Goal: Transaction & Acquisition: Download file/media

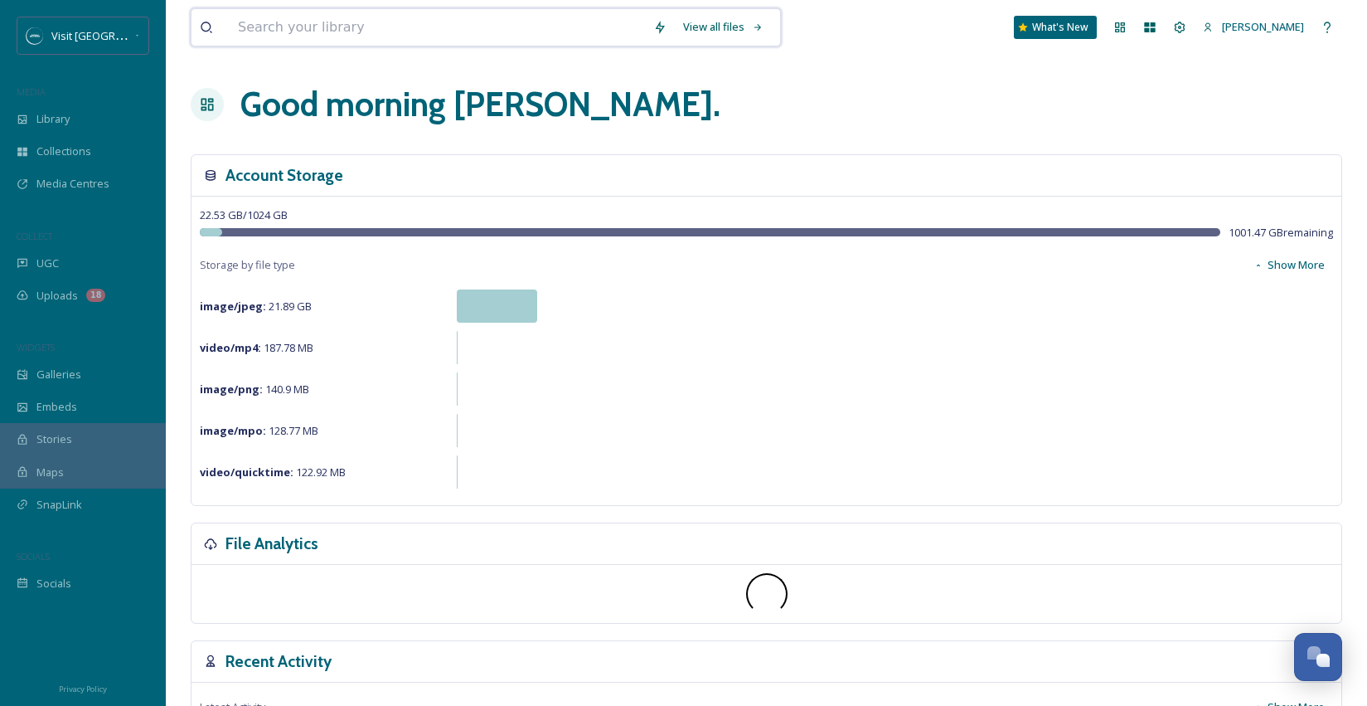
click at [283, 32] on input at bounding box center [437, 27] width 415 height 36
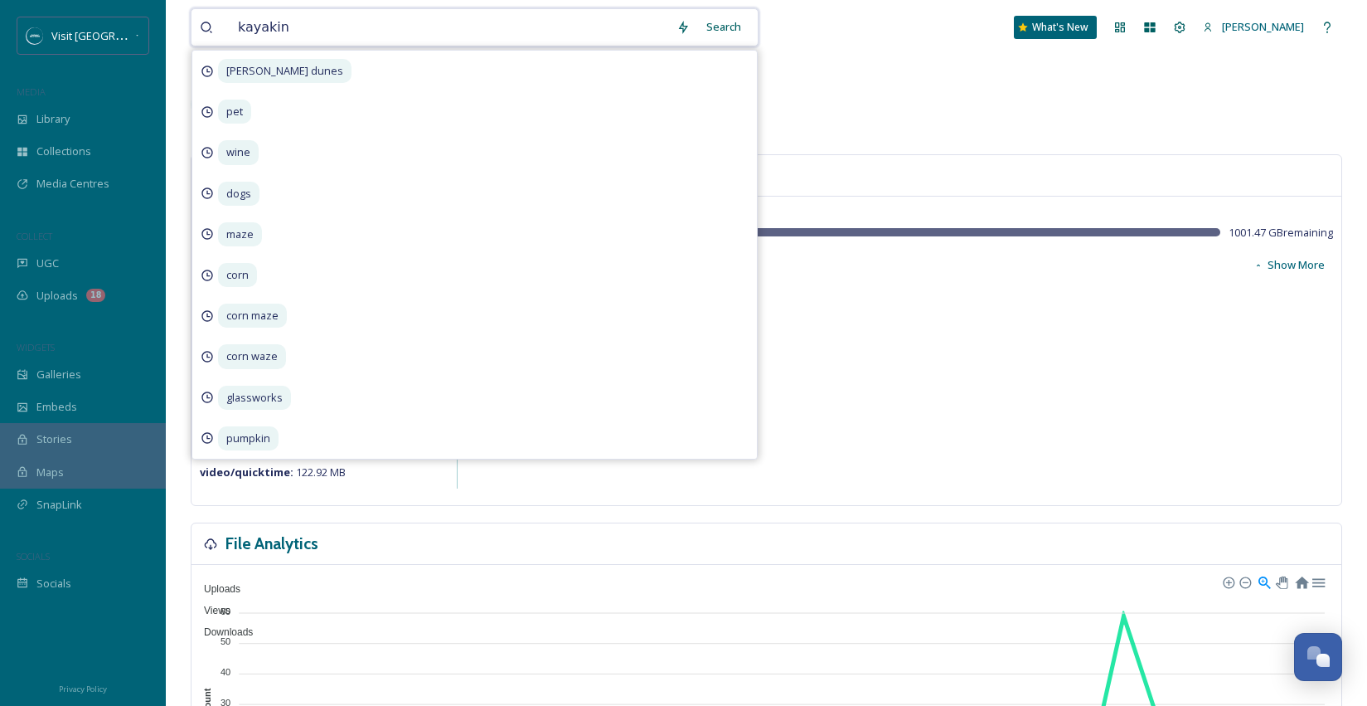
type input "kayaking"
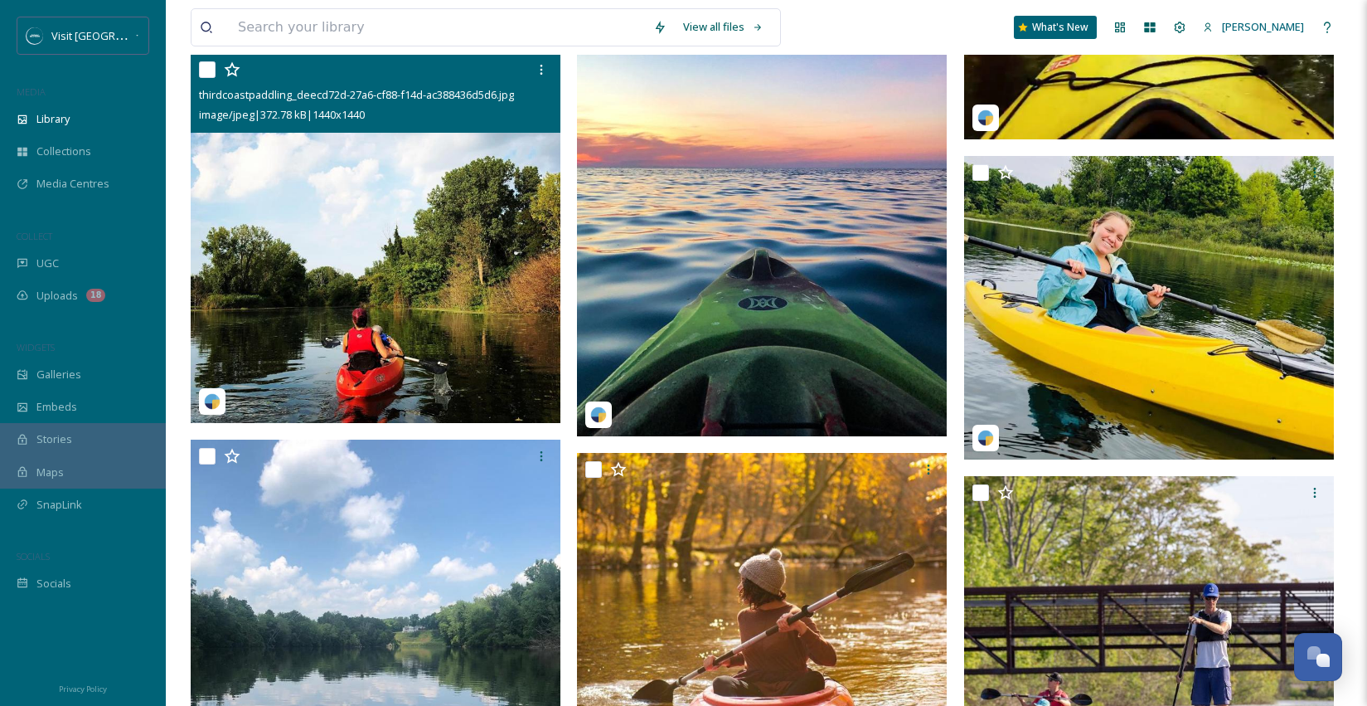
scroll to position [1638, 0]
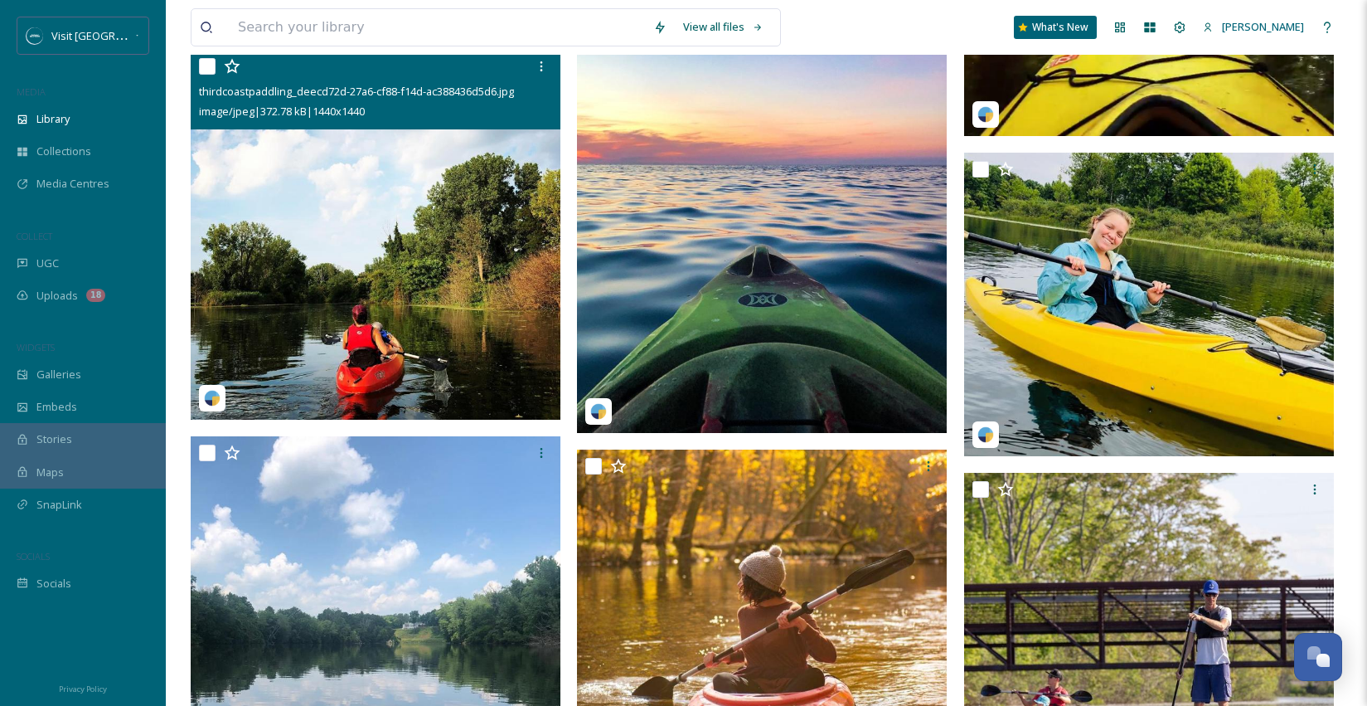
click at [449, 235] on img at bounding box center [376, 235] width 370 height 370
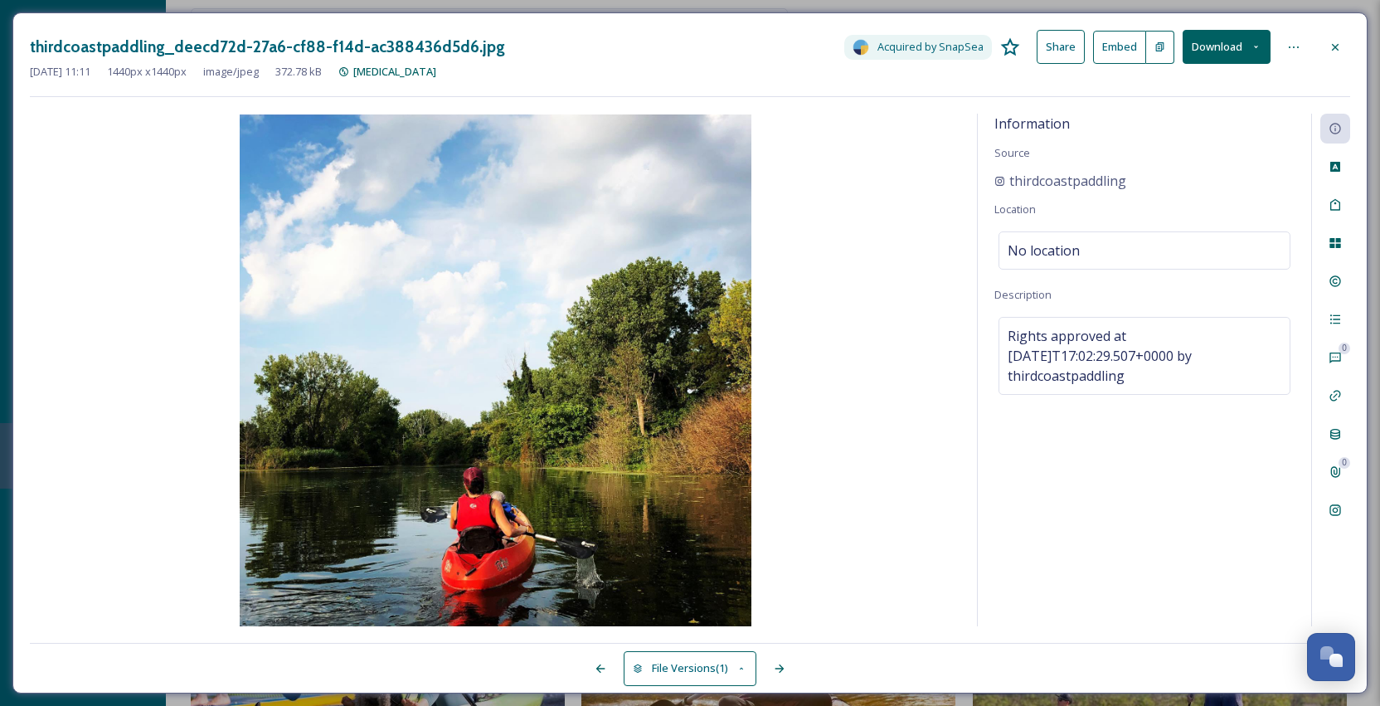
click at [1221, 43] on button "Download" at bounding box center [1226, 47] width 88 height 34
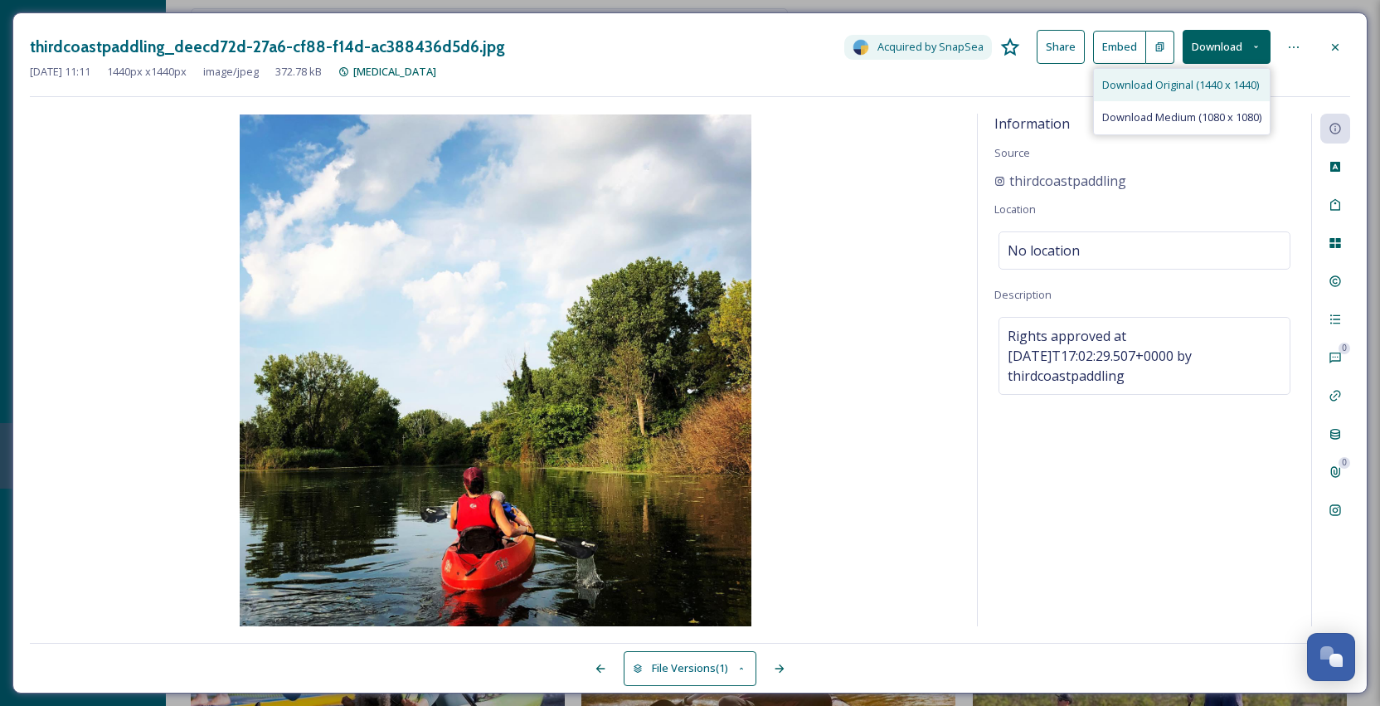
click at [1210, 85] on span "Download Original (1440 x 1440)" at bounding box center [1180, 85] width 157 height 16
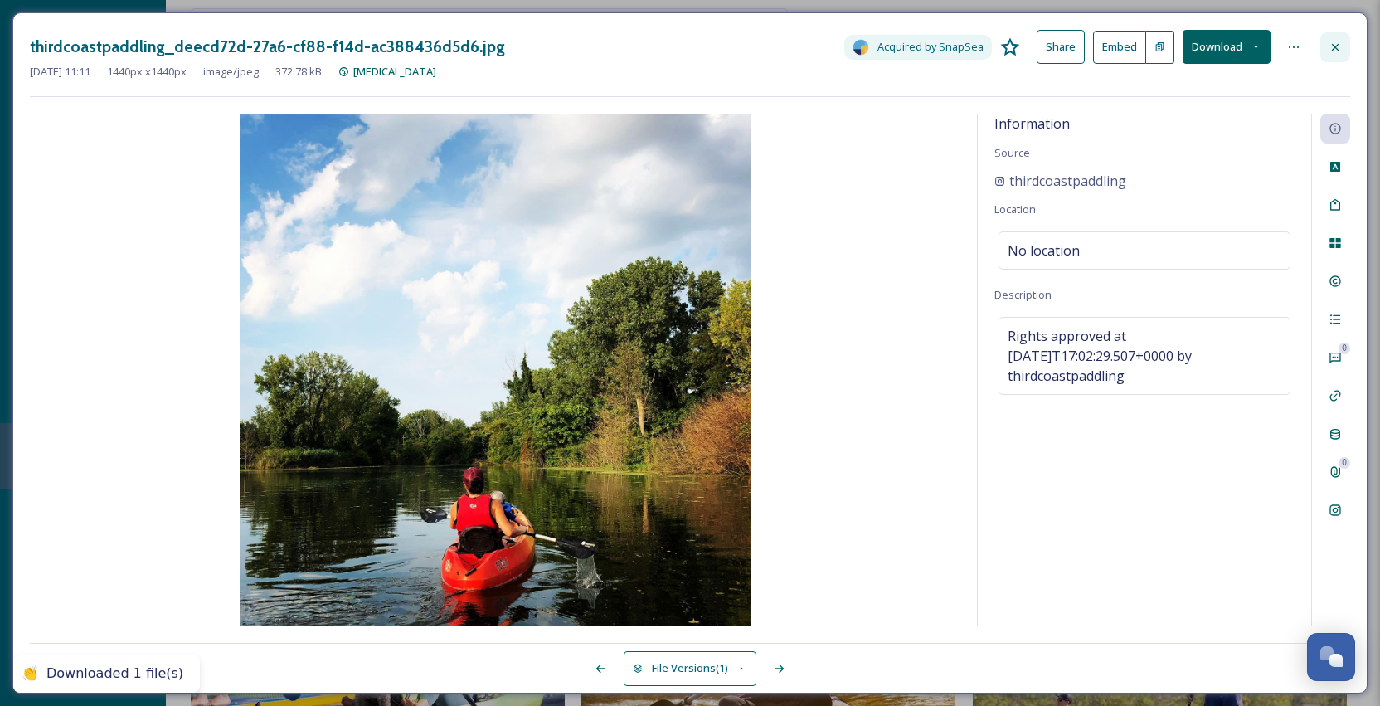
click at [1331, 50] on icon at bounding box center [1334, 47] width 13 height 13
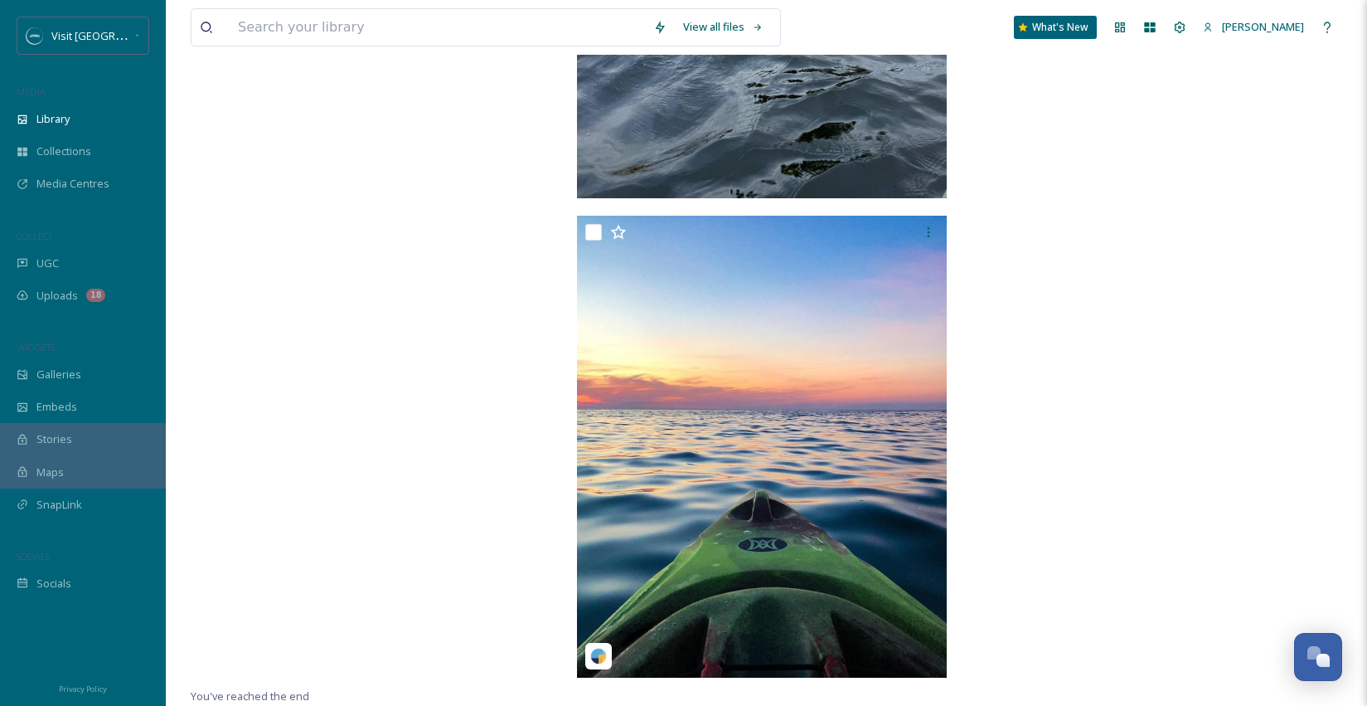
scroll to position [2948, 0]
click at [421, 32] on input at bounding box center [437, 27] width 415 height 36
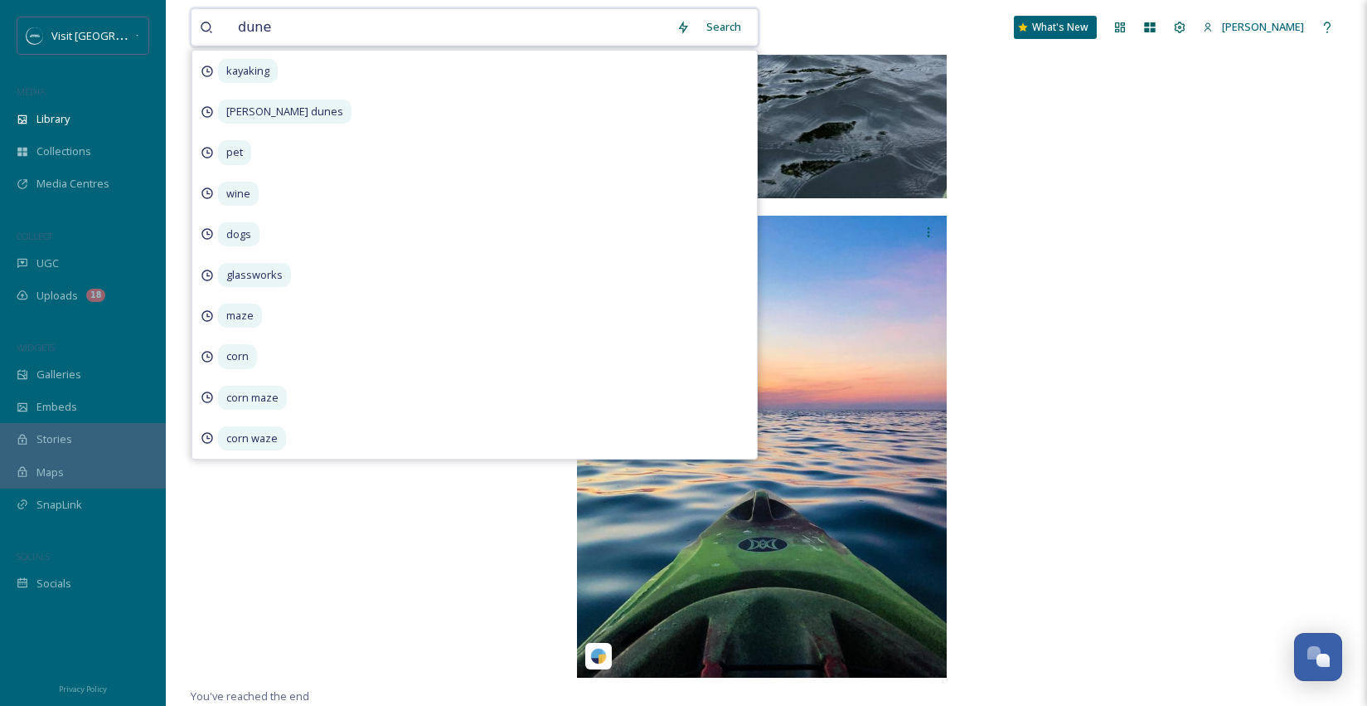
type input "dunes"
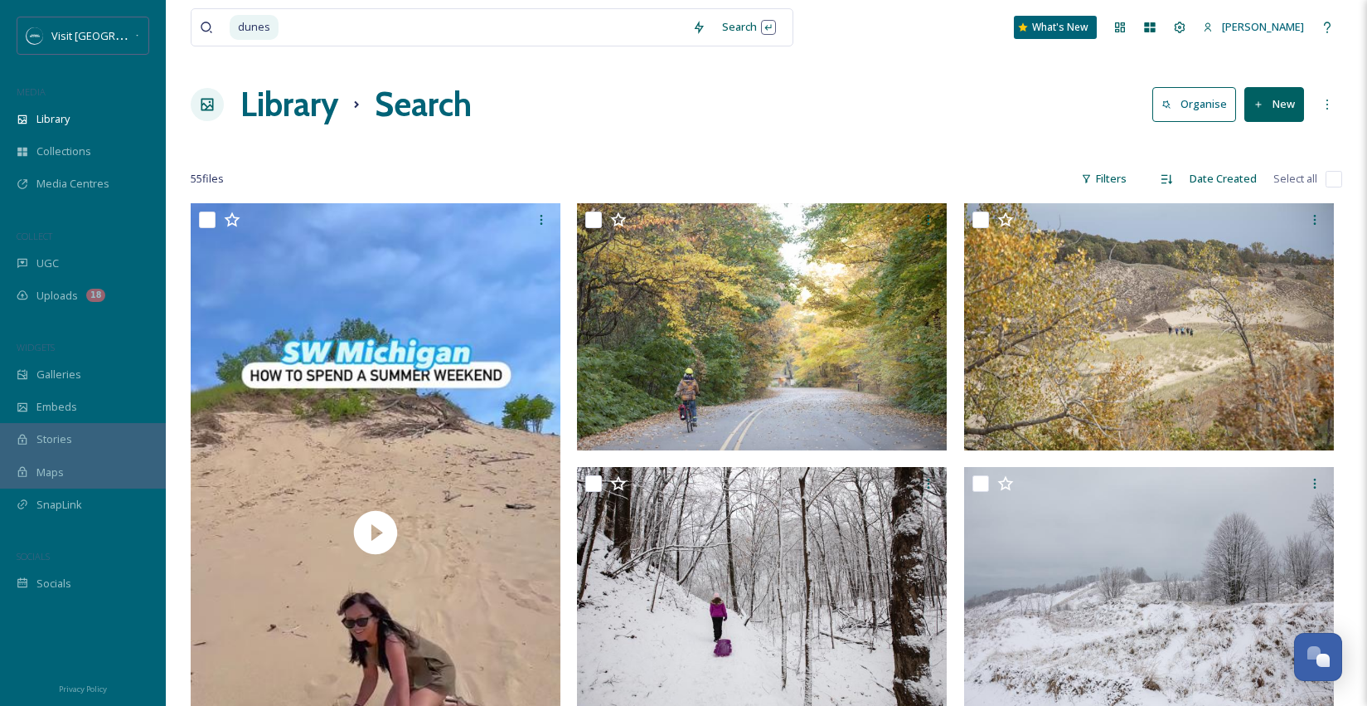
click at [835, 124] on div "Library Search Organise New" at bounding box center [767, 105] width 1152 height 50
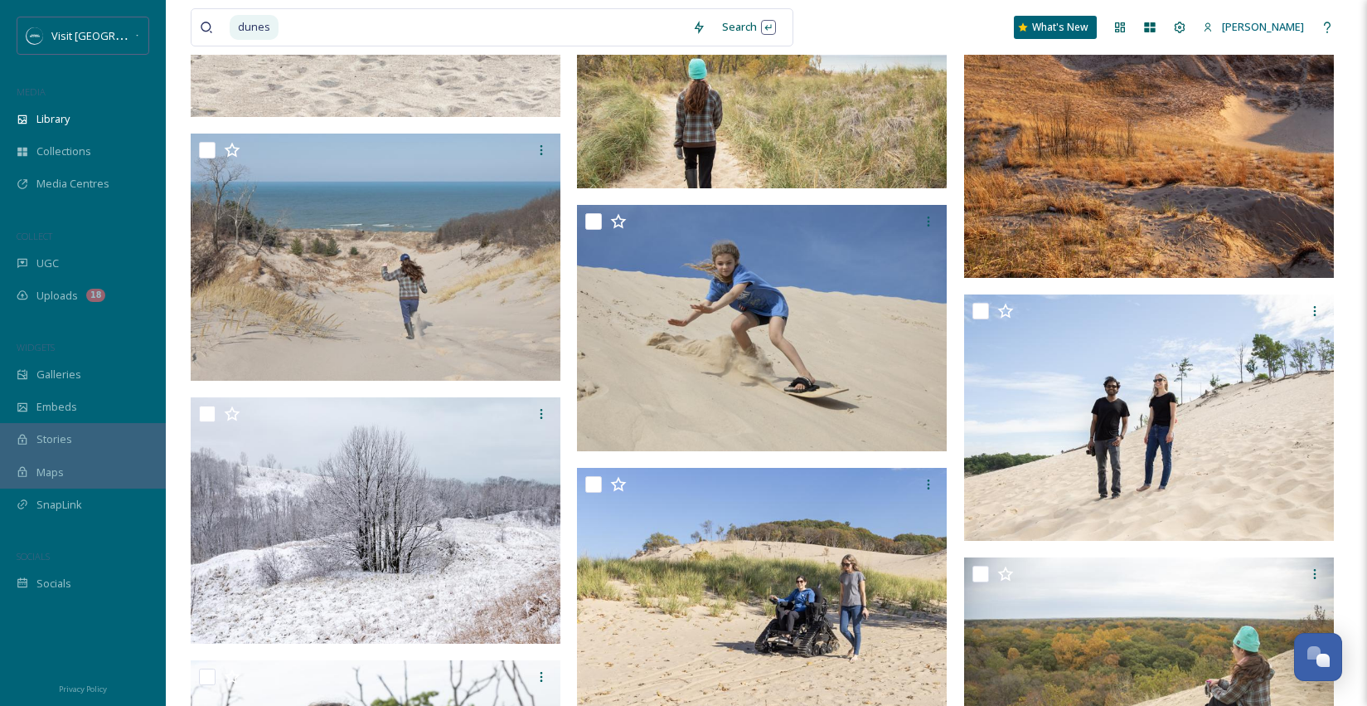
scroll to position [3184, 0]
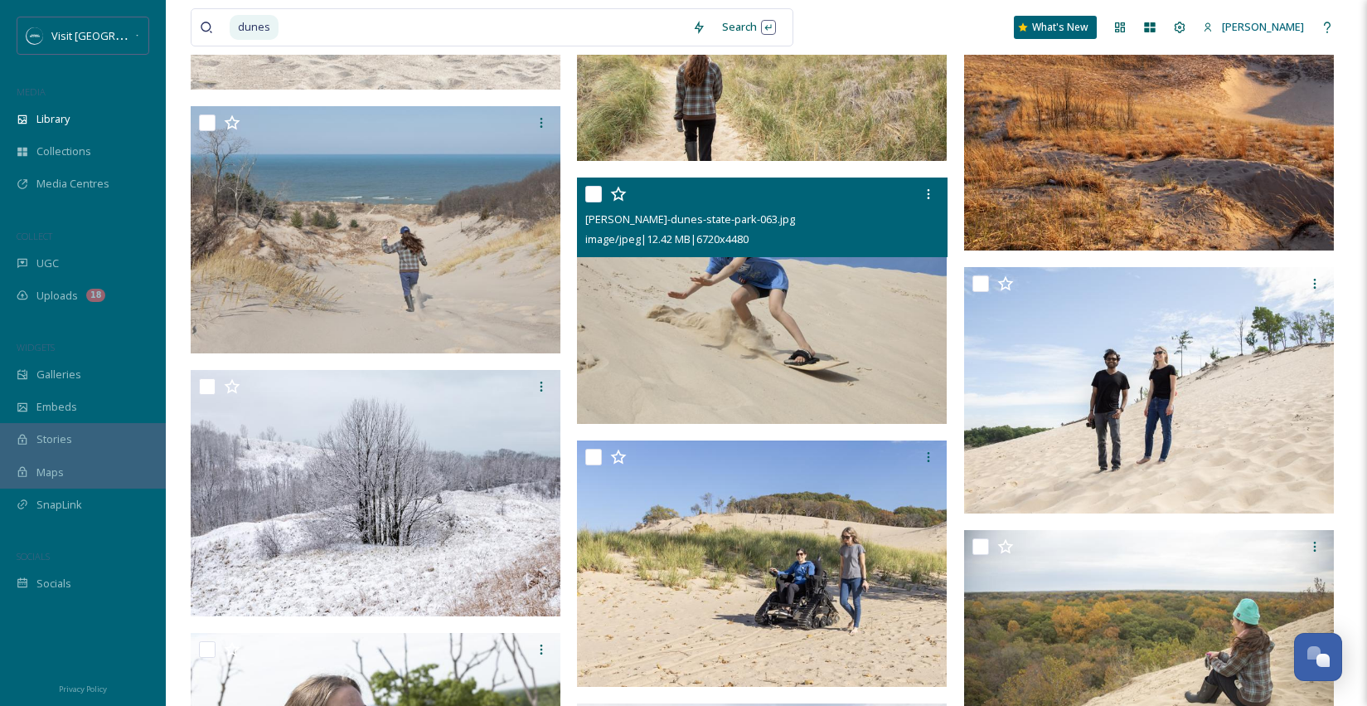
click at [781, 332] on img at bounding box center [762, 300] width 370 height 247
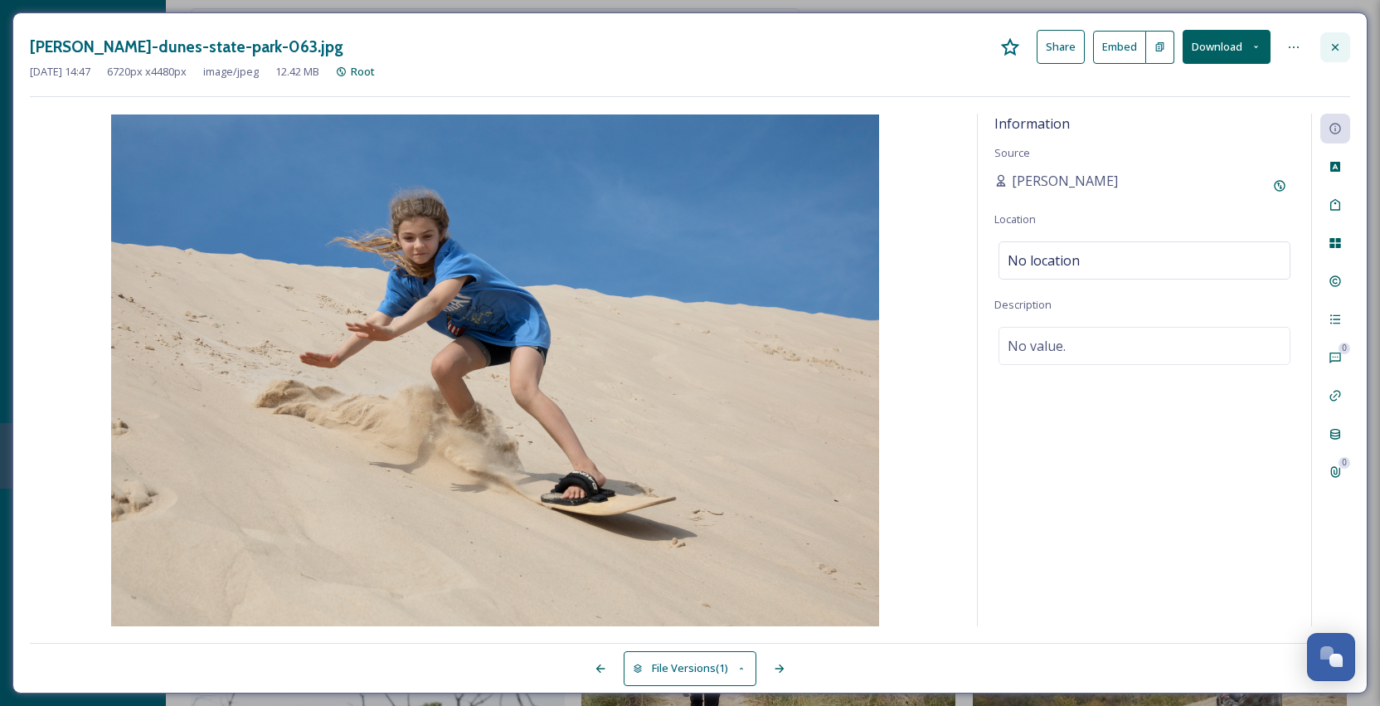
click at [1332, 51] on icon at bounding box center [1334, 47] width 13 height 13
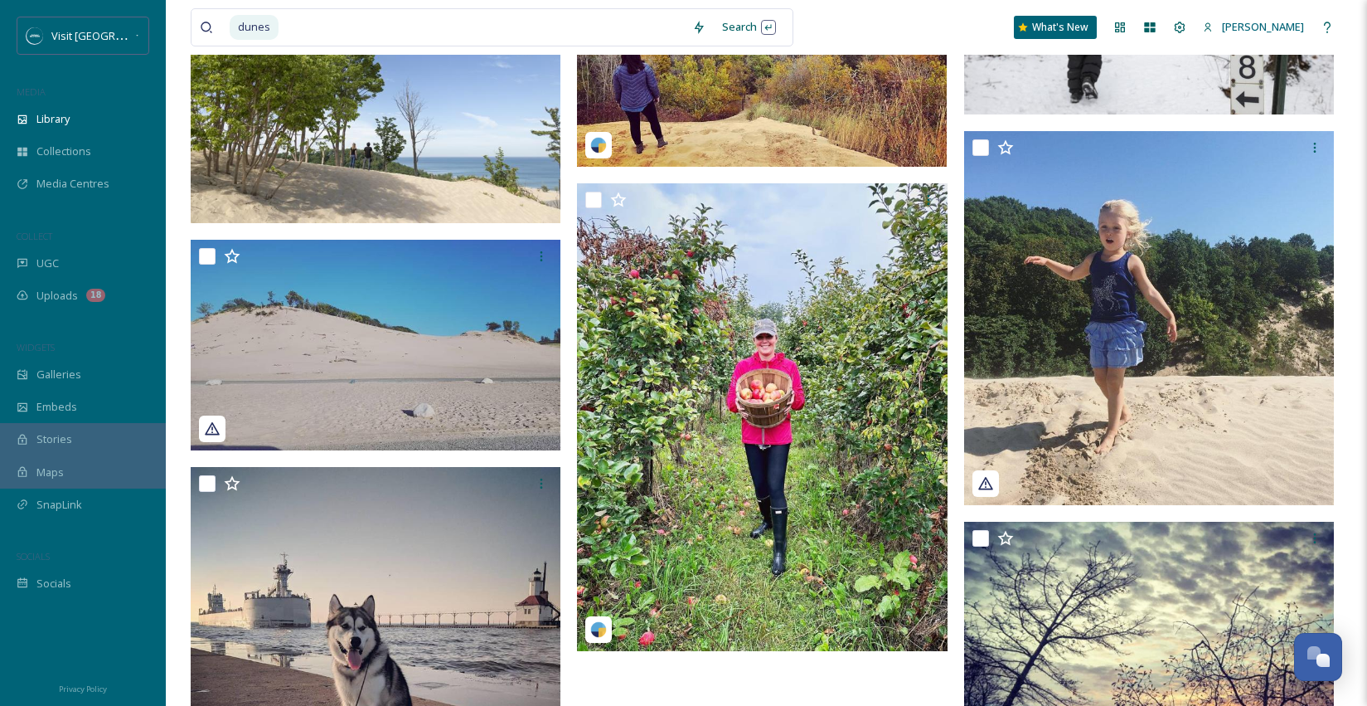
scroll to position [4784, 0]
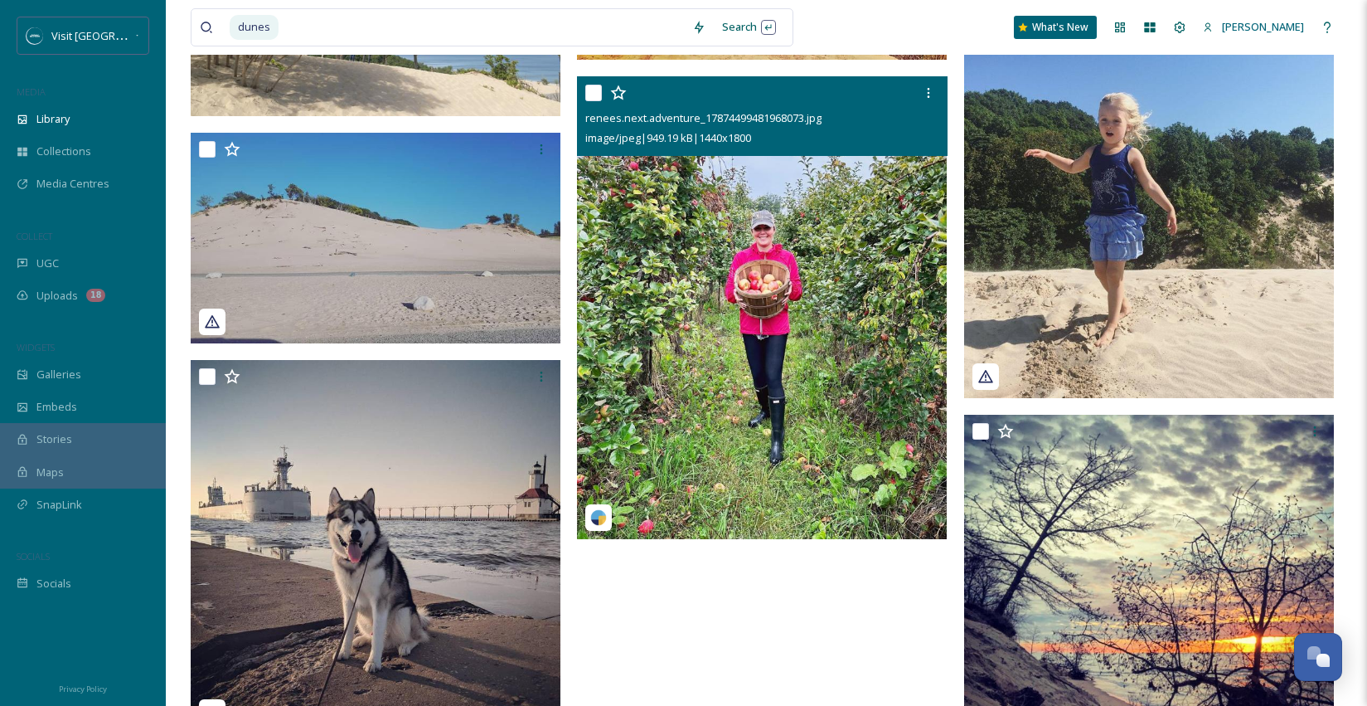
click at [731, 235] on img at bounding box center [762, 307] width 370 height 463
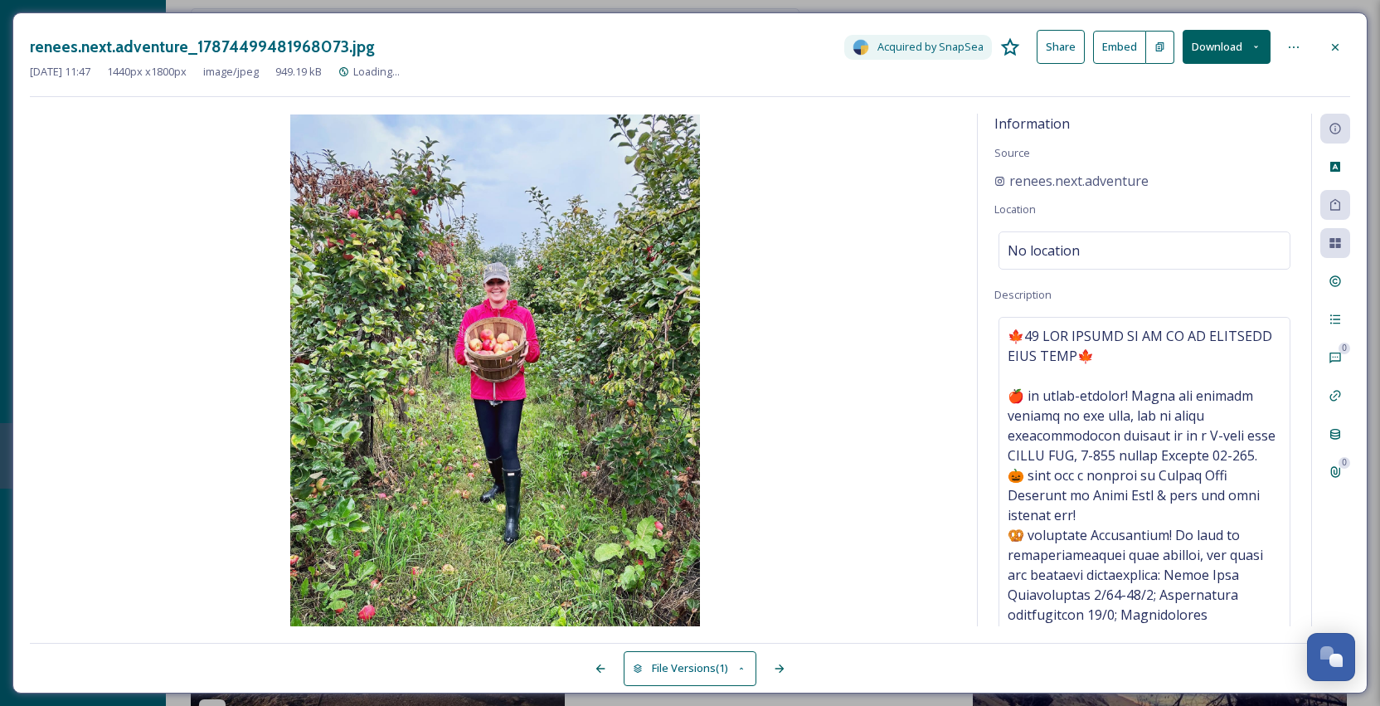
click at [1206, 49] on button "Download" at bounding box center [1226, 47] width 88 height 34
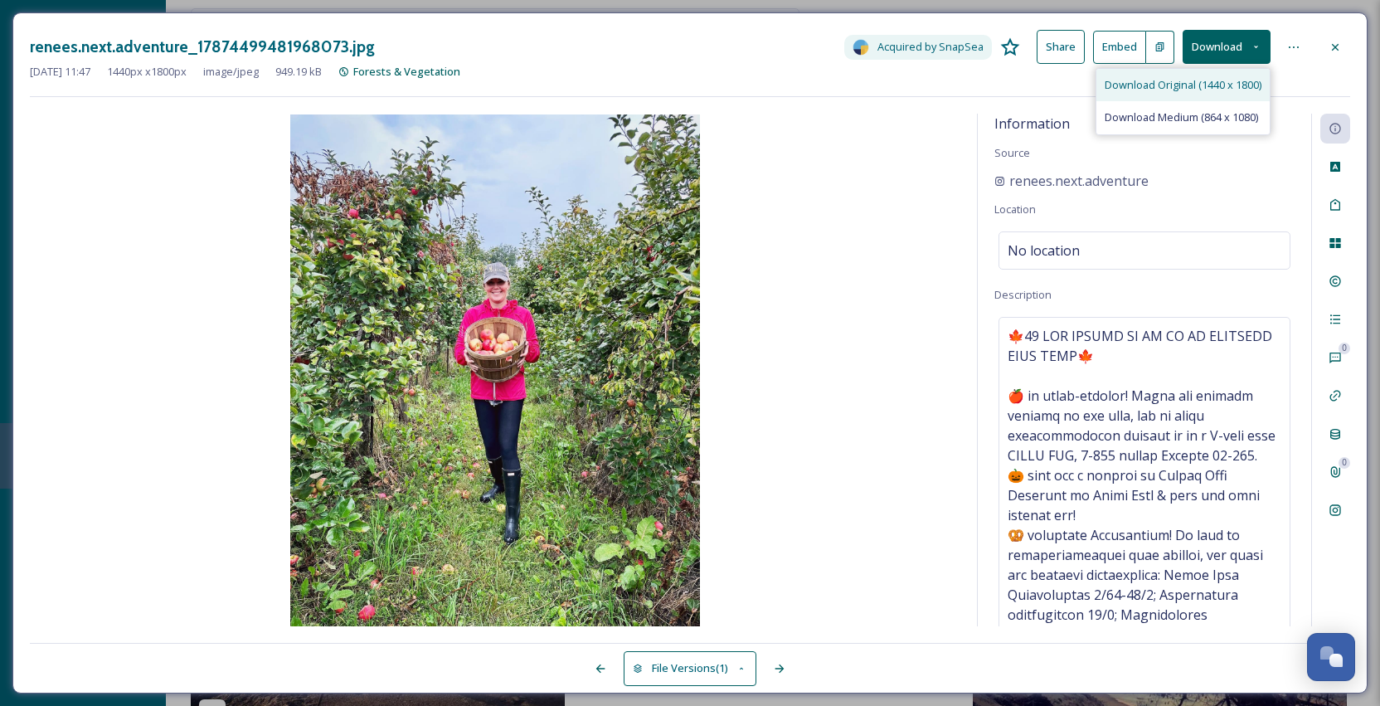
click at [1213, 90] on span "Download Original (1440 x 1800)" at bounding box center [1182, 85] width 157 height 16
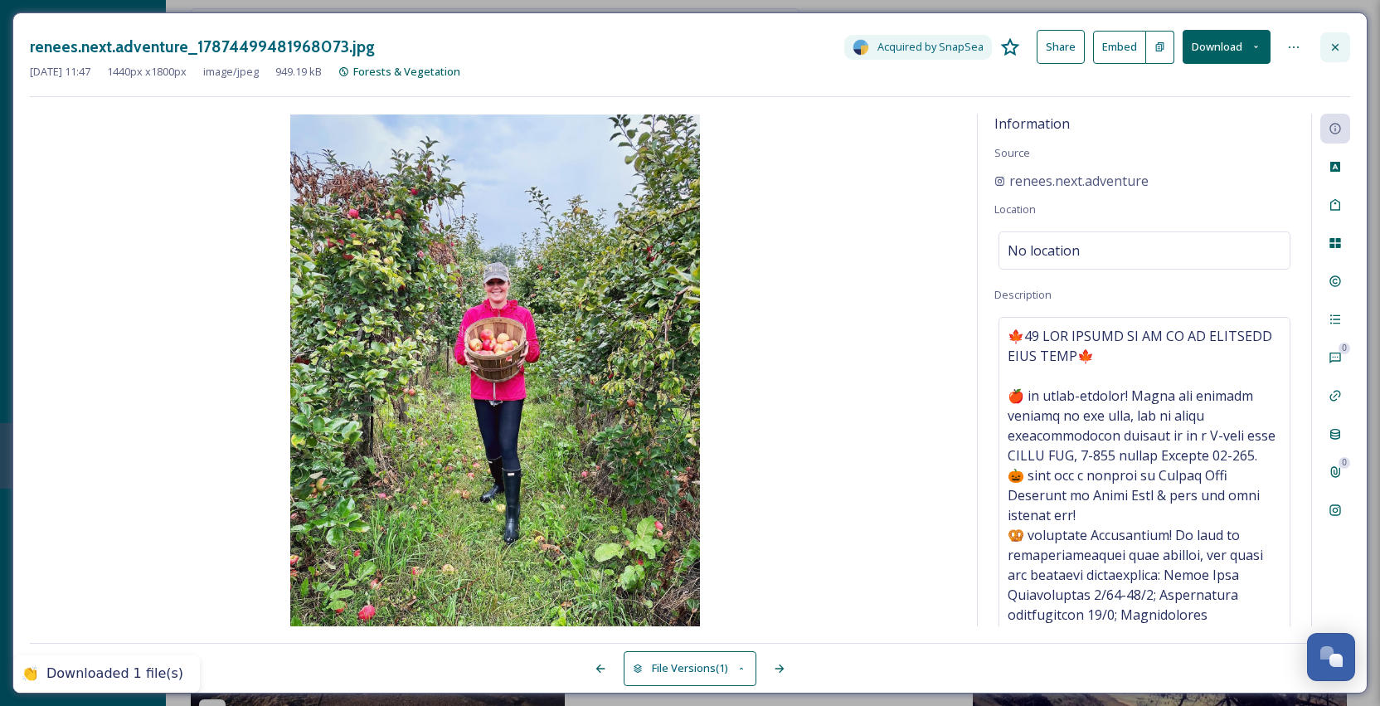
click at [1338, 44] on icon at bounding box center [1334, 47] width 13 height 13
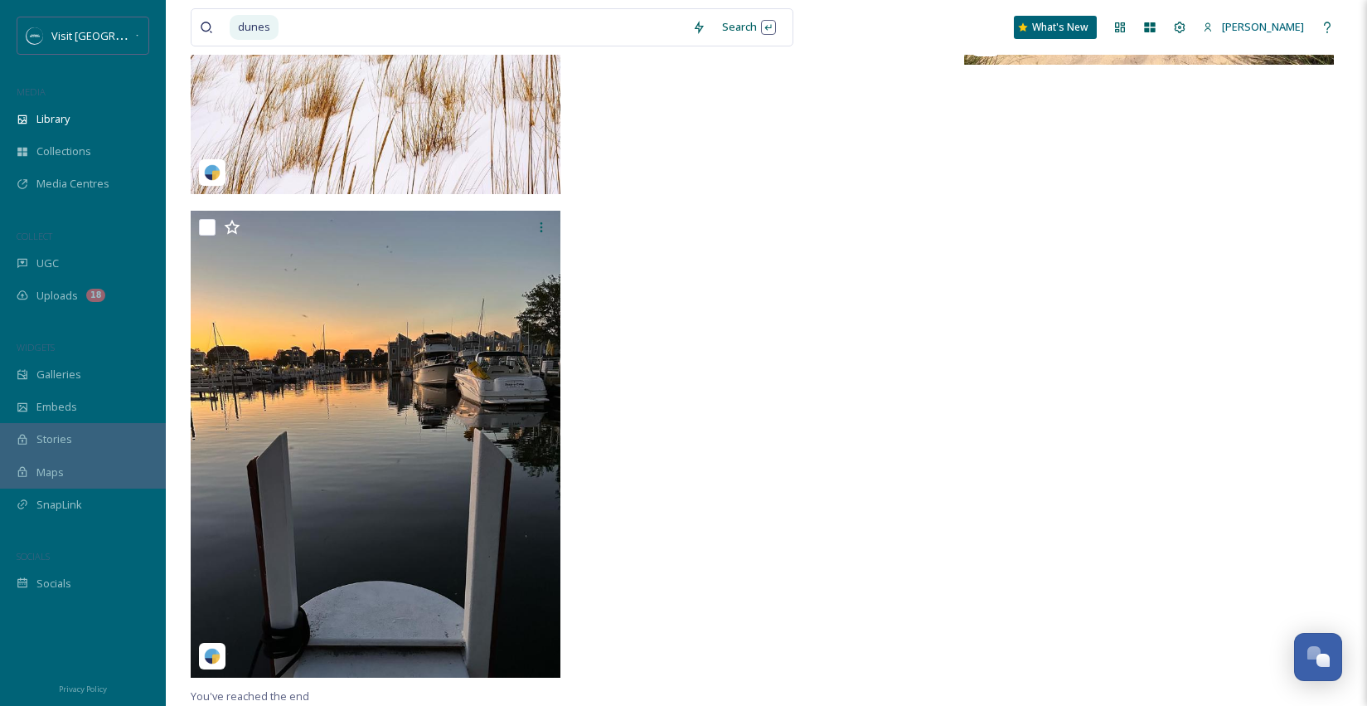
scroll to position [5803, 0]
click at [383, 21] on input at bounding box center [482, 27] width 404 height 36
type input "d"
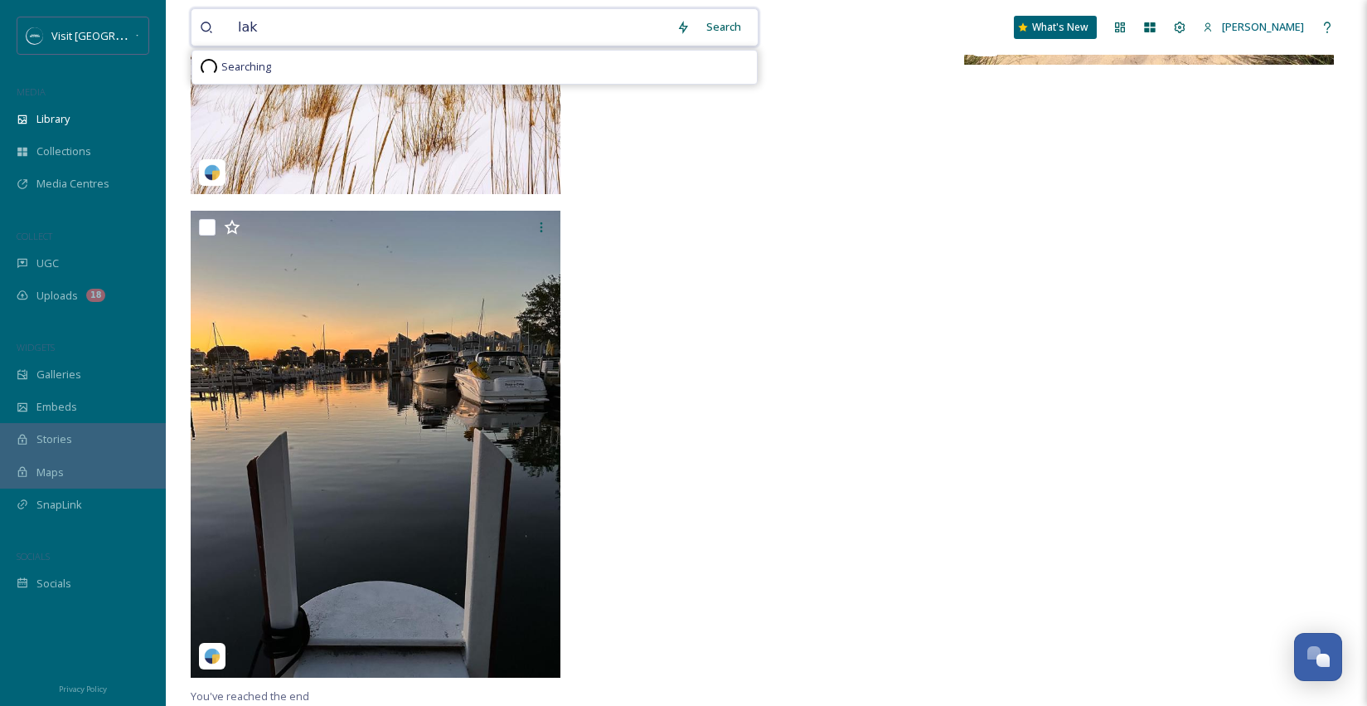
type input "lake"
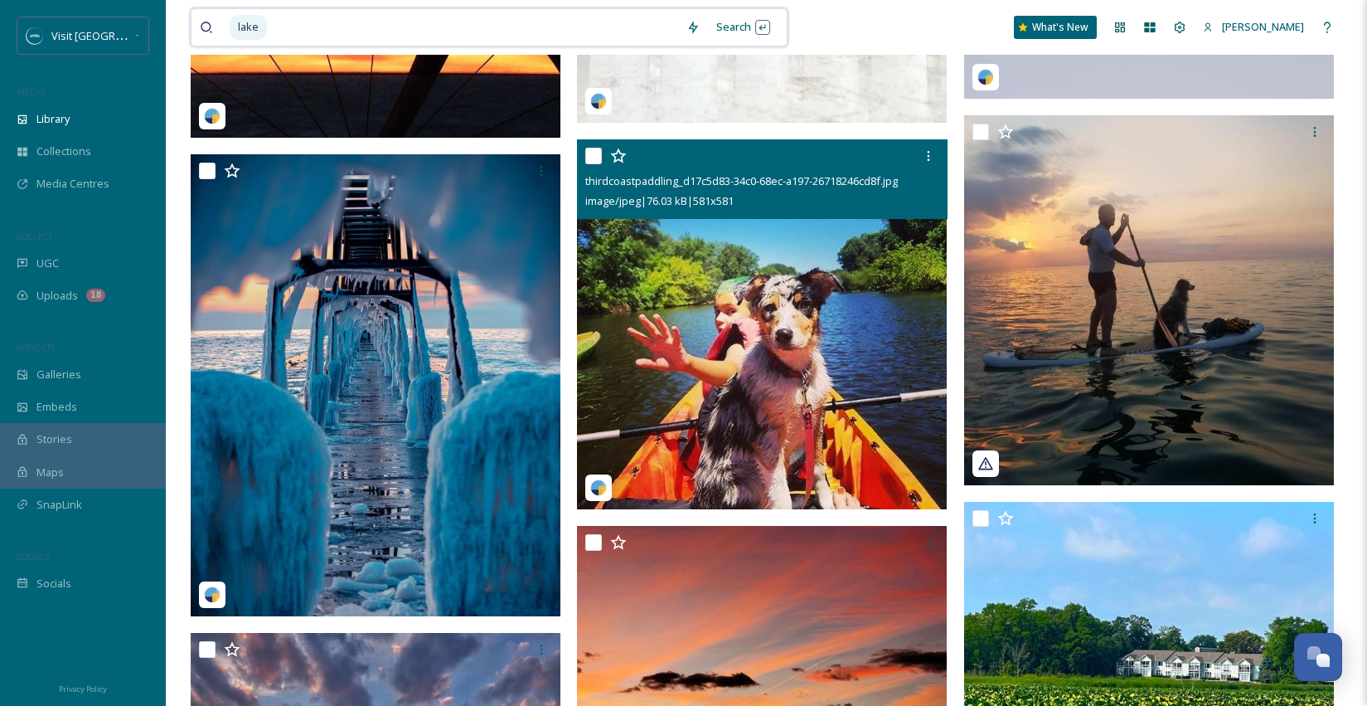
scroll to position [7717, 0]
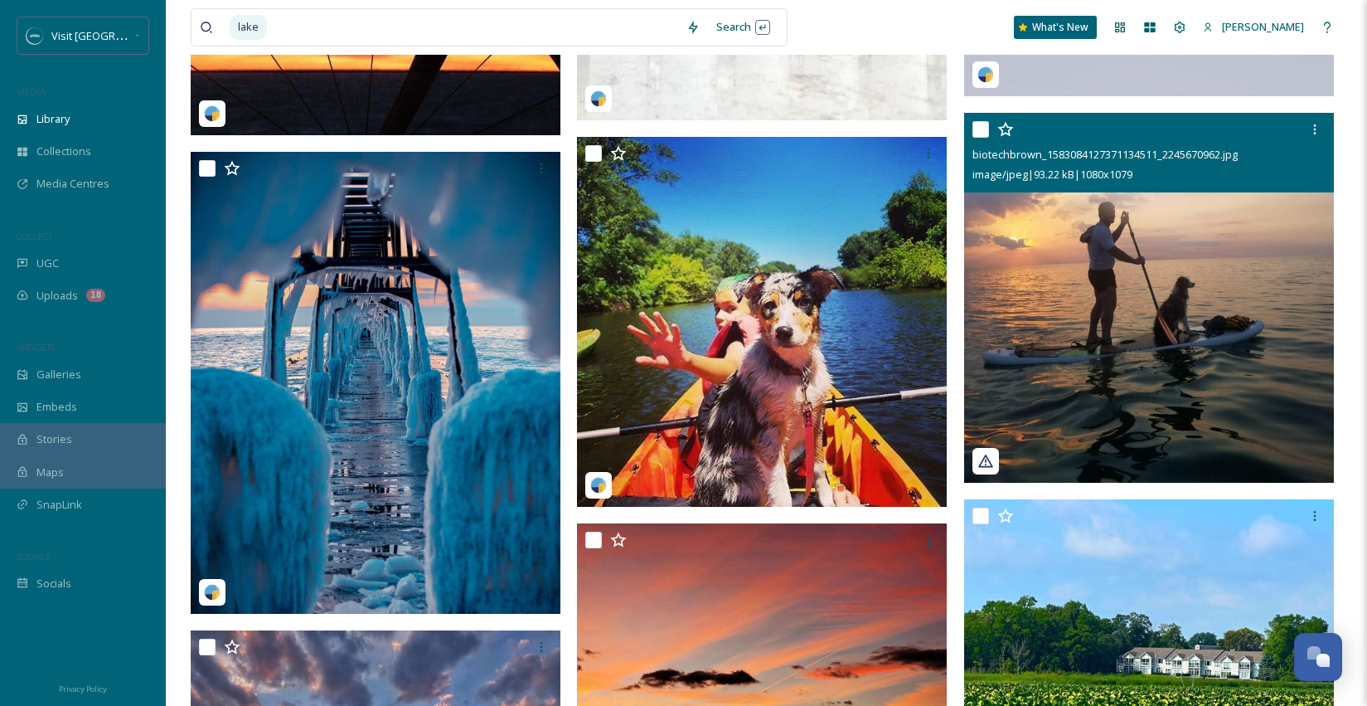
click at [1110, 336] on img at bounding box center [1149, 297] width 370 height 369
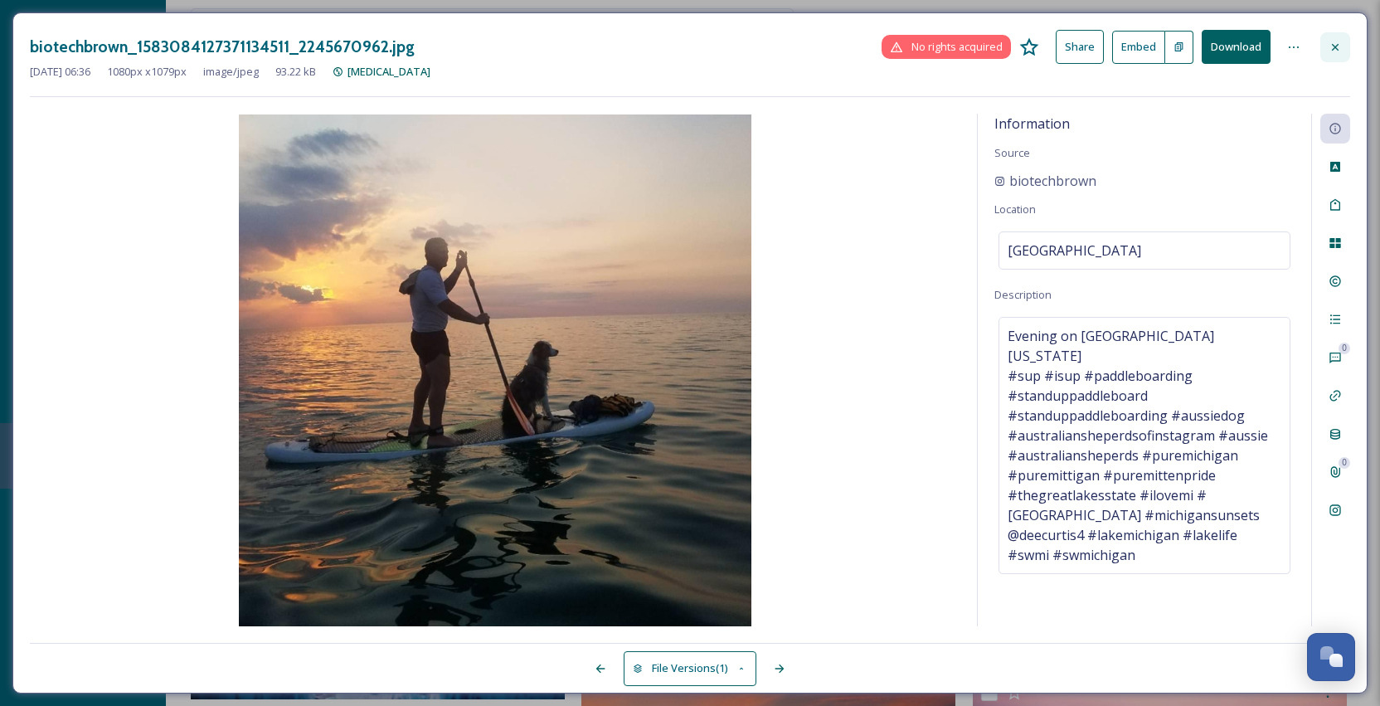
click at [1339, 46] on icon at bounding box center [1334, 47] width 13 height 13
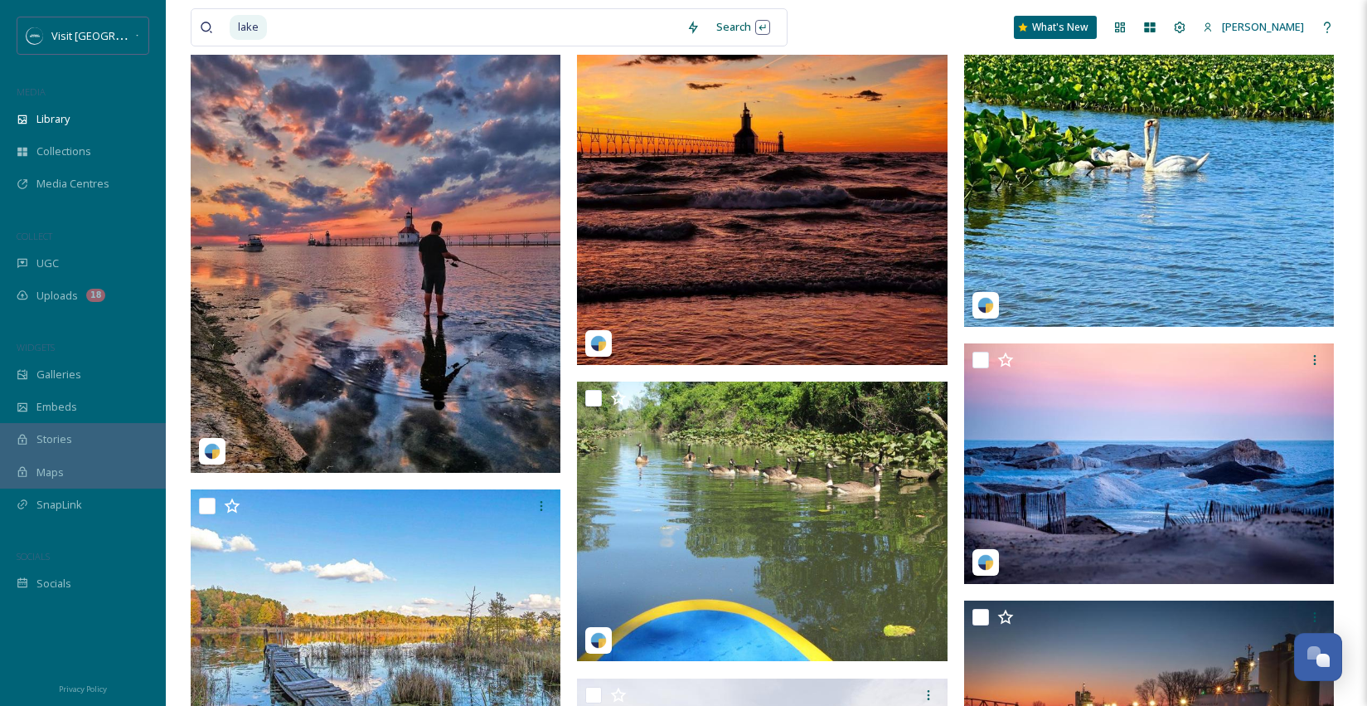
scroll to position [8401, 0]
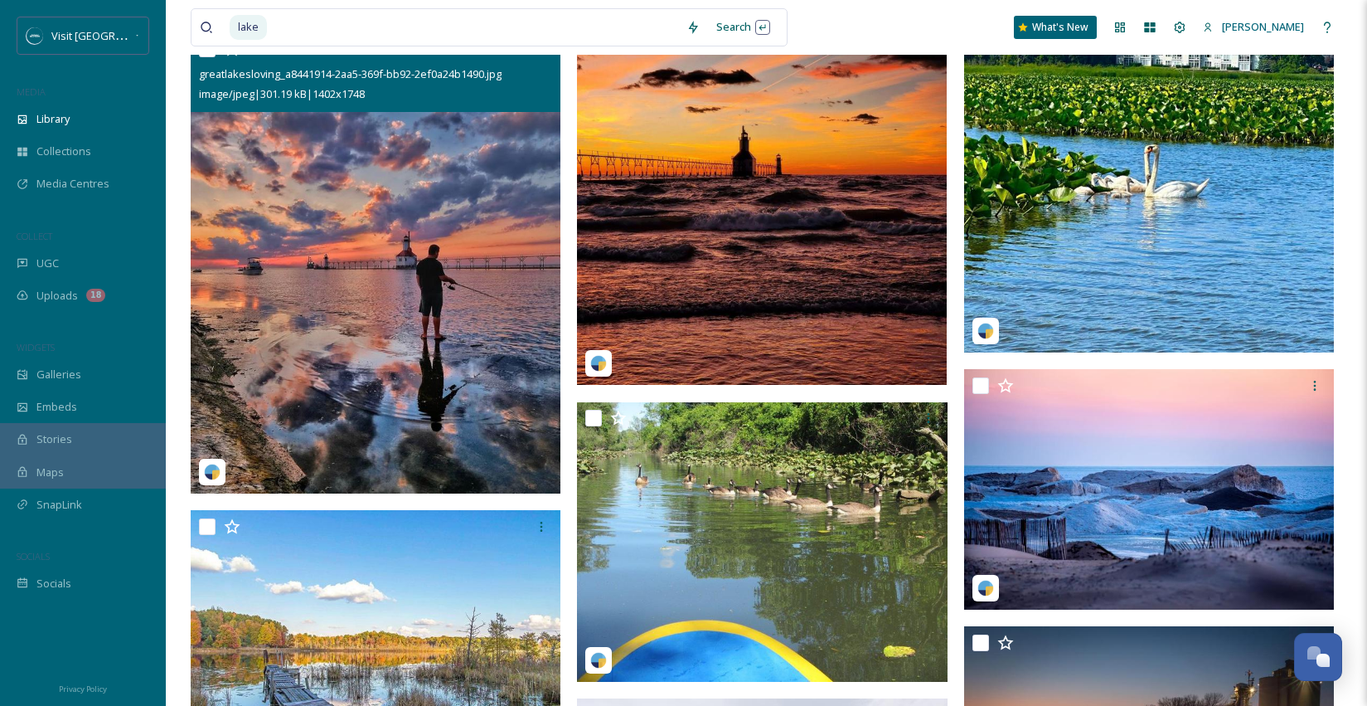
click at [478, 277] on img at bounding box center [376, 262] width 370 height 461
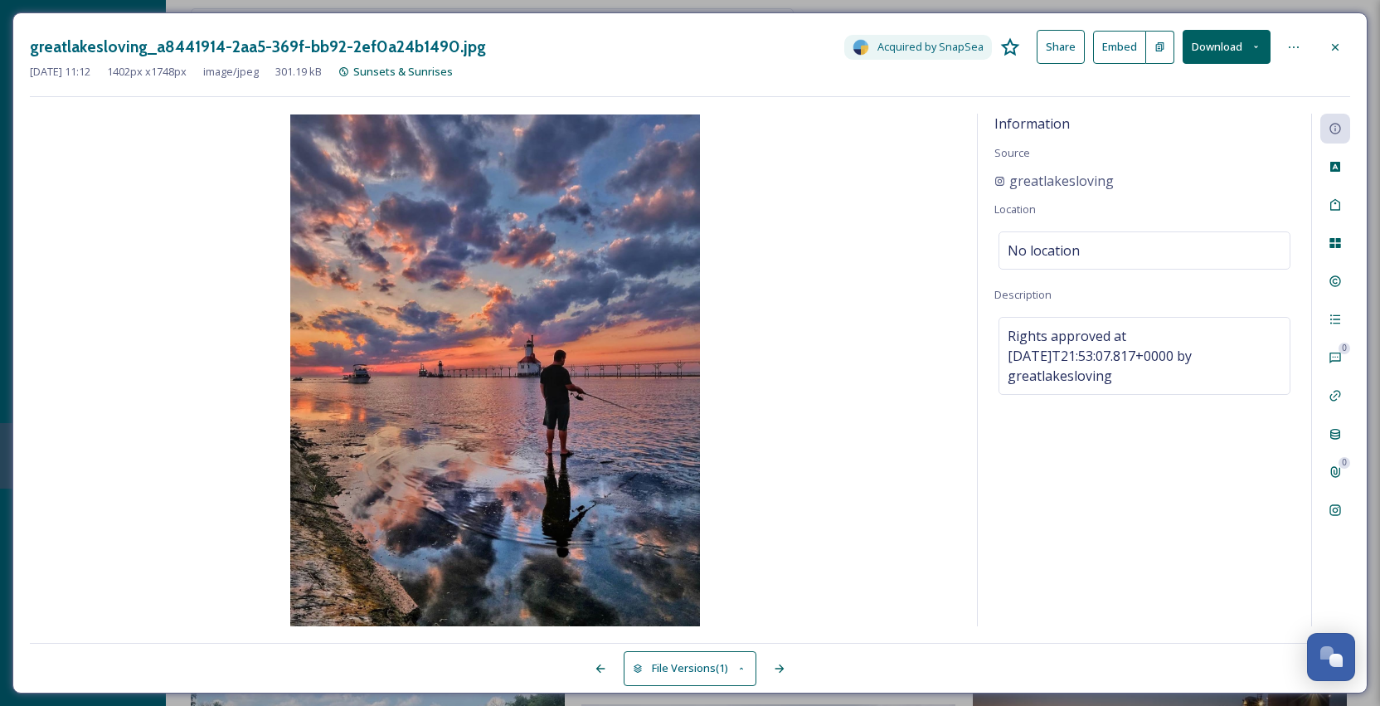
click at [1220, 51] on button "Download" at bounding box center [1226, 47] width 88 height 34
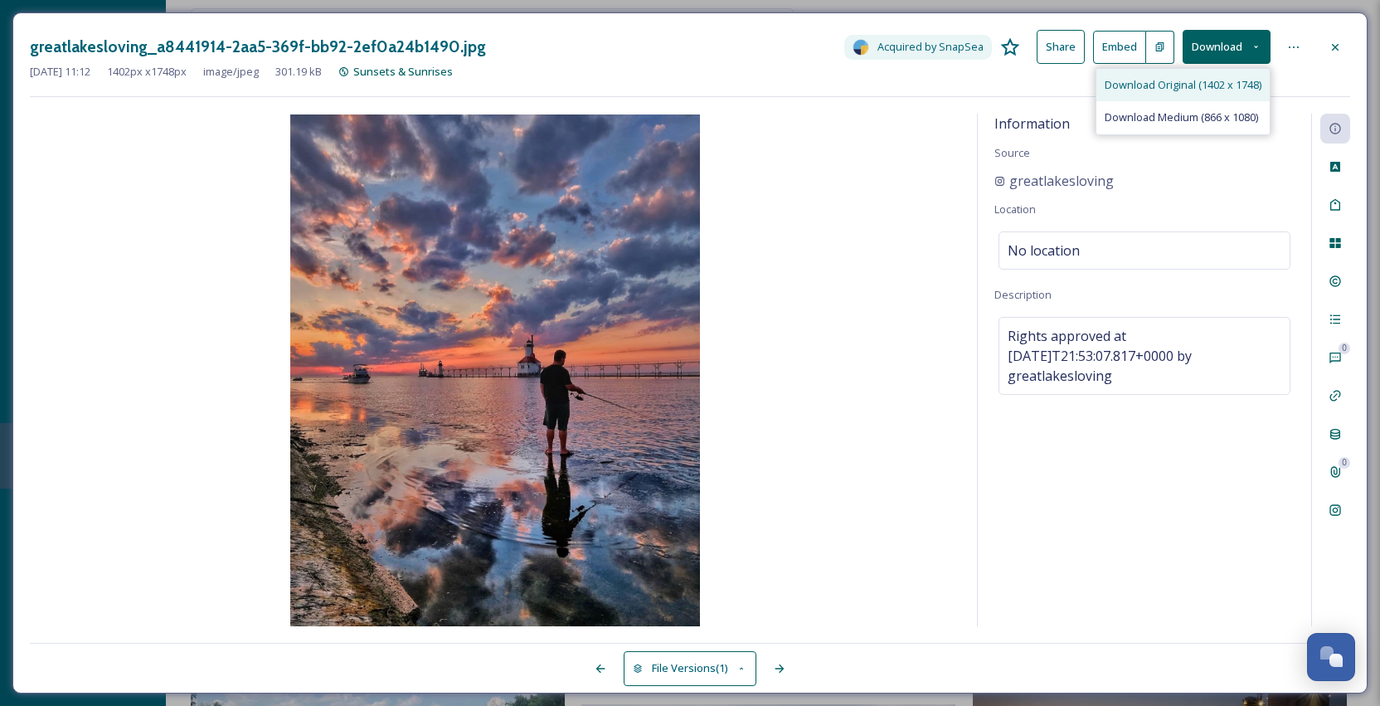
click at [1220, 89] on span "Download Original (1402 x 1748)" at bounding box center [1182, 85] width 157 height 16
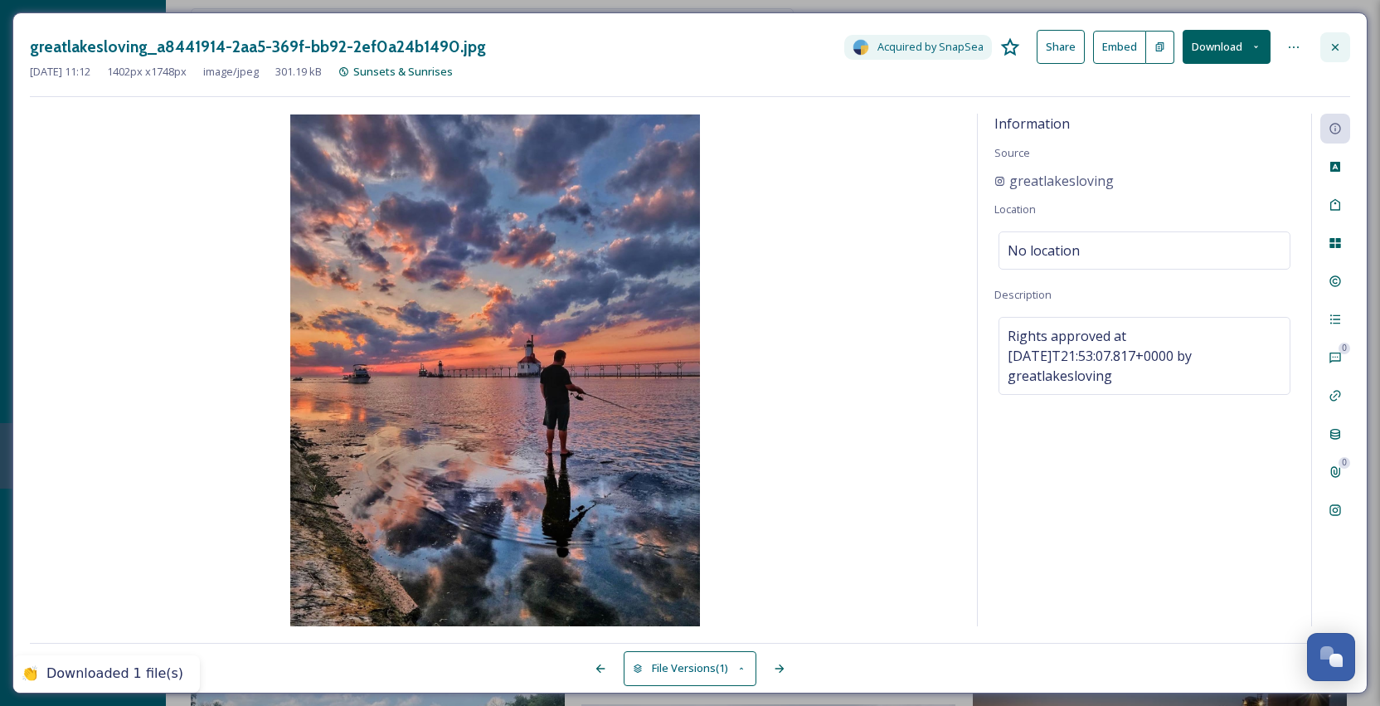
click at [1335, 46] on icon at bounding box center [1335, 46] width 7 height 7
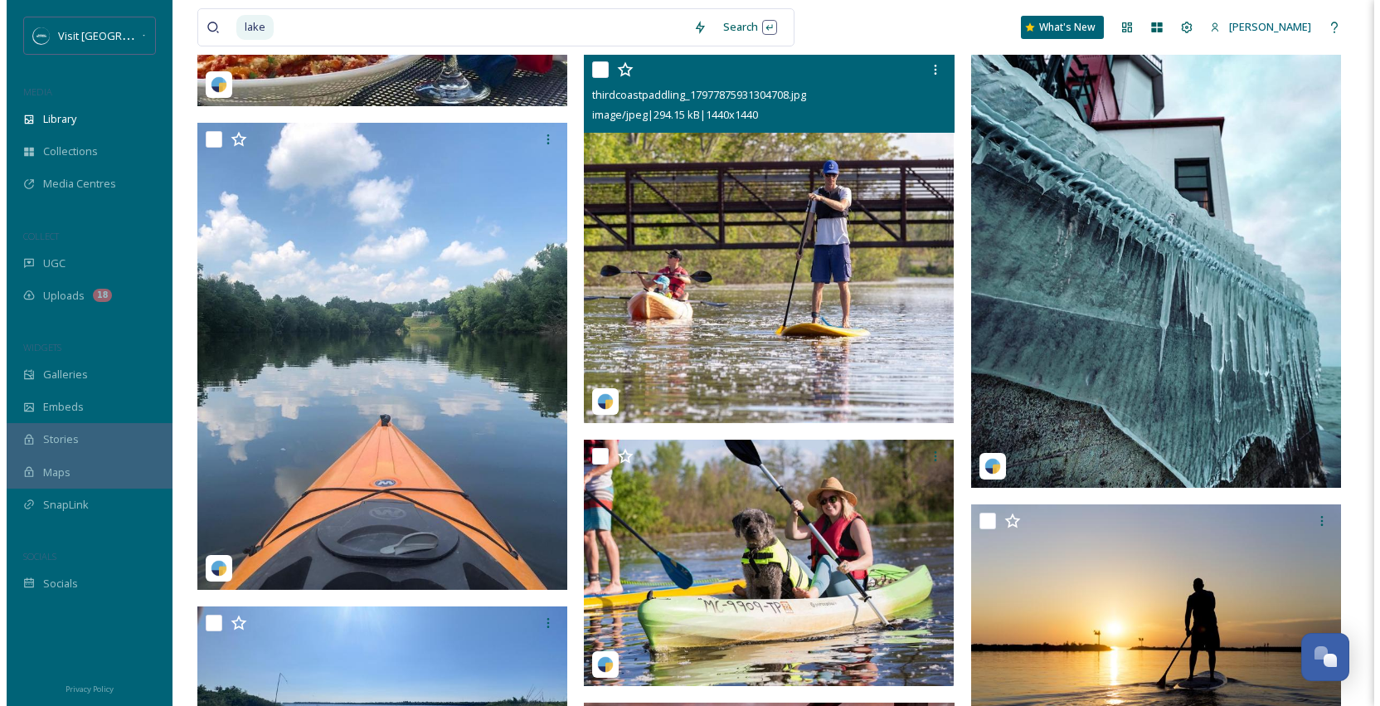
scroll to position [9304, 0]
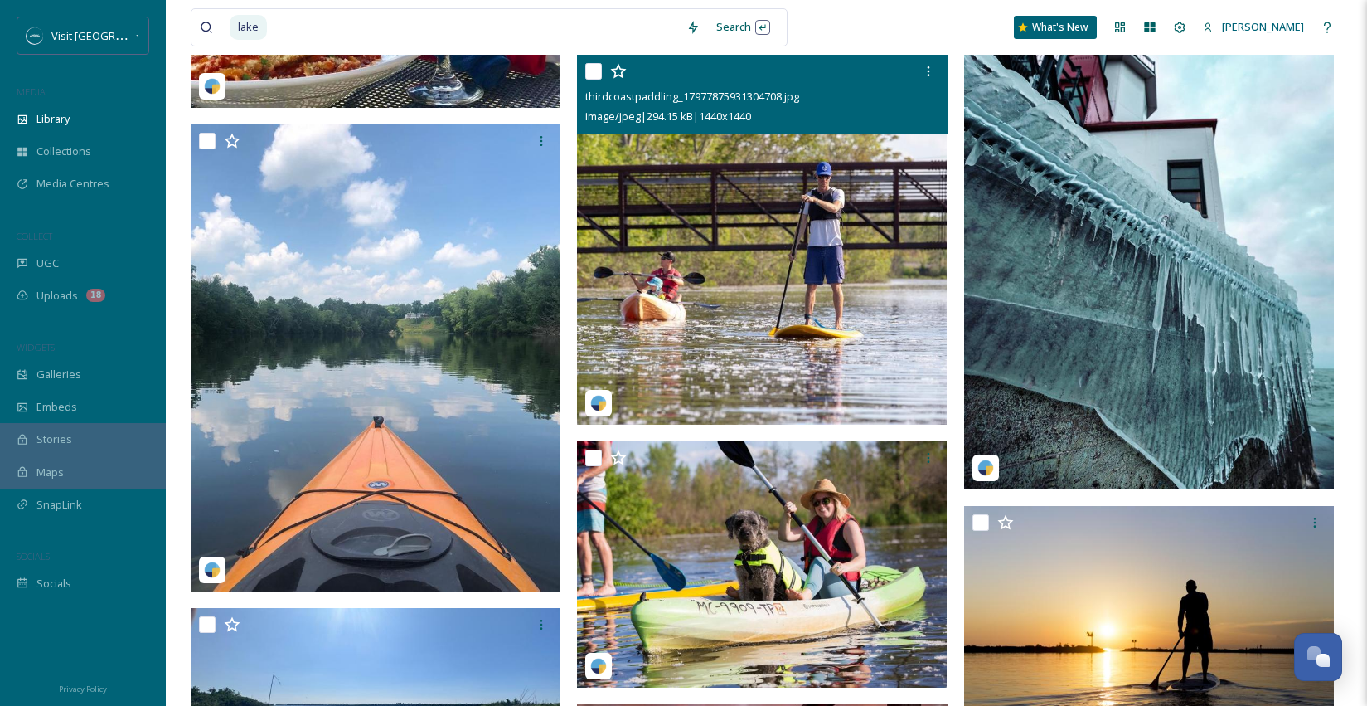
click at [897, 291] on img at bounding box center [762, 240] width 370 height 370
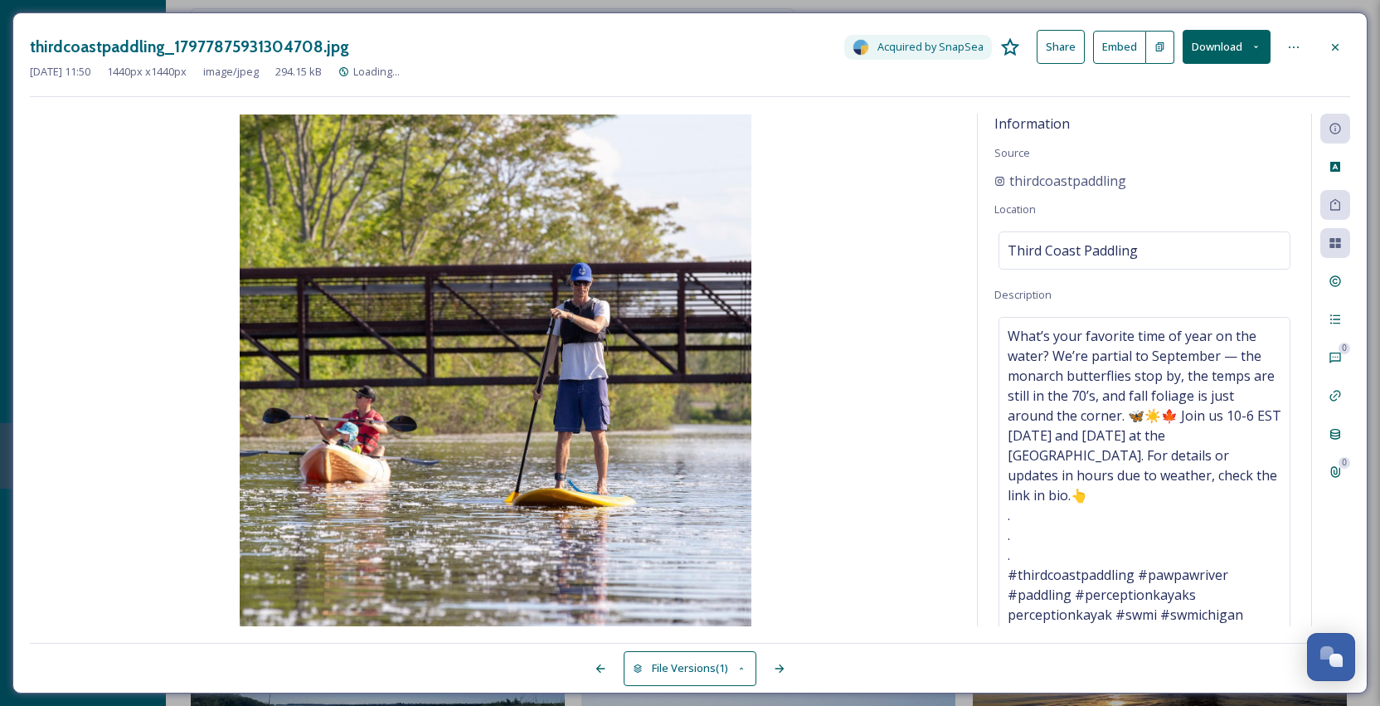
click at [1255, 32] on button "Download" at bounding box center [1226, 47] width 88 height 34
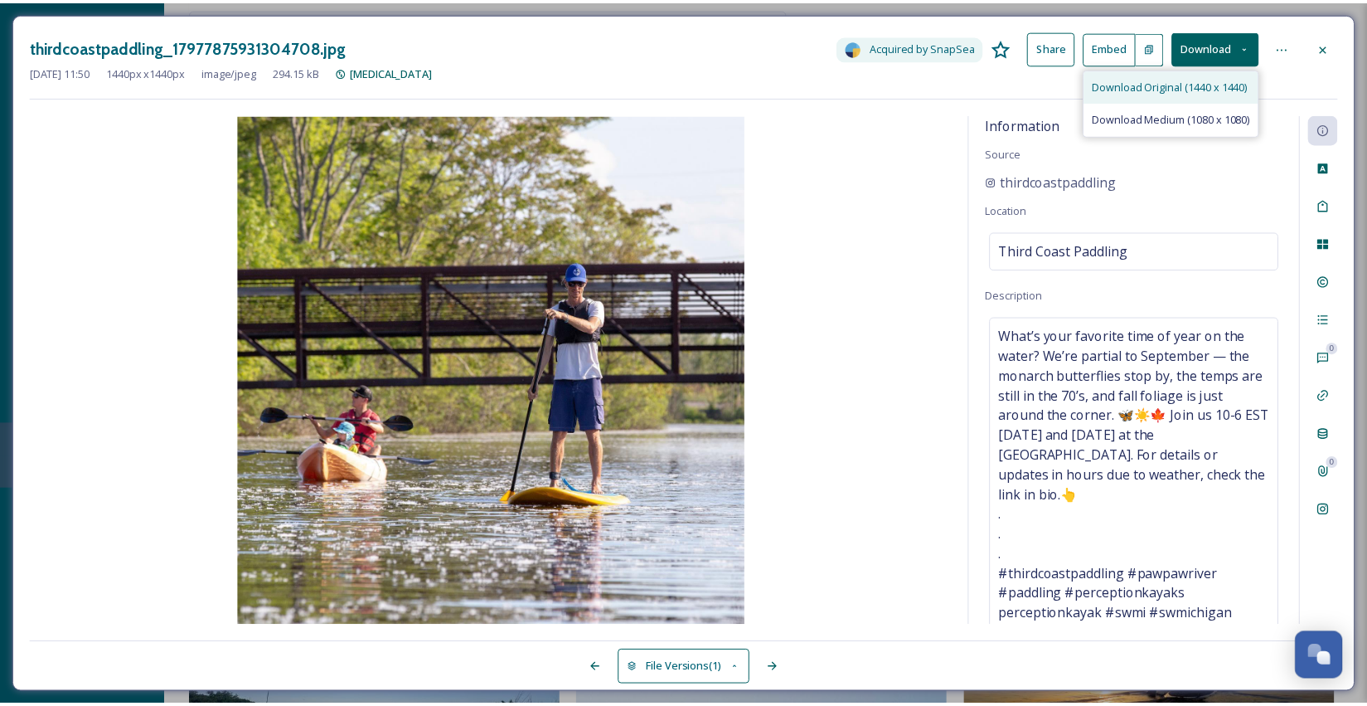
scroll to position [9309, 0]
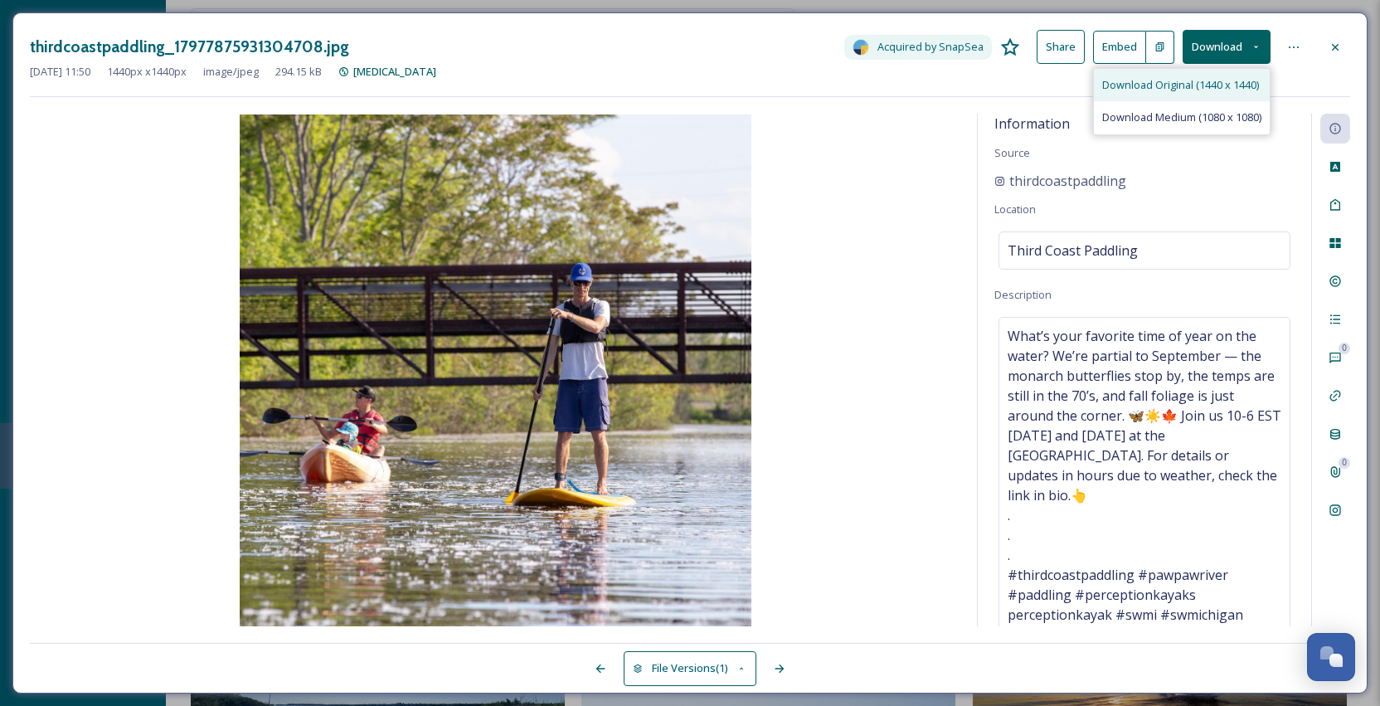
click at [1229, 86] on span "Download Original (1440 x 1440)" at bounding box center [1180, 85] width 157 height 16
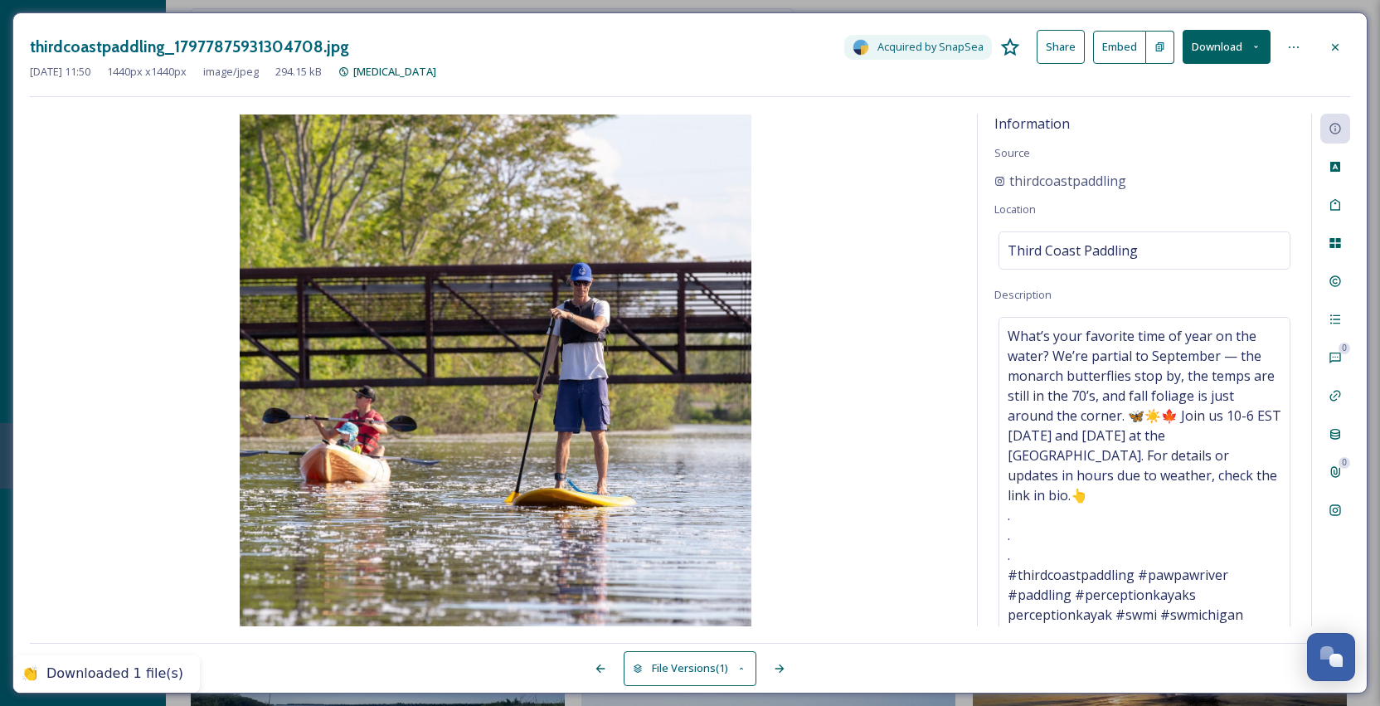
click at [1337, 41] on icon at bounding box center [1334, 47] width 13 height 13
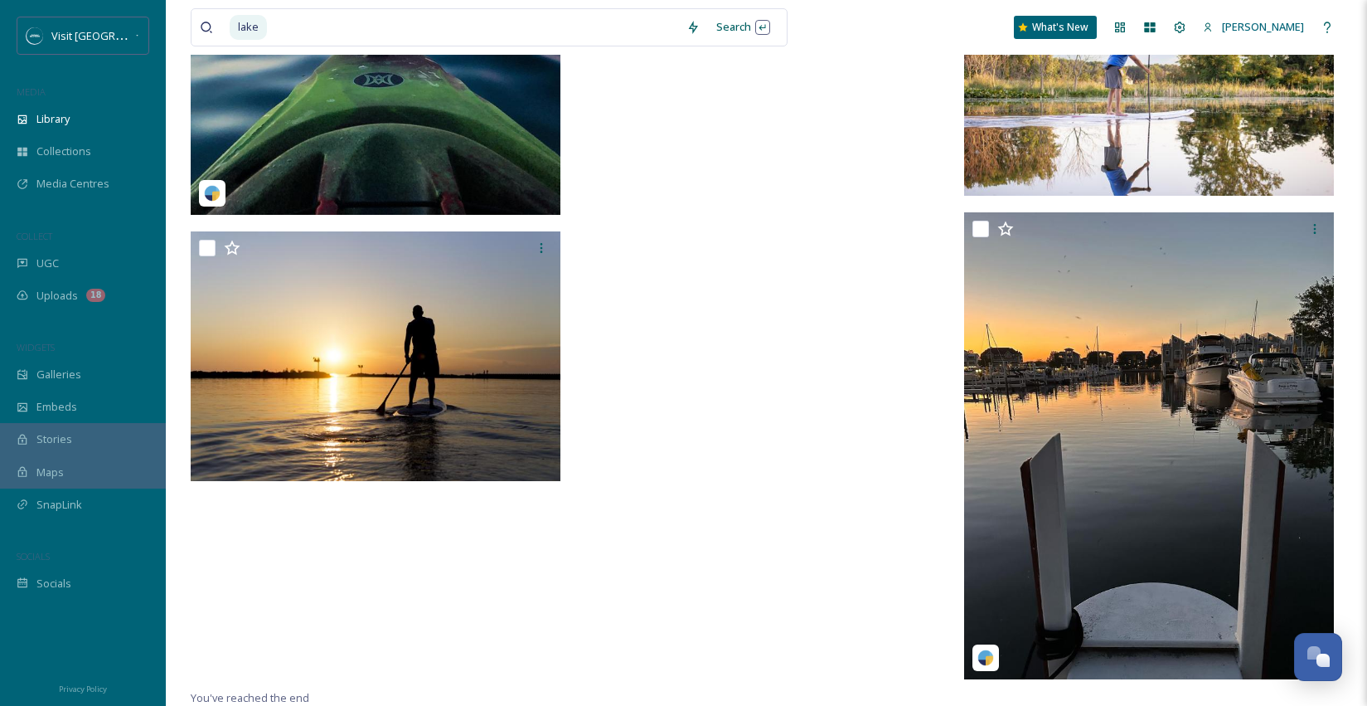
scroll to position [11570, 0]
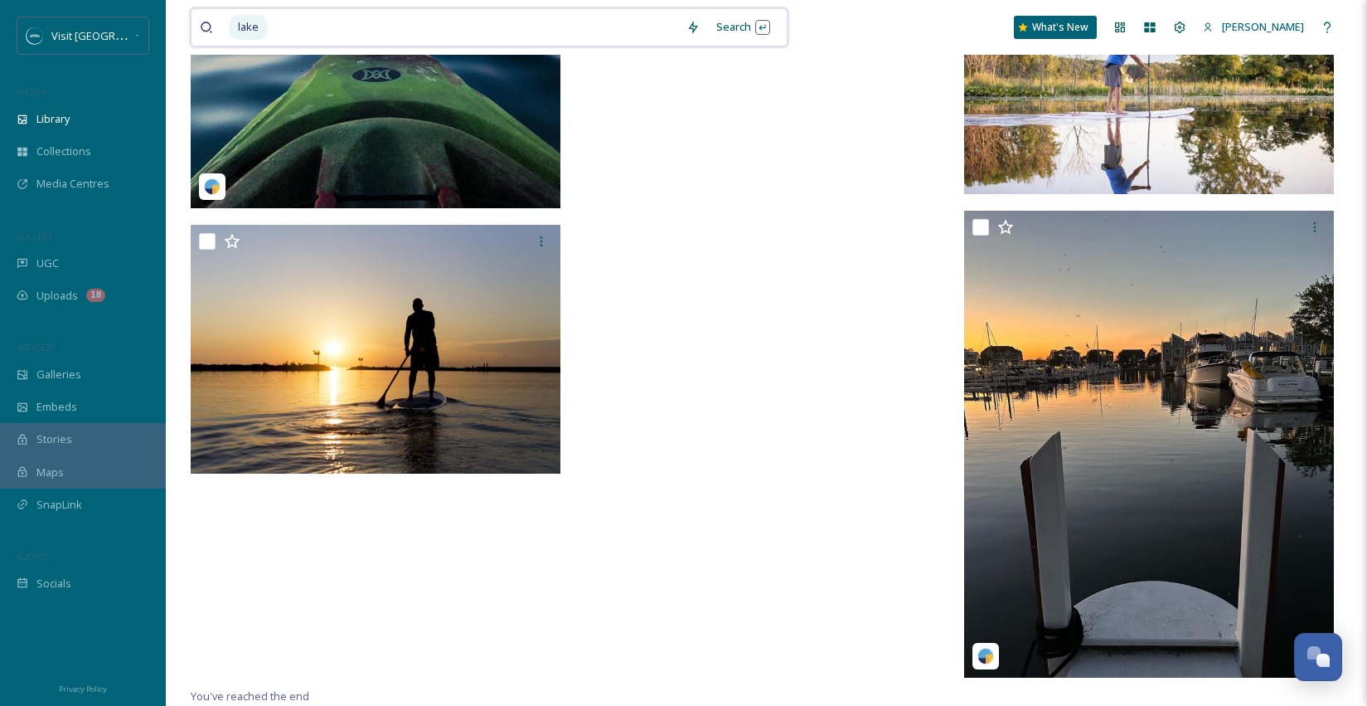
click at [395, 33] on input at bounding box center [474, 27] width 410 height 36
type input "l"
type input "farmers market"
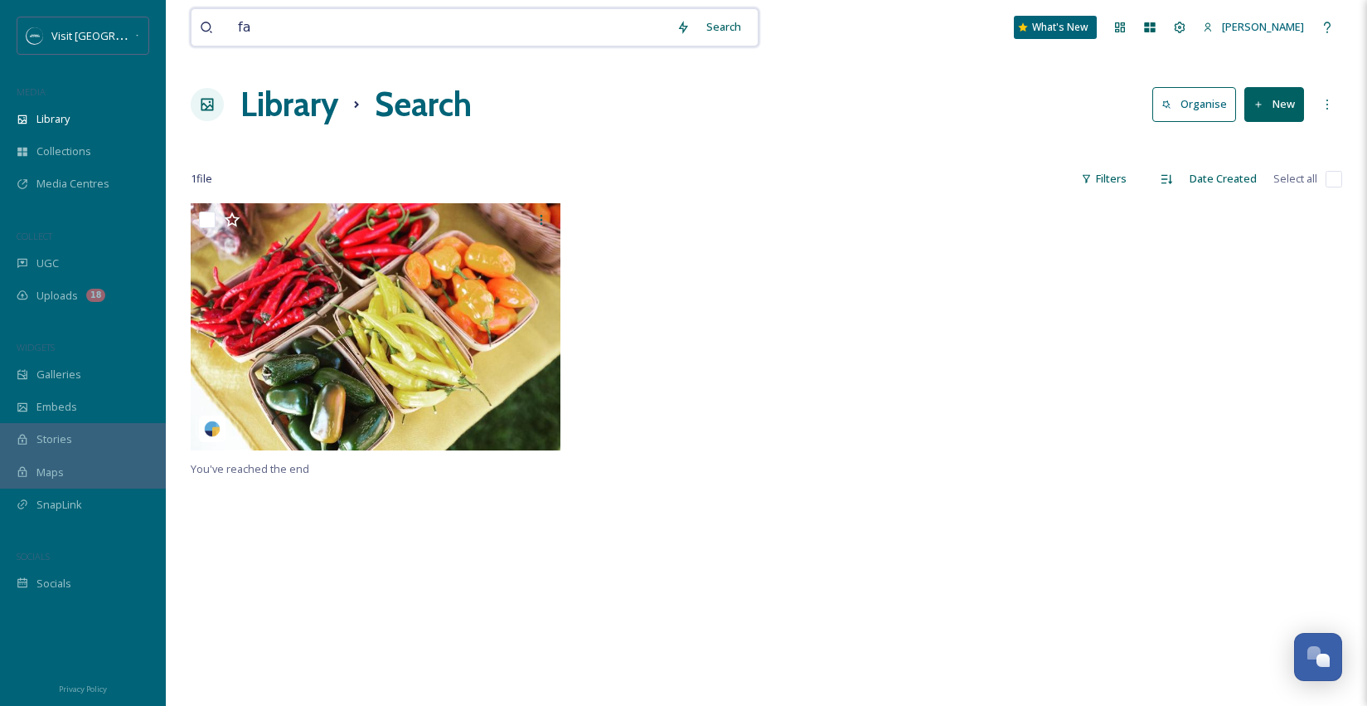
type input "f"
type input "market"
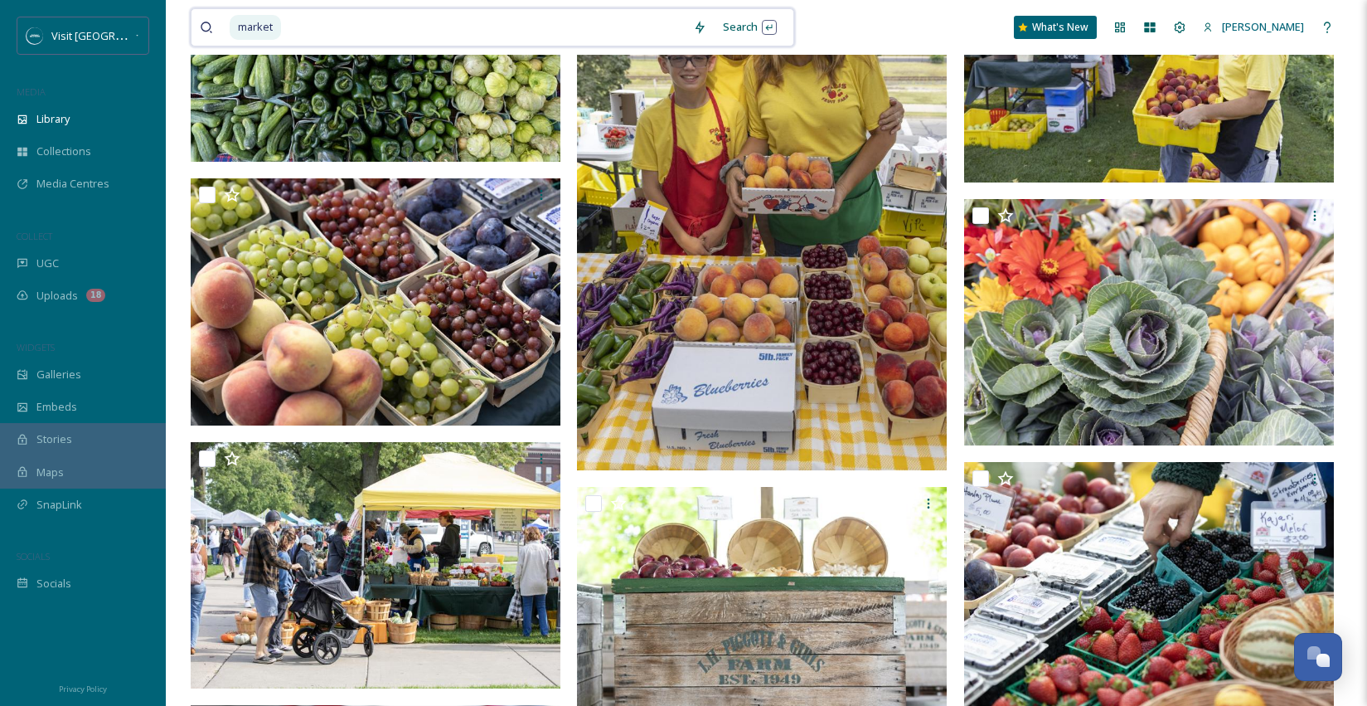
scroll to position [2816, 0]
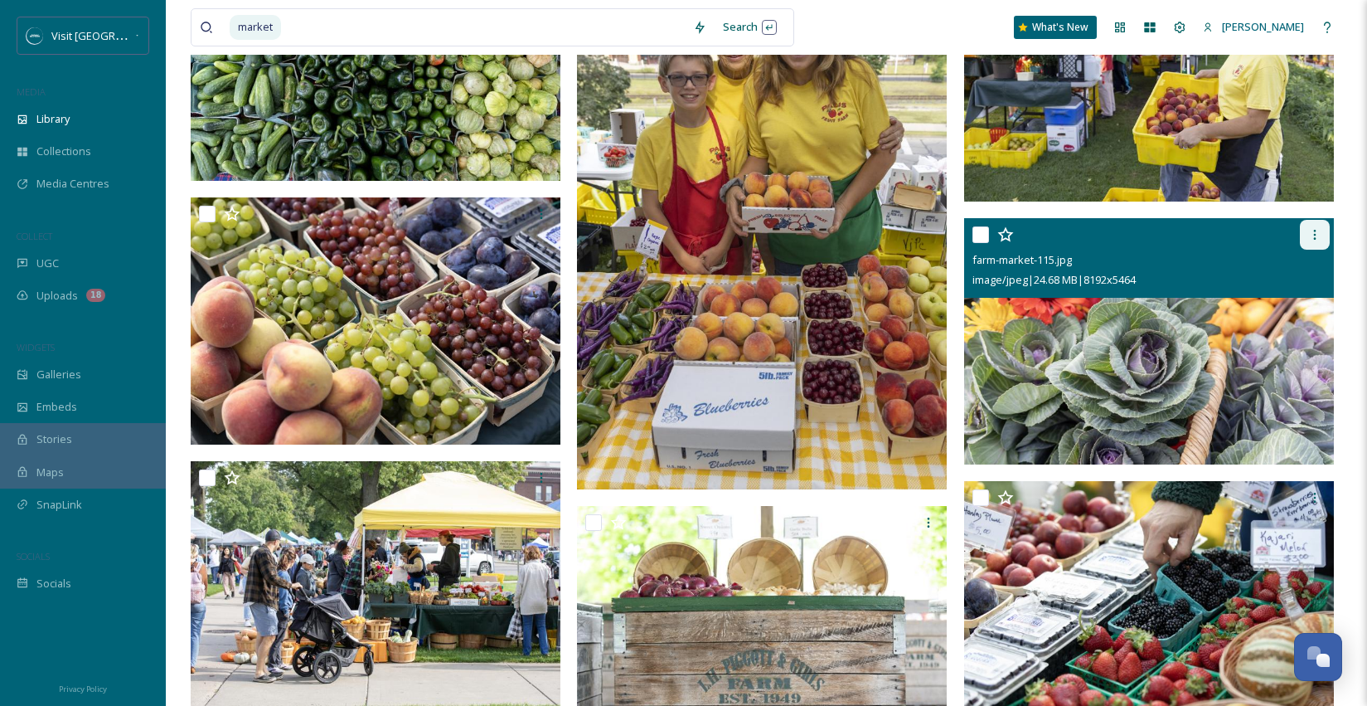
click at [1318, 233] on icon at bounding box center [1314, 234] width 13 height 13
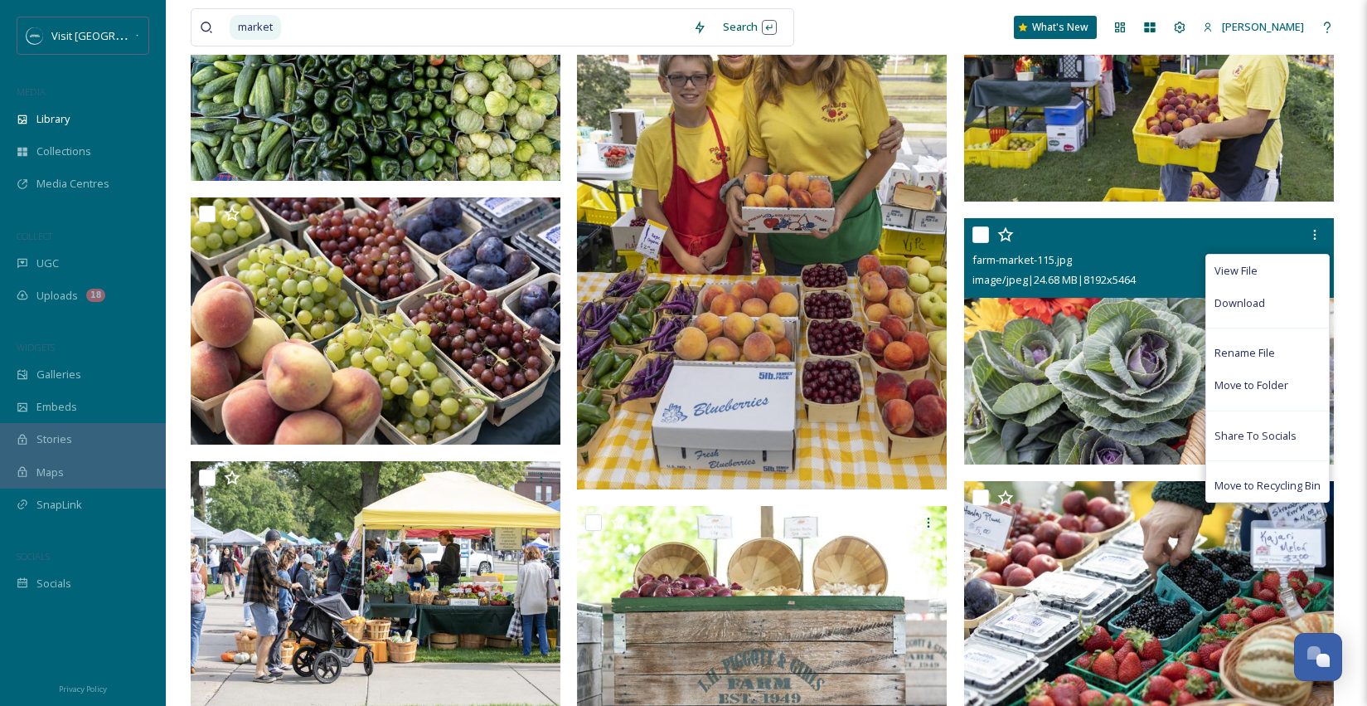
click at [1278, 292] on div "Download" at bounding box center [1267, 303] width 123 height 32
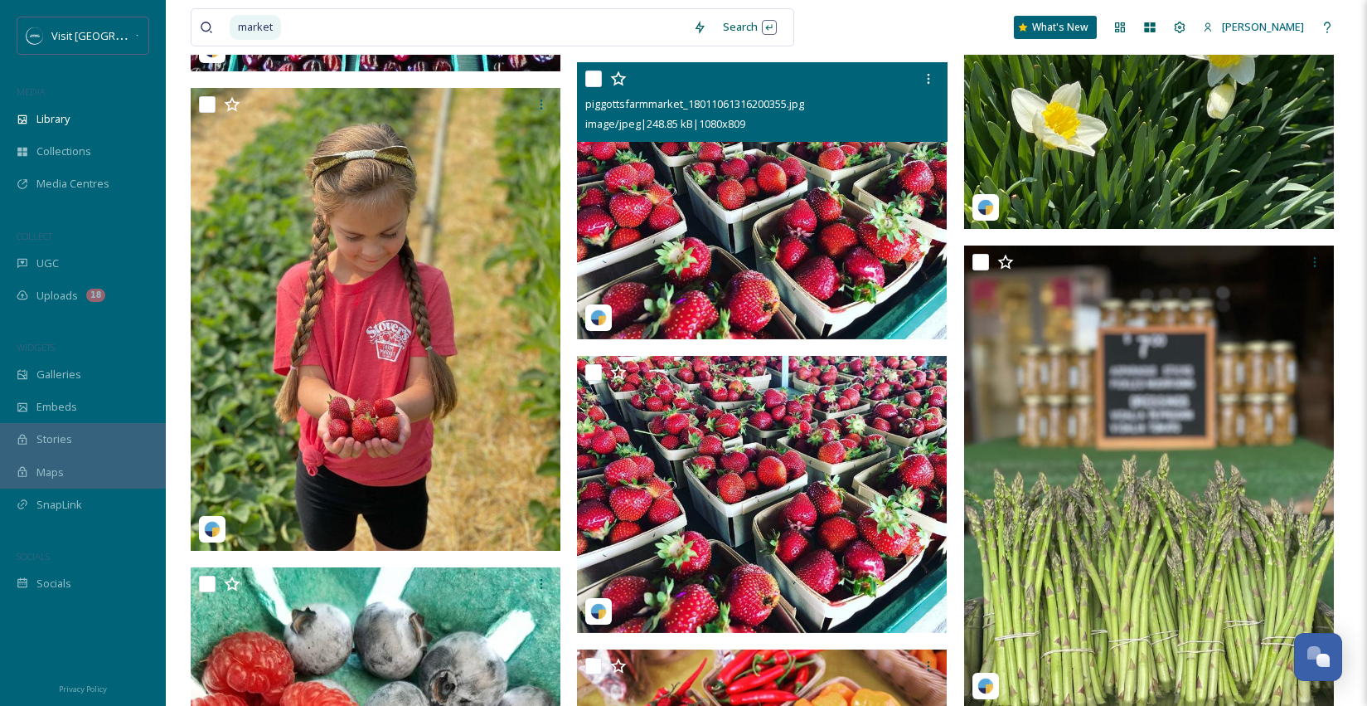
scroll to position [9411, 0]
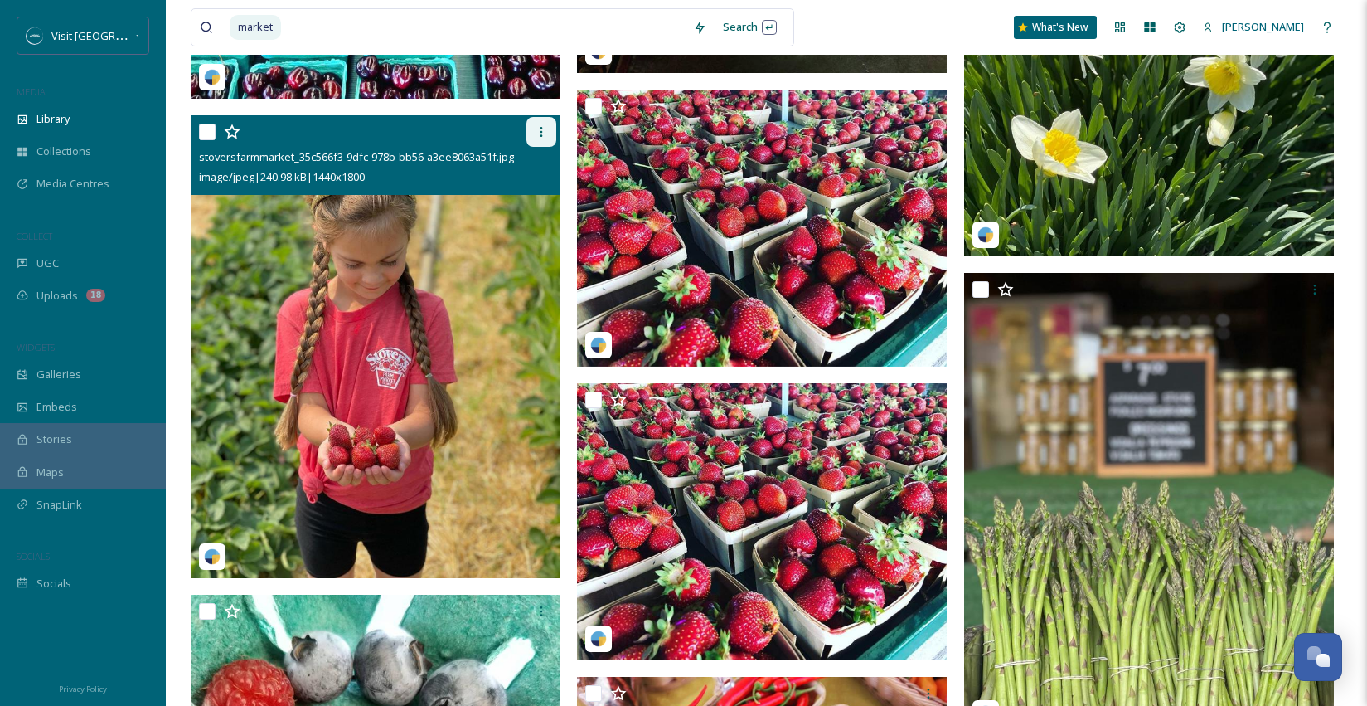
click at [535, 134] on icon at bounding box center [541, 131] width 13 height 13
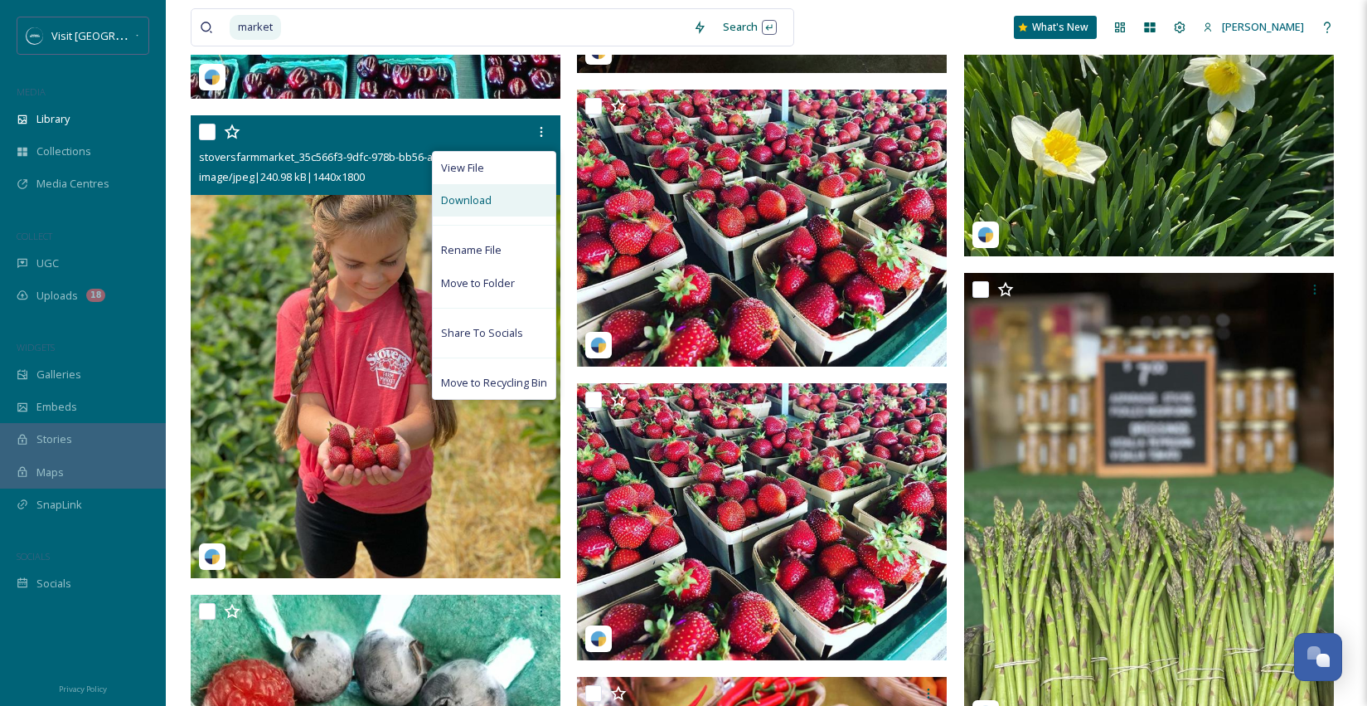
click at [505, 204] on div "Download" at bounding box center [494, 200] width 123 height 32
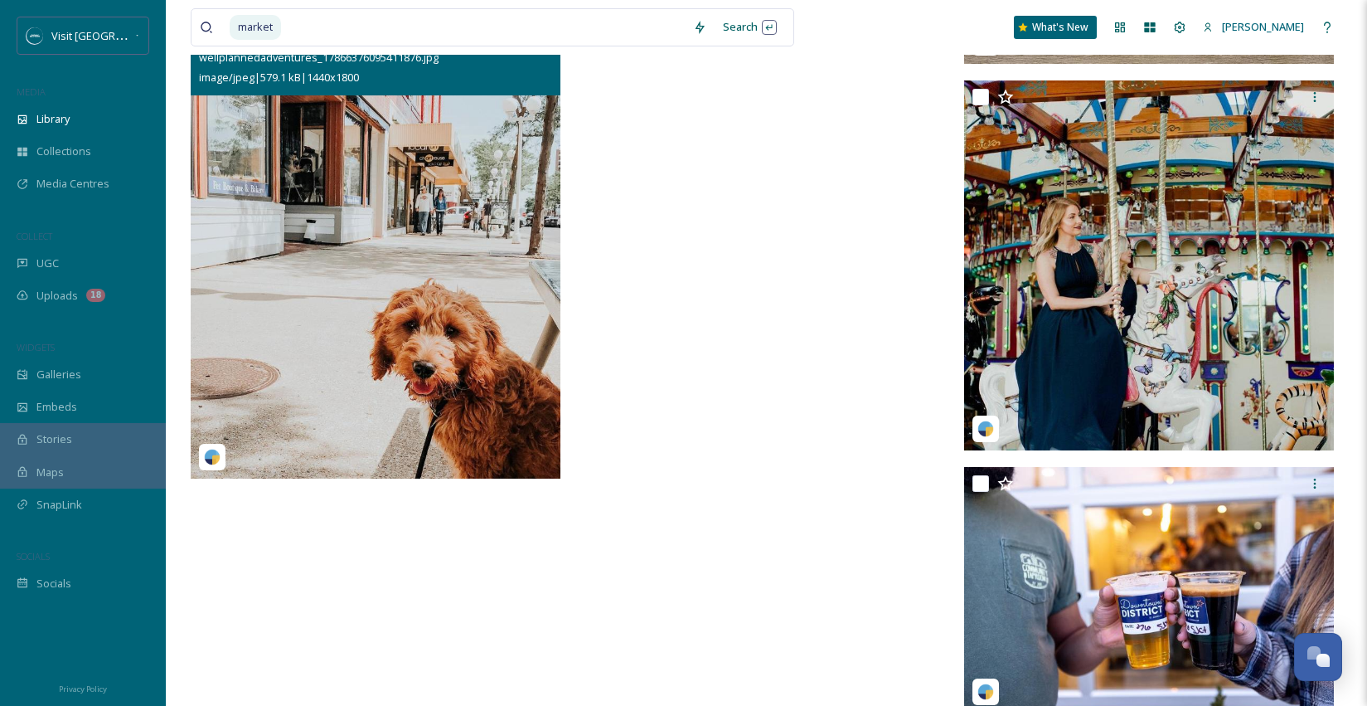
scroll to position [10503, 0]
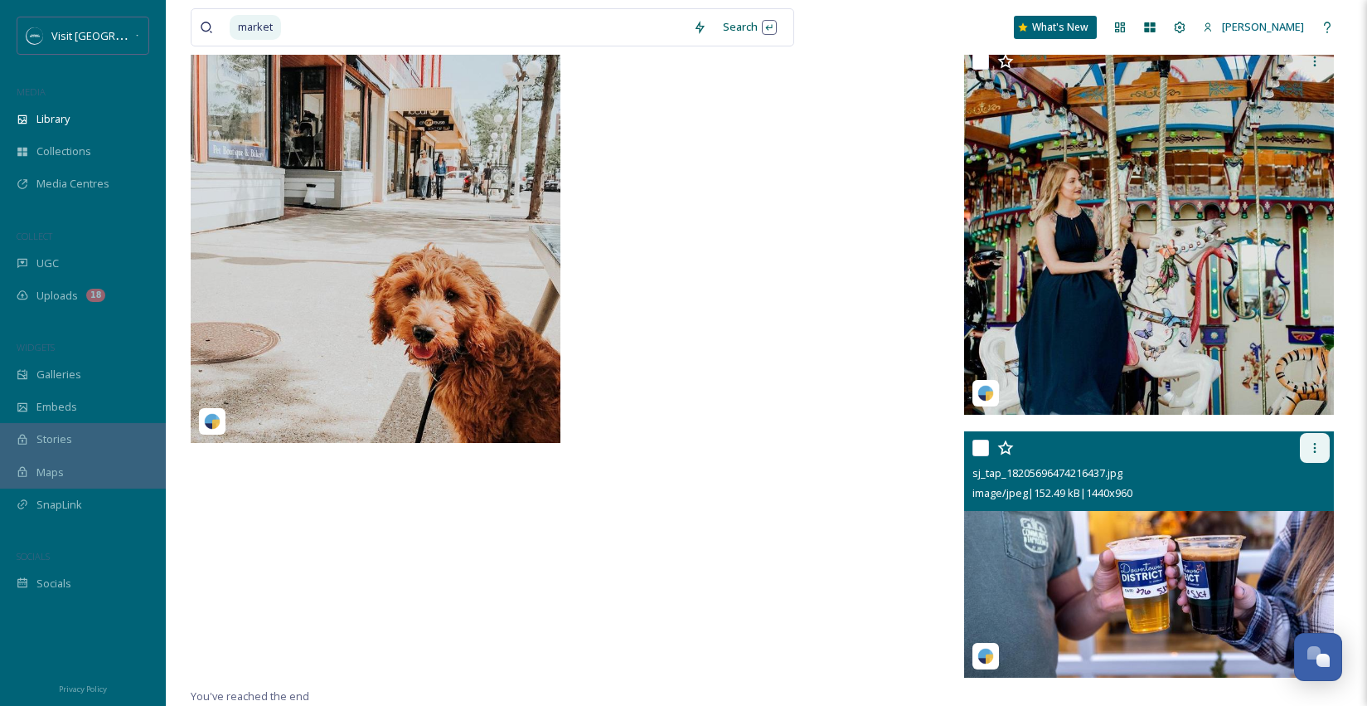
click at [1315, 452] on icon at bounding box center [1315, 448] width 2 height 10
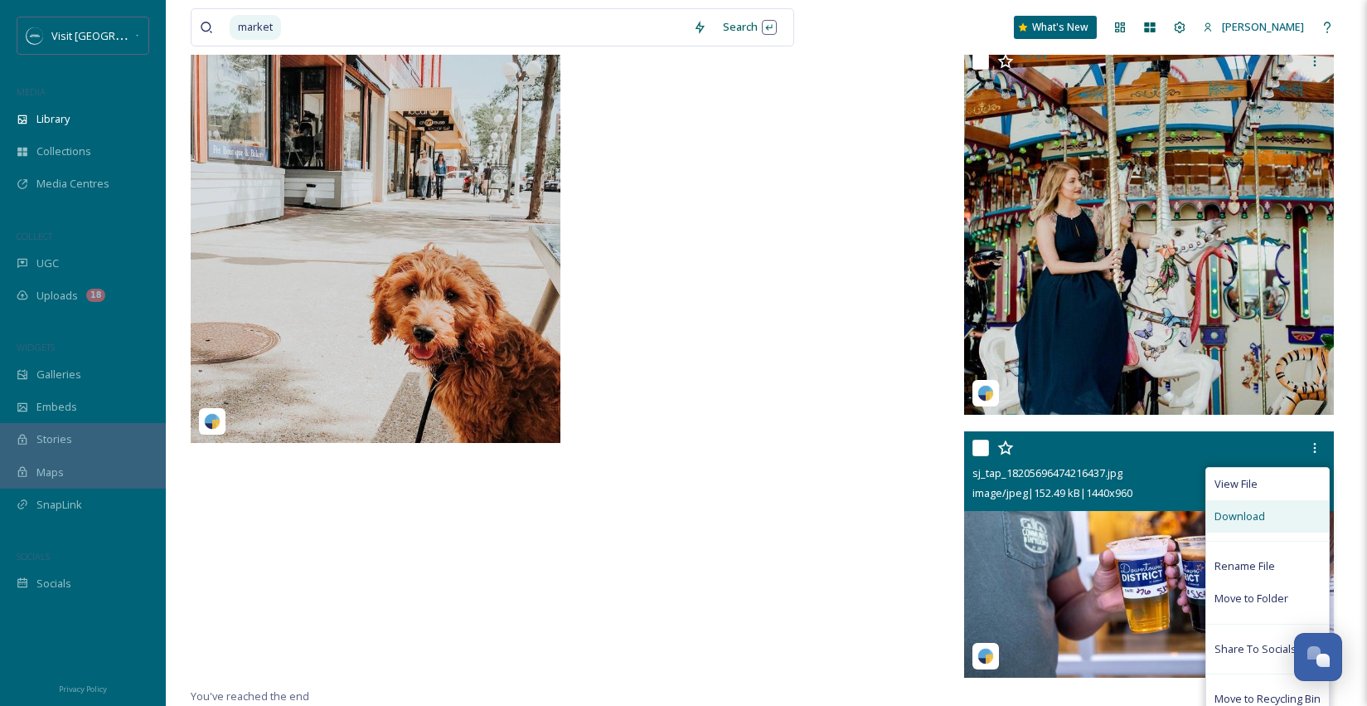
click at [1274, 501] on div "Download" at bounding box center [1267, 516] width 123 height 32
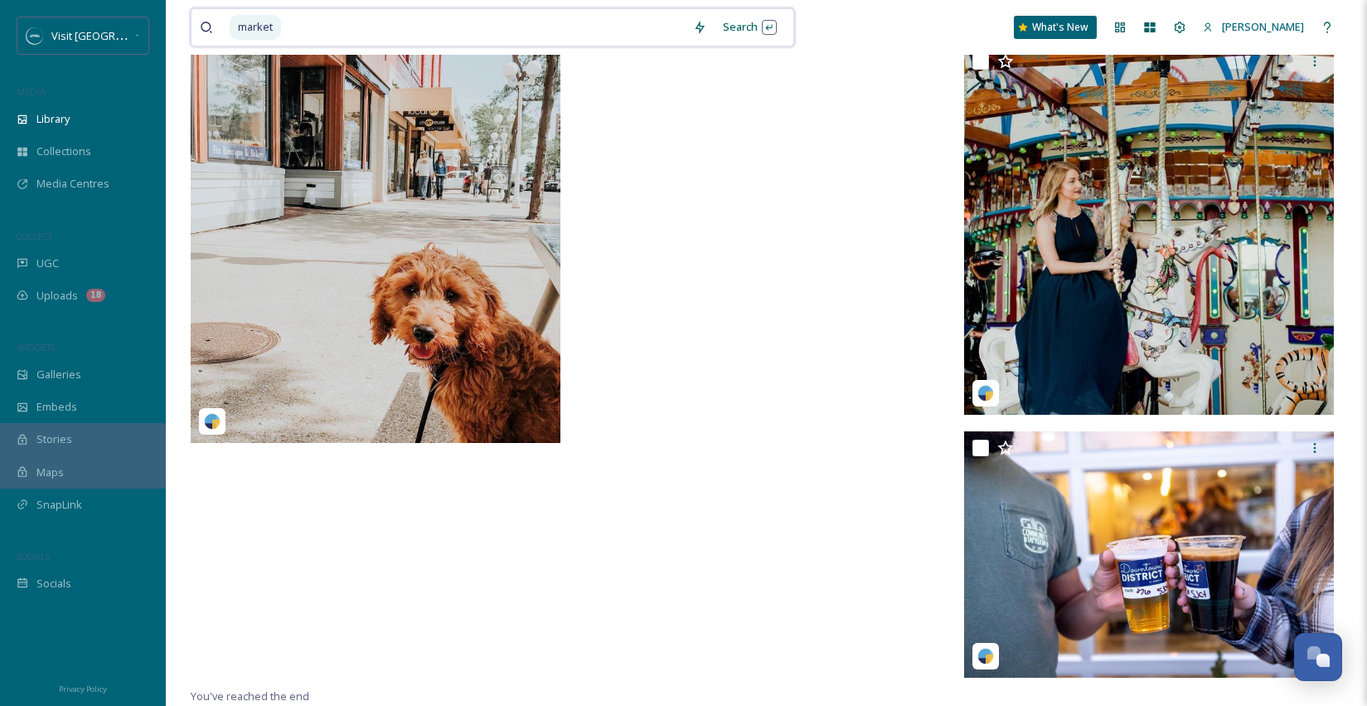
click at [546, 30] on input at bounding box center [484, 27] width 402 height 36
type input "m"
type input "park"
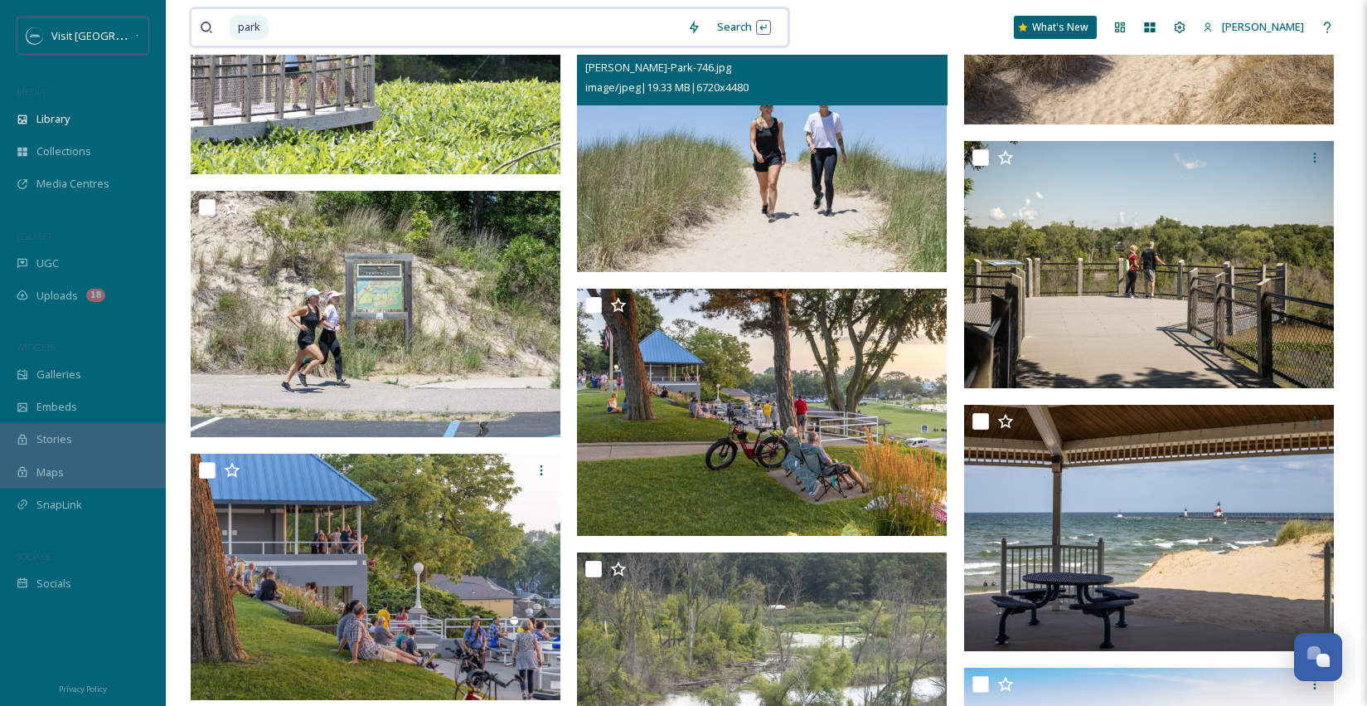
scroll to position [6289, 0]
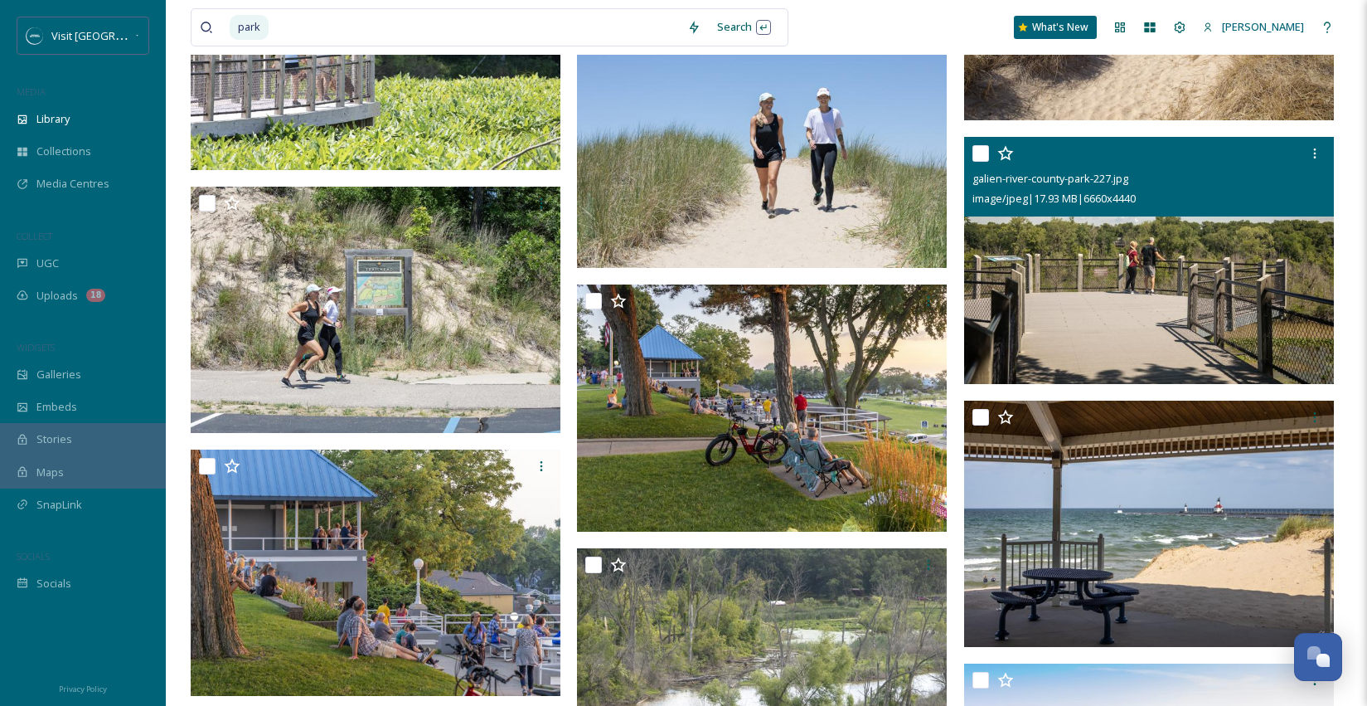
click at [1198, 245] on img at bounding box center [1149, 260] width 370 height 247
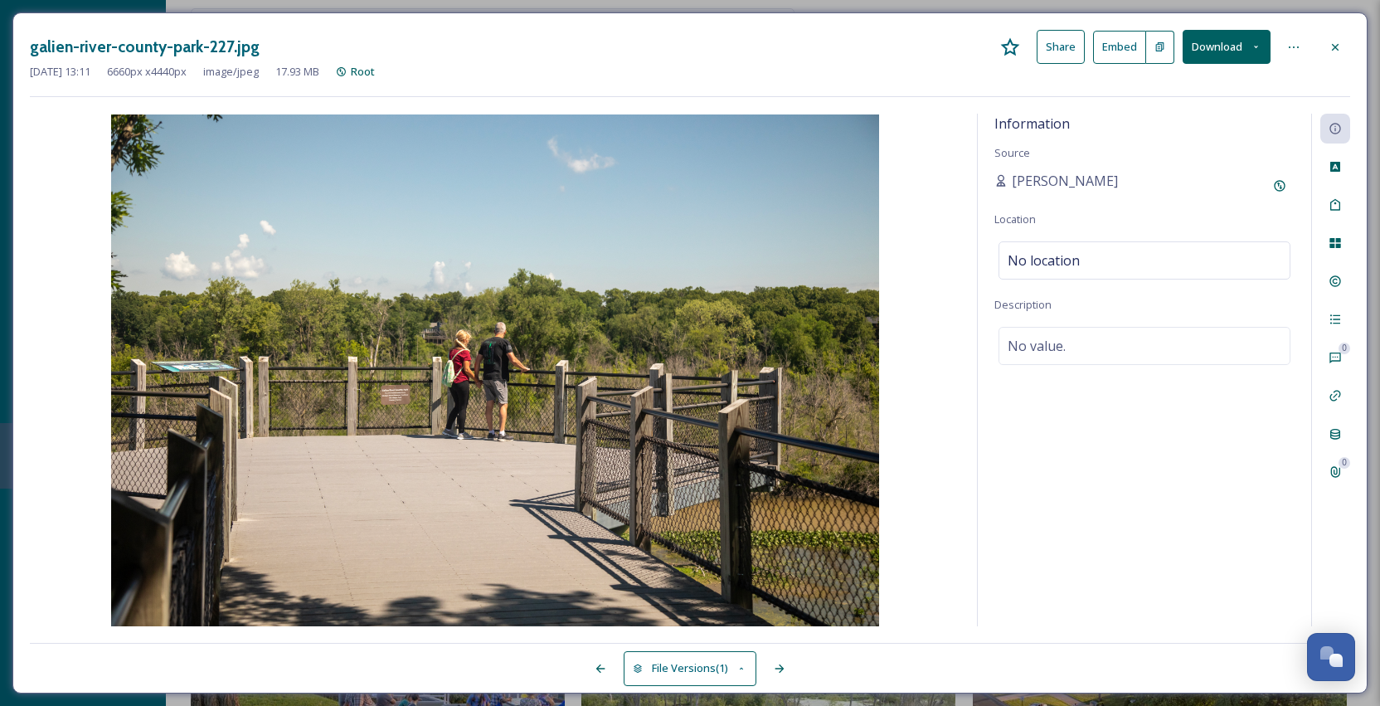
click at [1250, 46] on icon at bounding box center [1255, 46] width 11 height 11
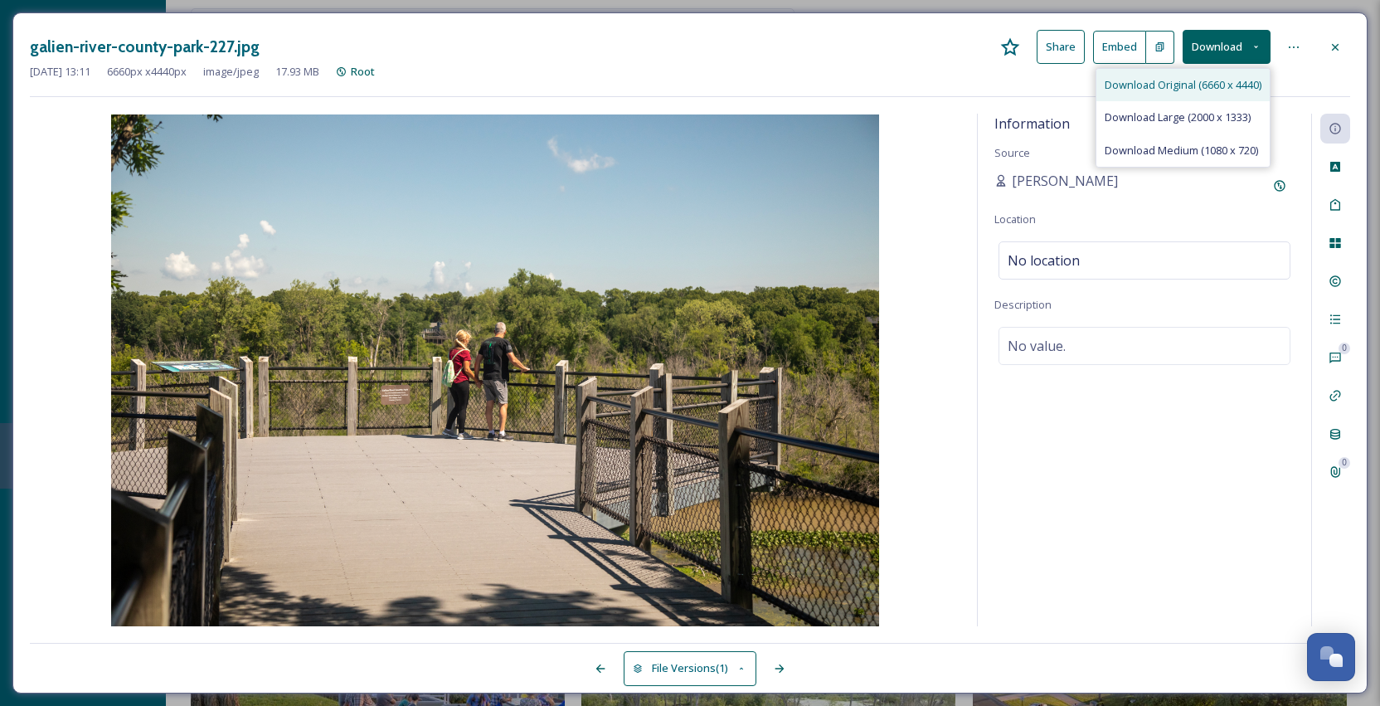
click at [1242, 75] on div "Download Original (6660 x 4440)" at bounding box center [1182, 85] width 173 height 32
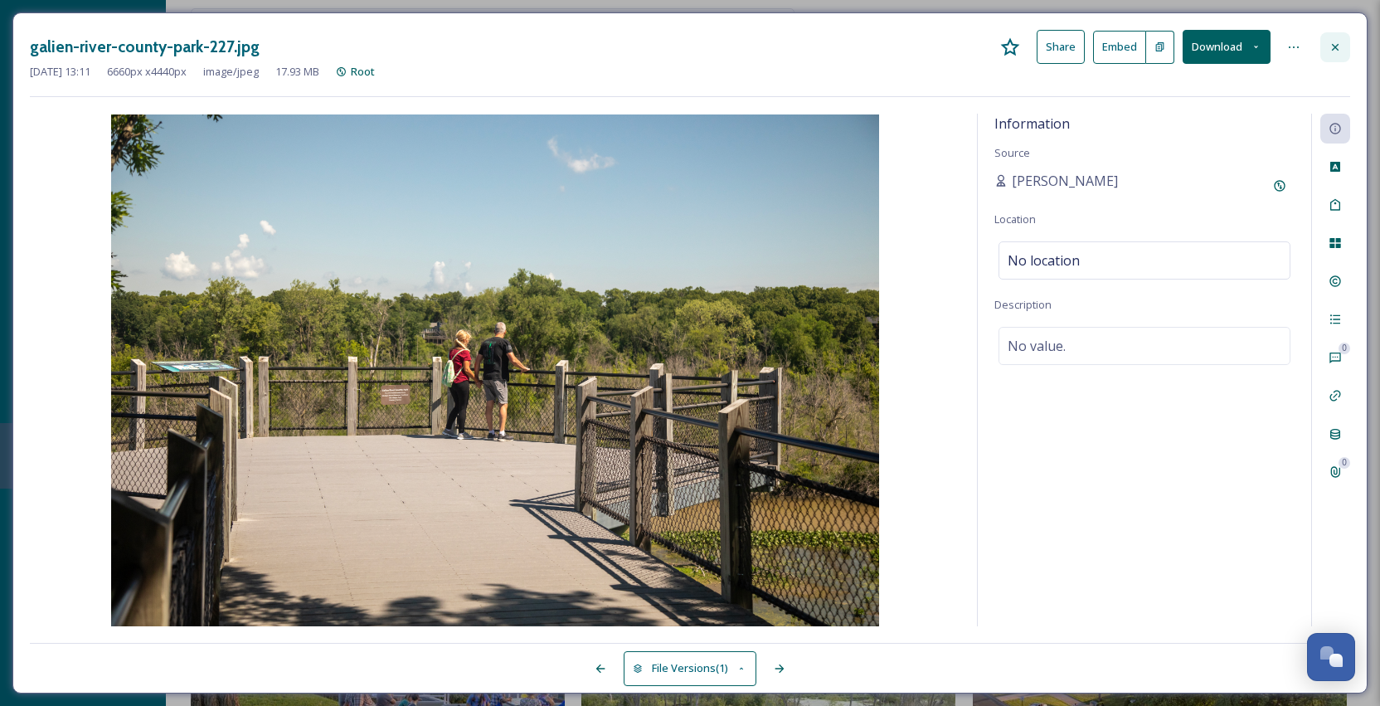
click at [1340, 44] on icon at bounding box center [1334, 47] width 13 height 13
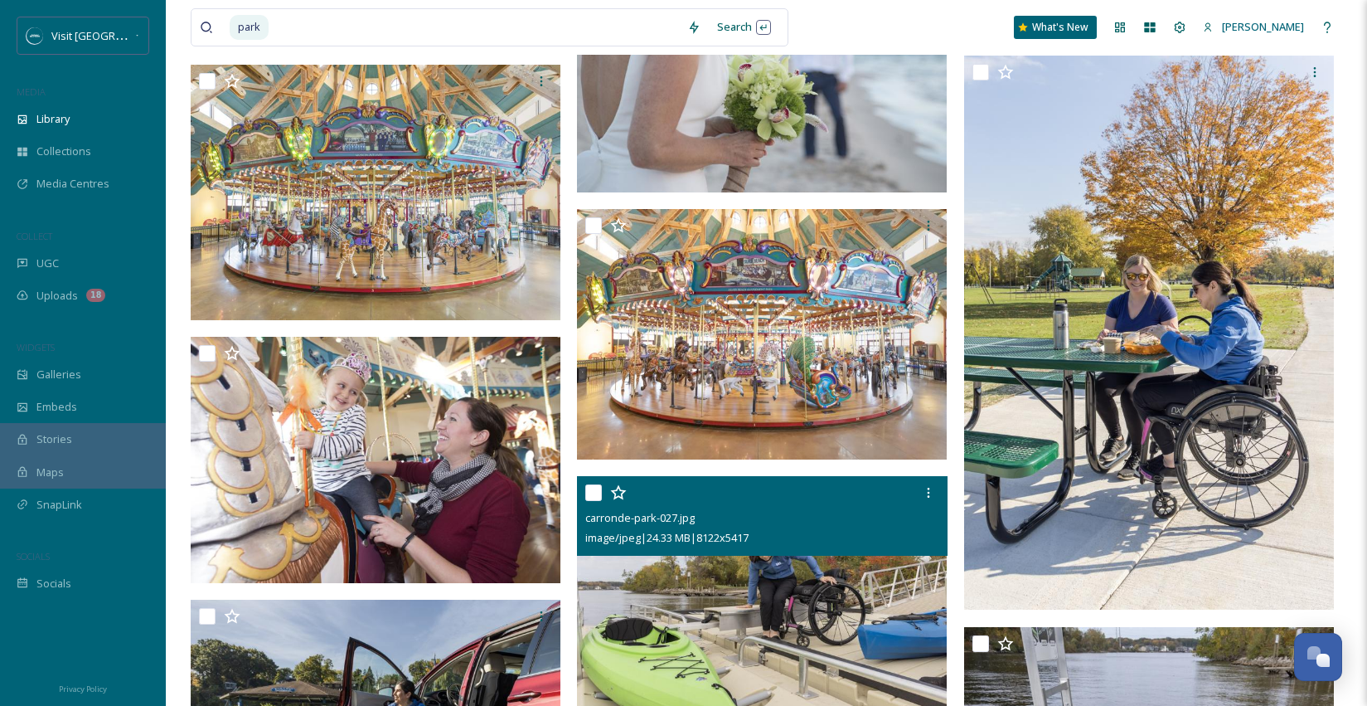
scroll to position [8203, 0]
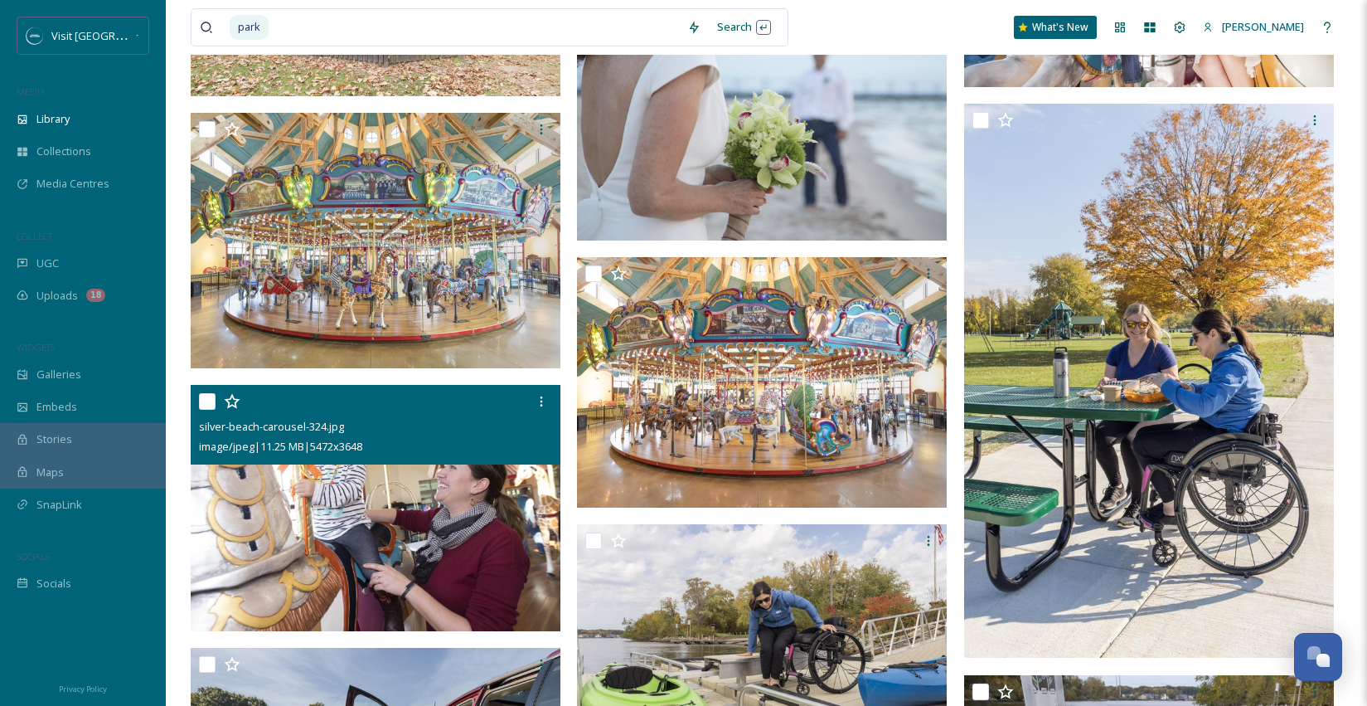
click at [473, 483] on img at bounding box center [376, 508] width 370 height 247
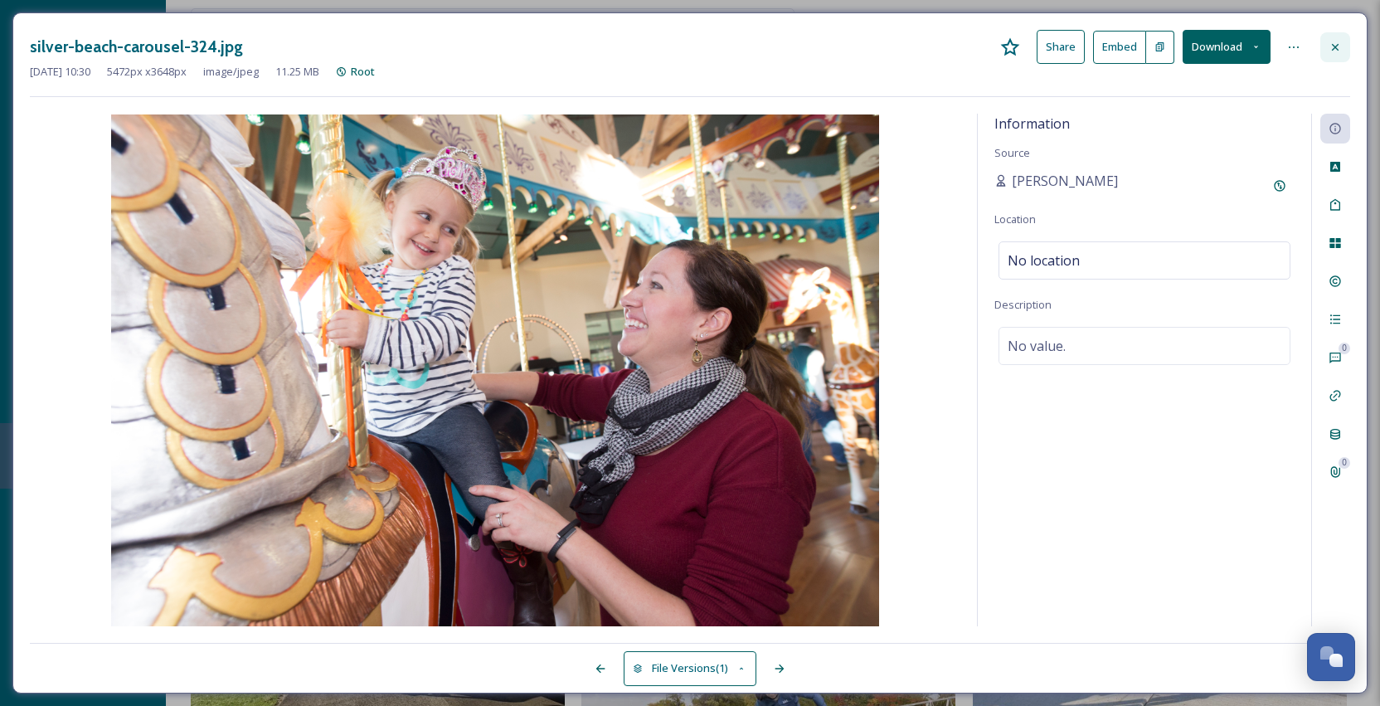
click at [1330, 51] on icon at bounding box center [1334, 47] width 13 height 13
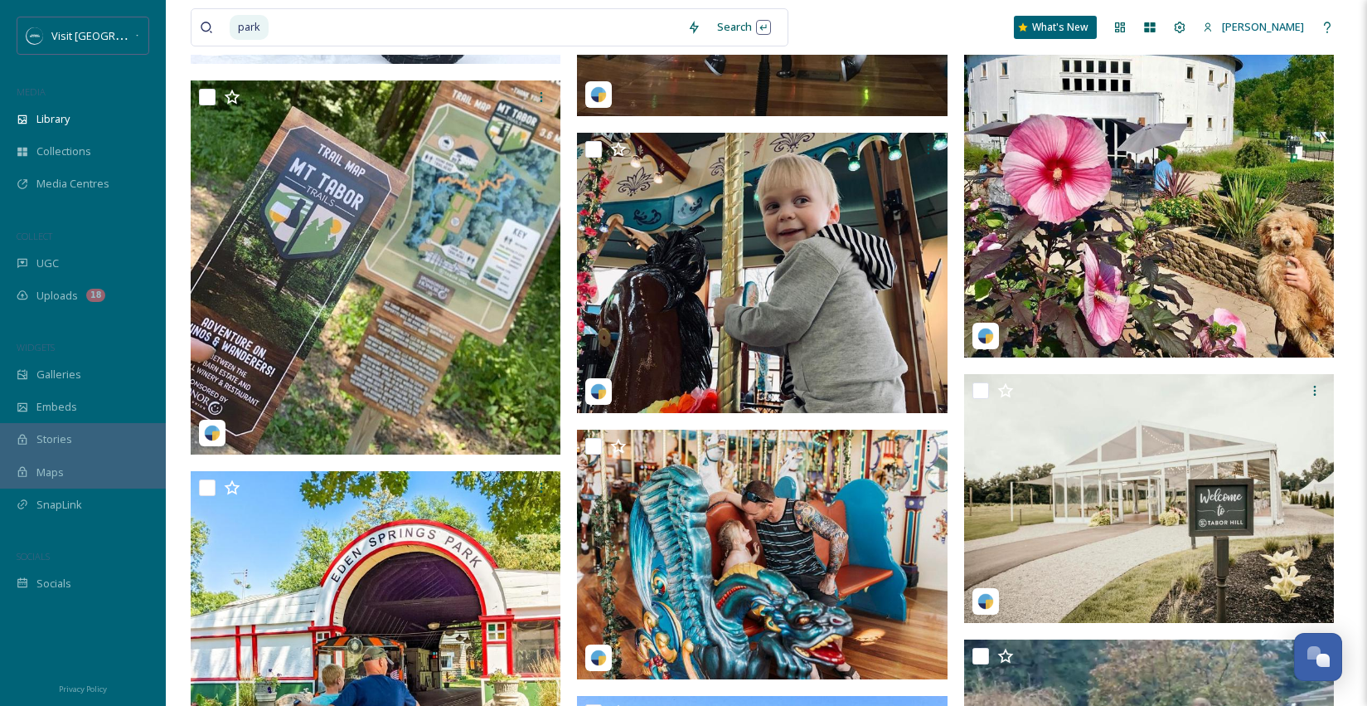
scroll to position [24661, 0]
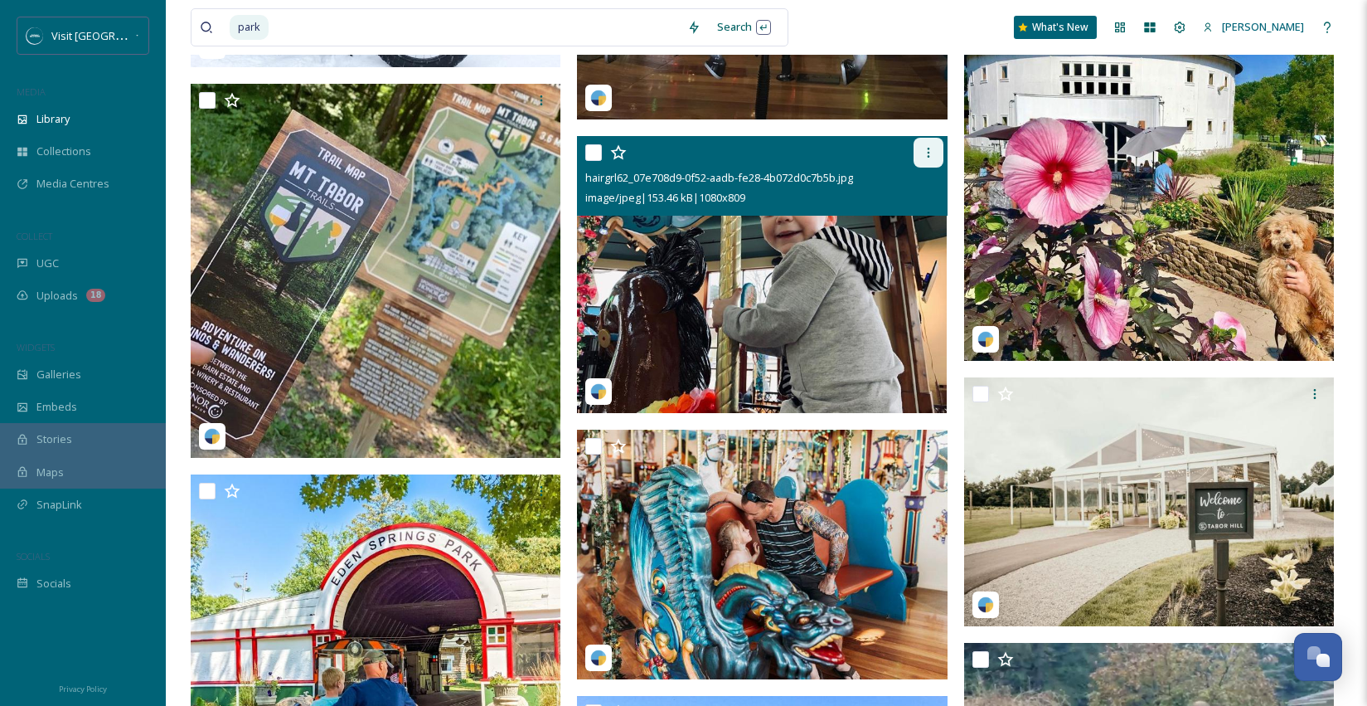
click at [934, 155] on icon at bounding box center [928, 152] width 13 height 13
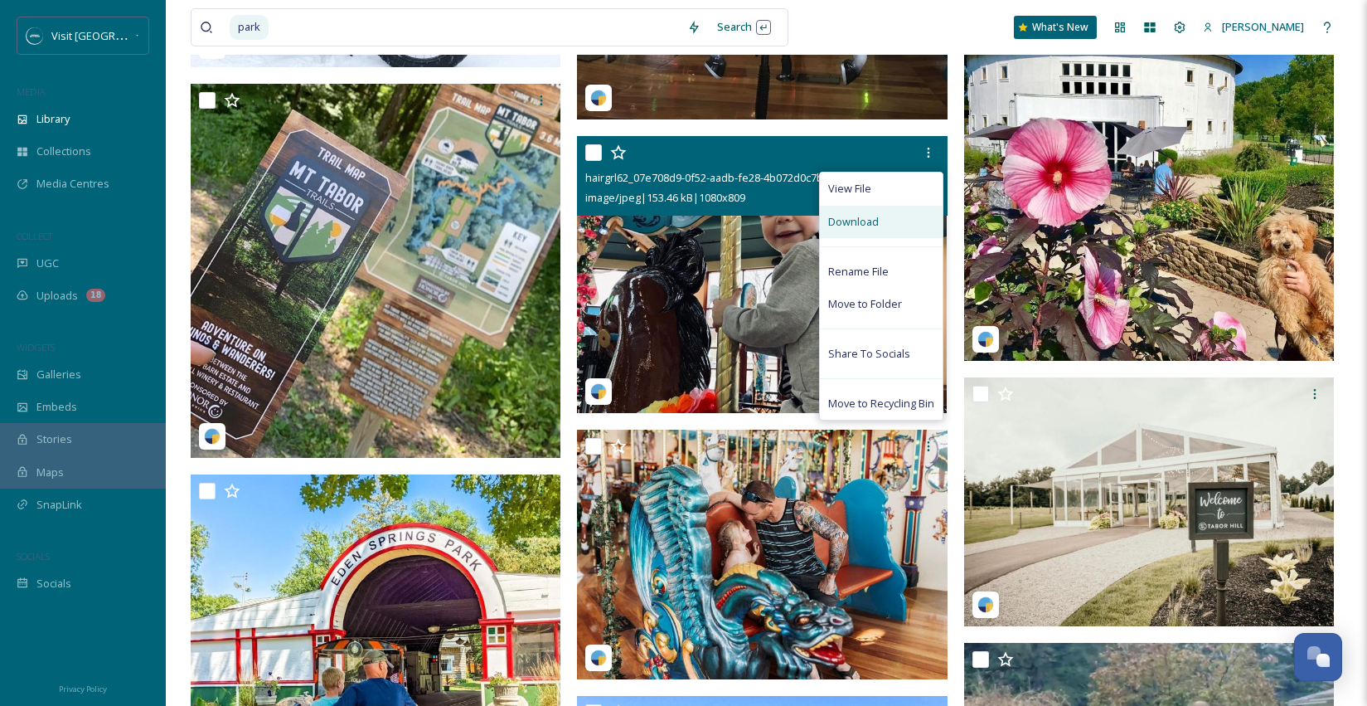
click at [883, 224] on div "Download" at bounding box center [881, 222] width 123 height 32
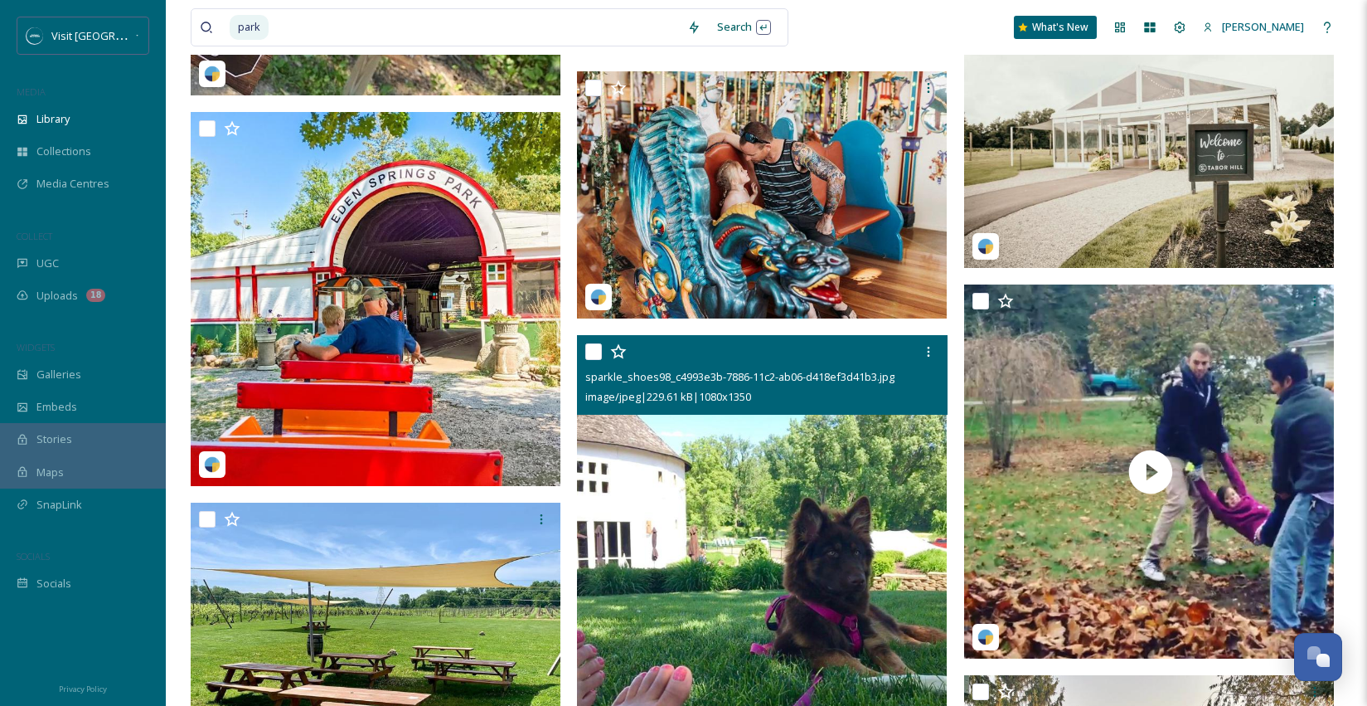
scroll to position [25003, 0]
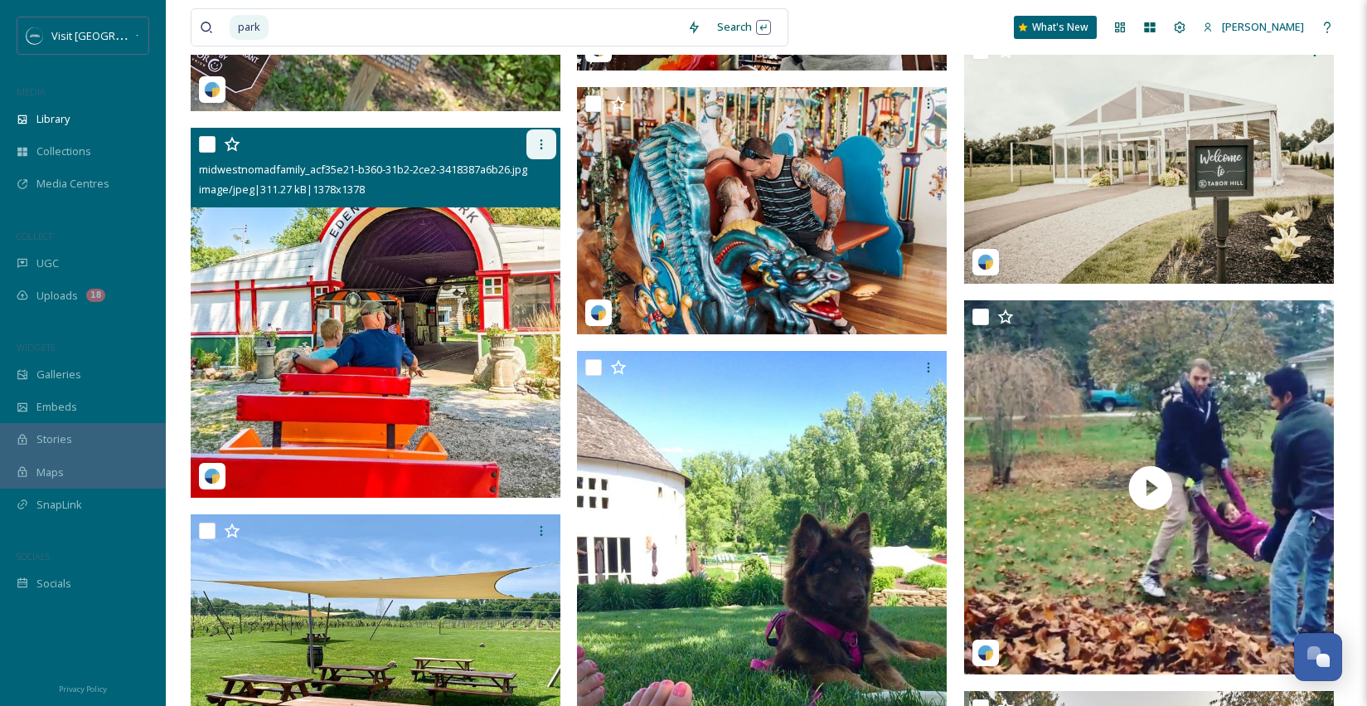
click at [536, 140] on icon at bounding box center [541, 144] width 13 height 13
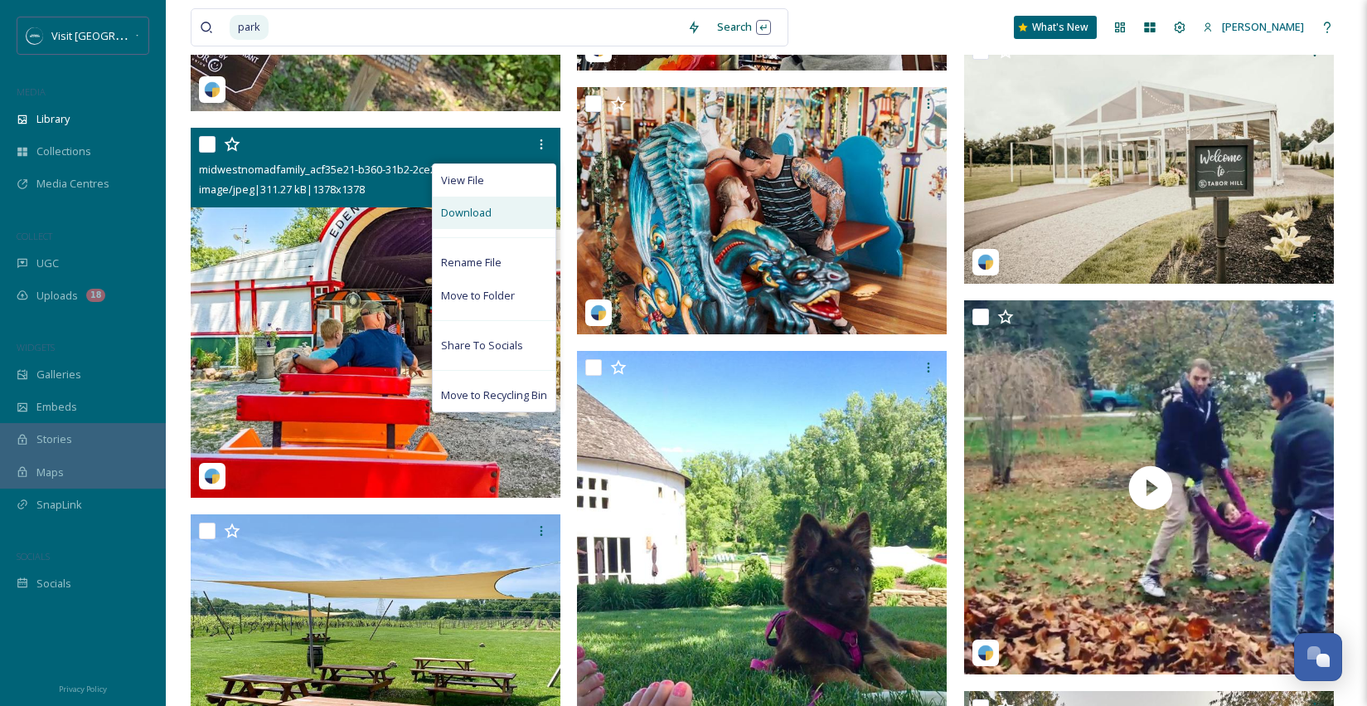
click at [522, 205] on div "Download" at bounding box center [494, 213] width 123 height 32
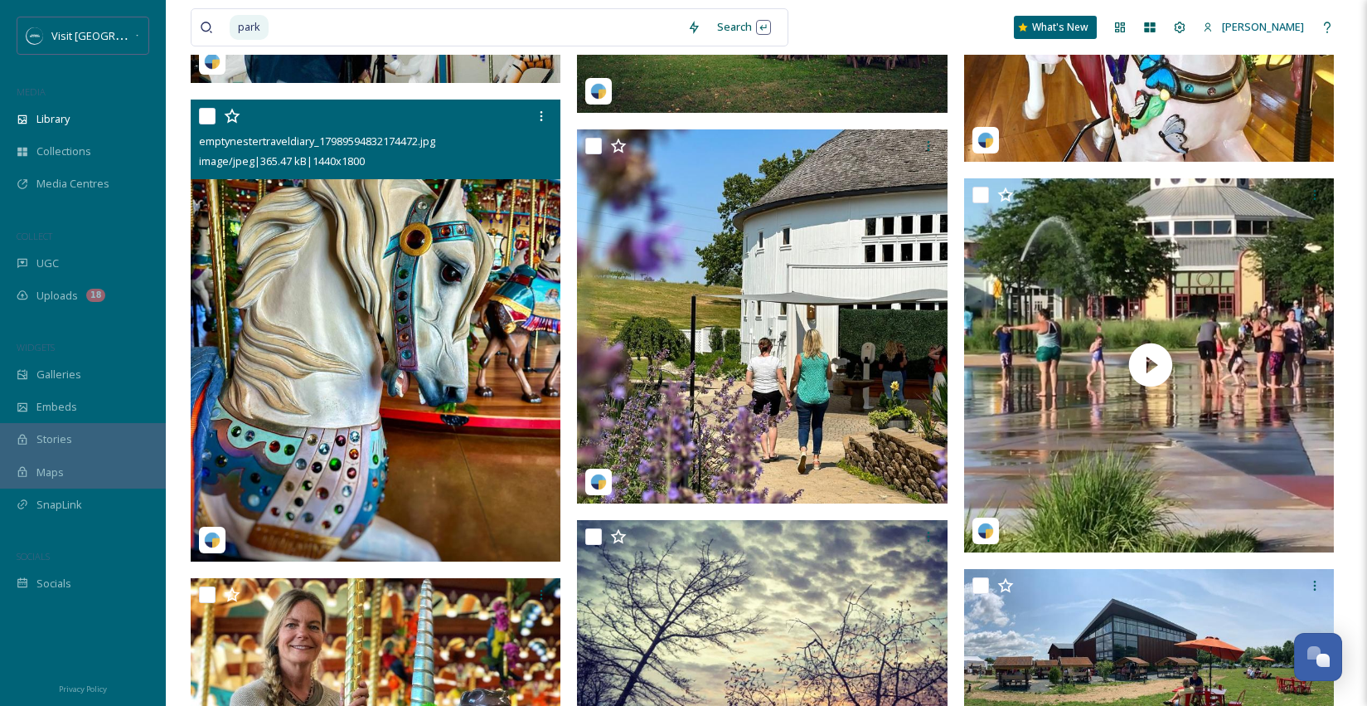
scroll to position [26467, 0]
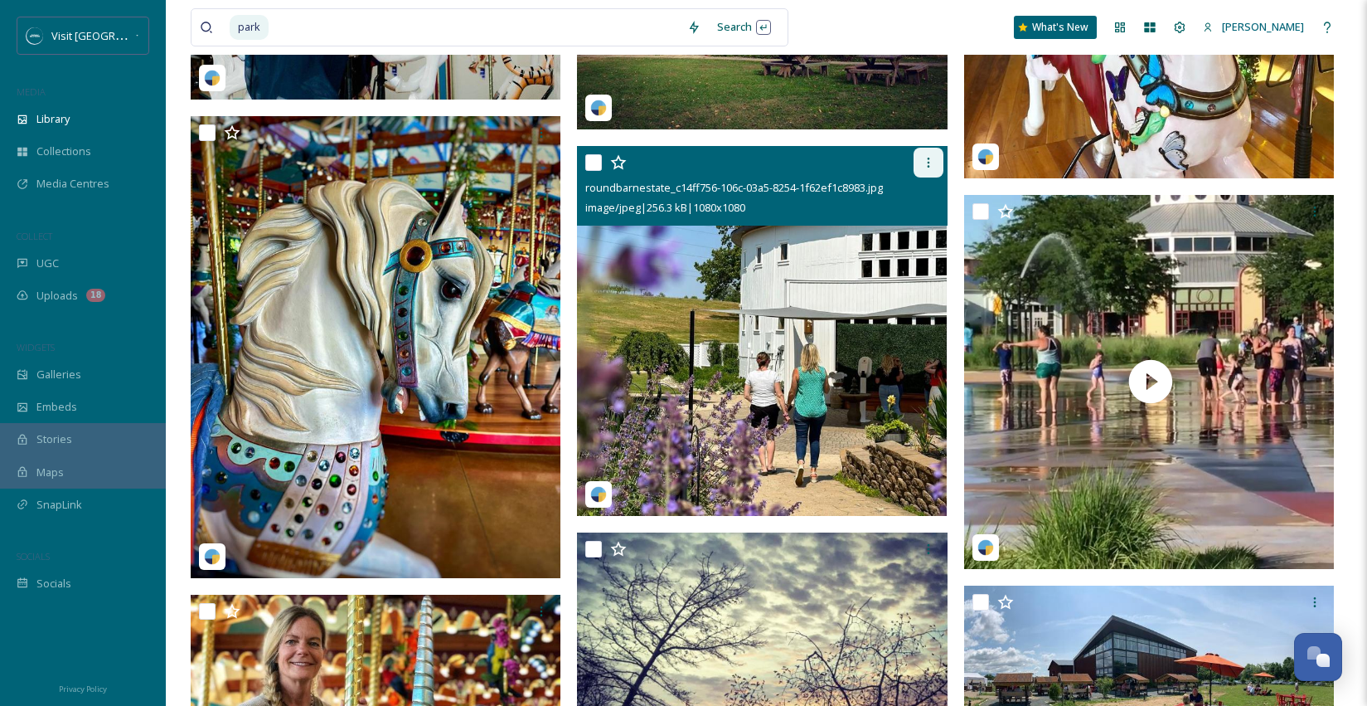
click at [929, 159] on icon at bounding box center [928, 162] width 13 height 13
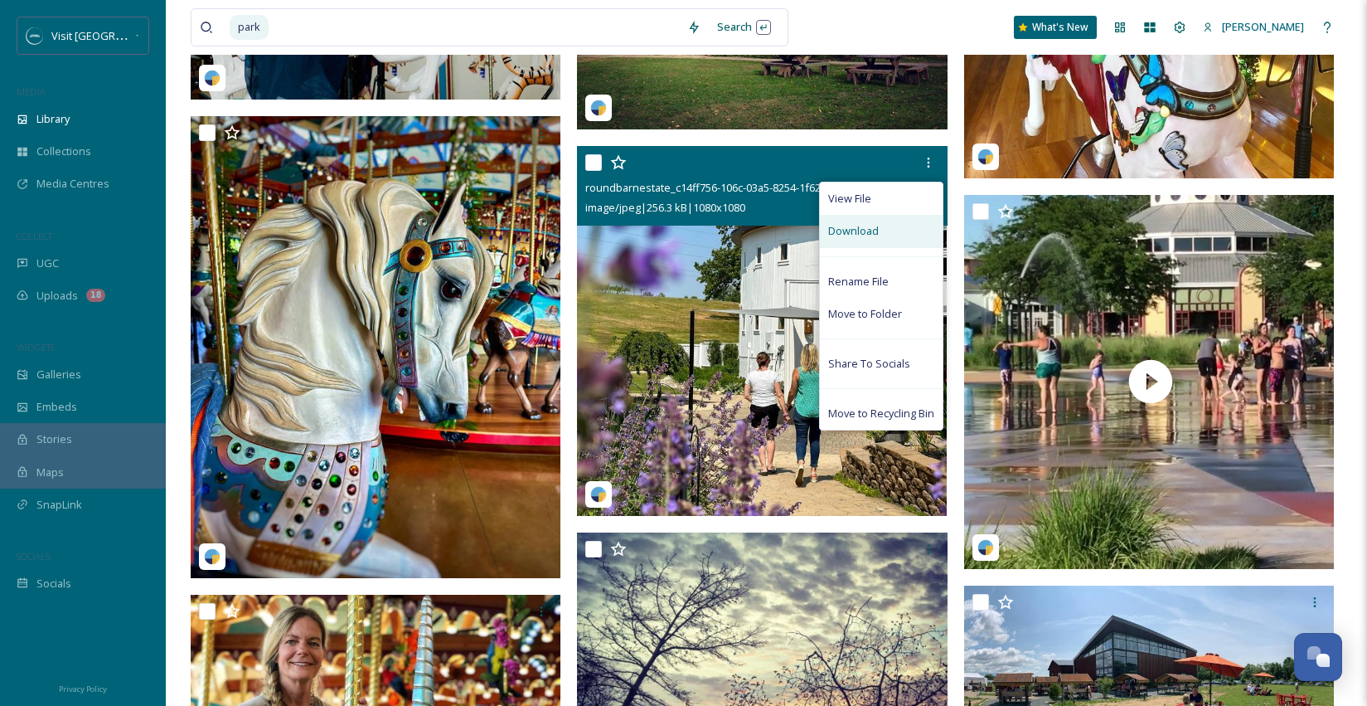
click at [902, 227] on div "Download" at bounding box center [881, 231] width 123 height 32
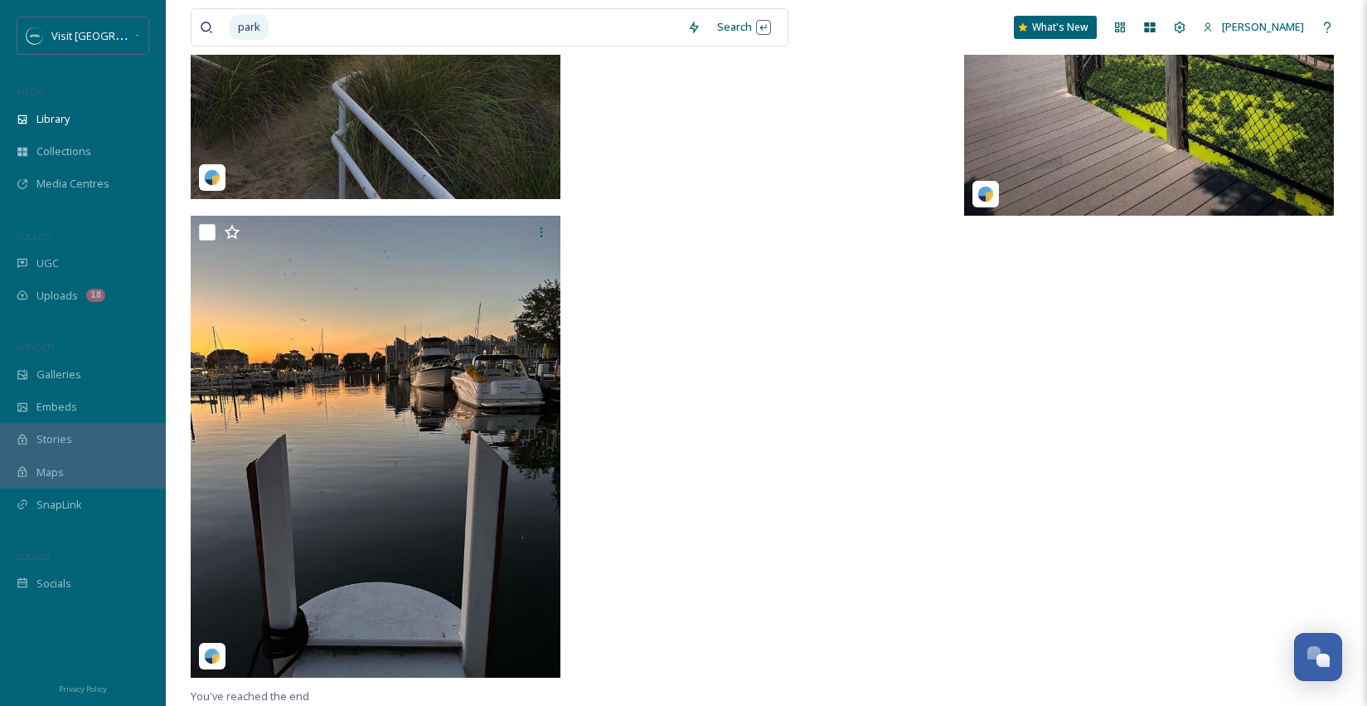
scroll to position [28945, 0]
click at [501, 27] on input at bounding box center [474, 27] width 409 height 36
type input "p"
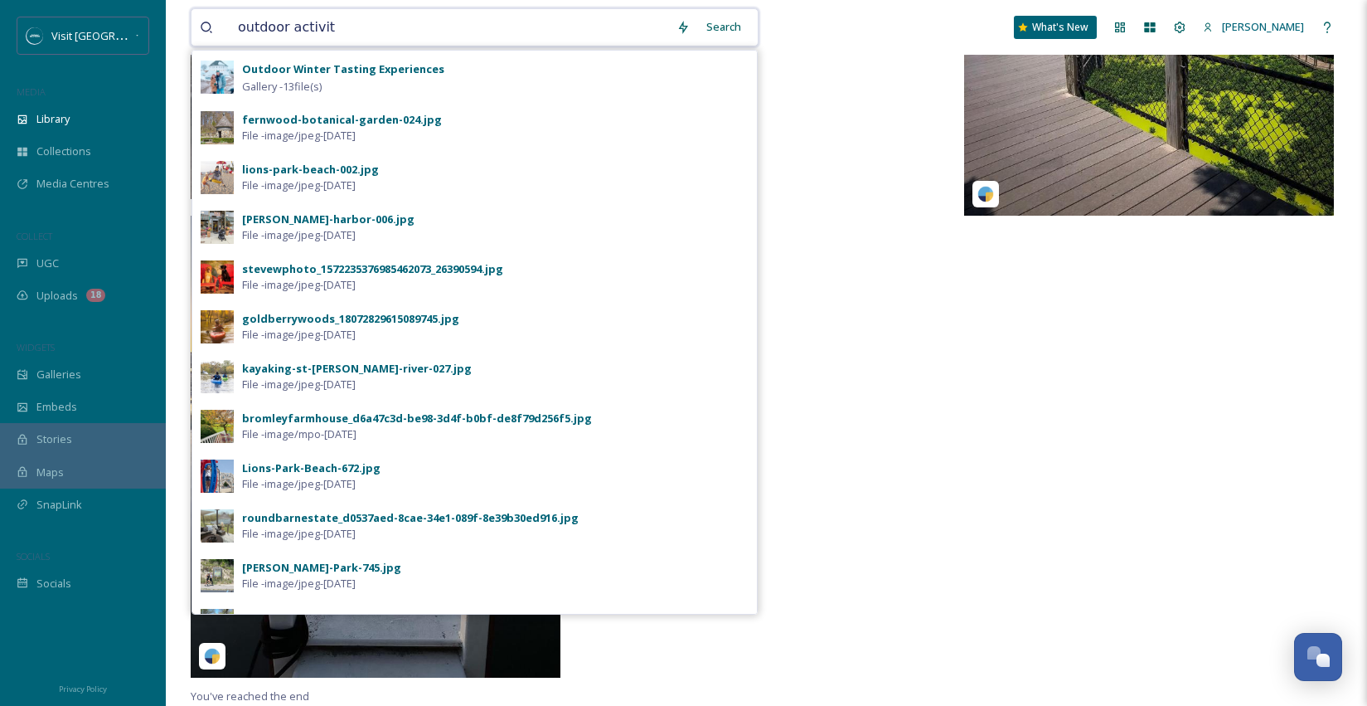
type input "outdoor activity"
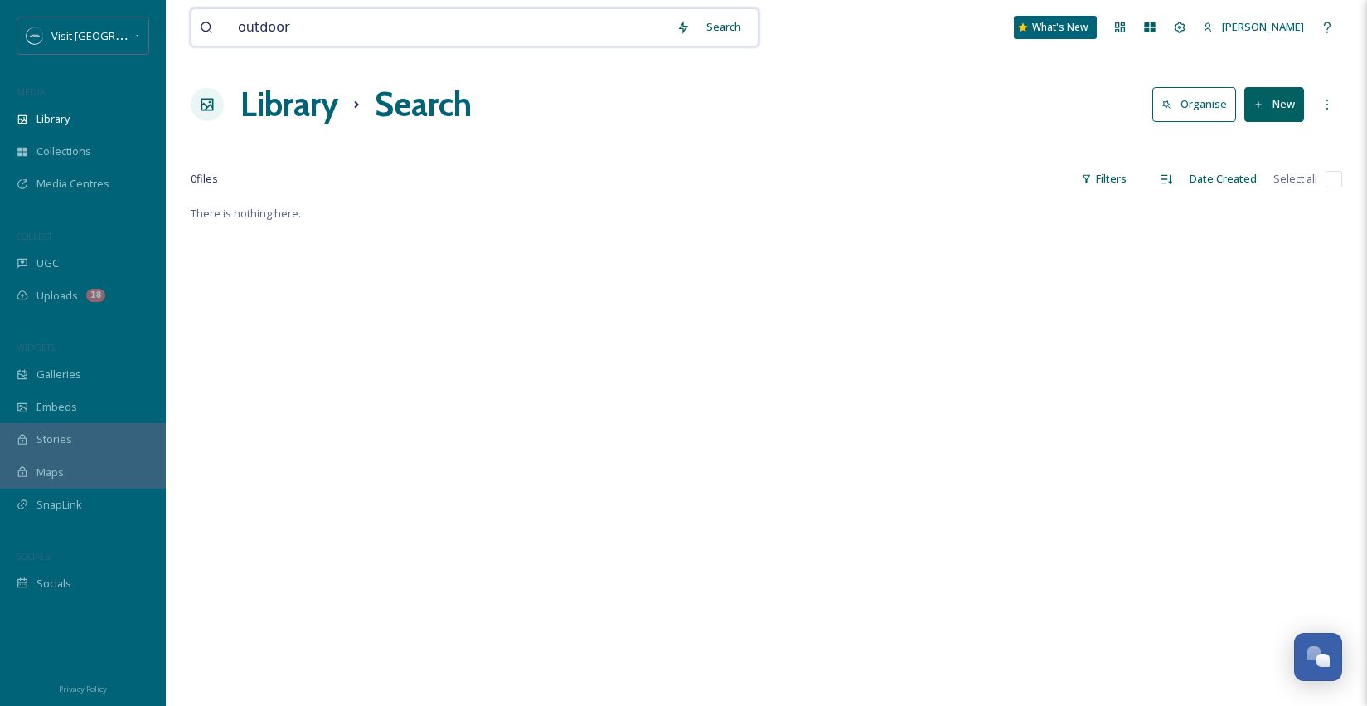
type input "outdoor"
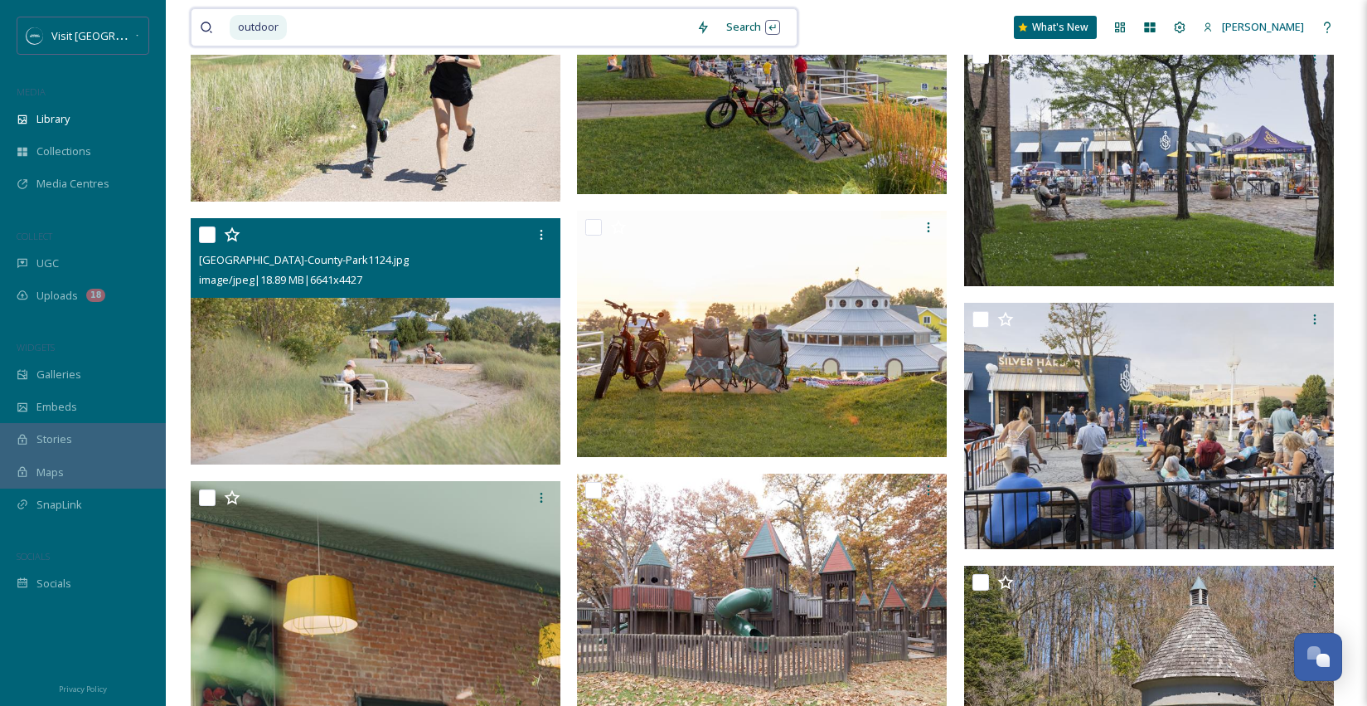
scroll to position [1439, 0]
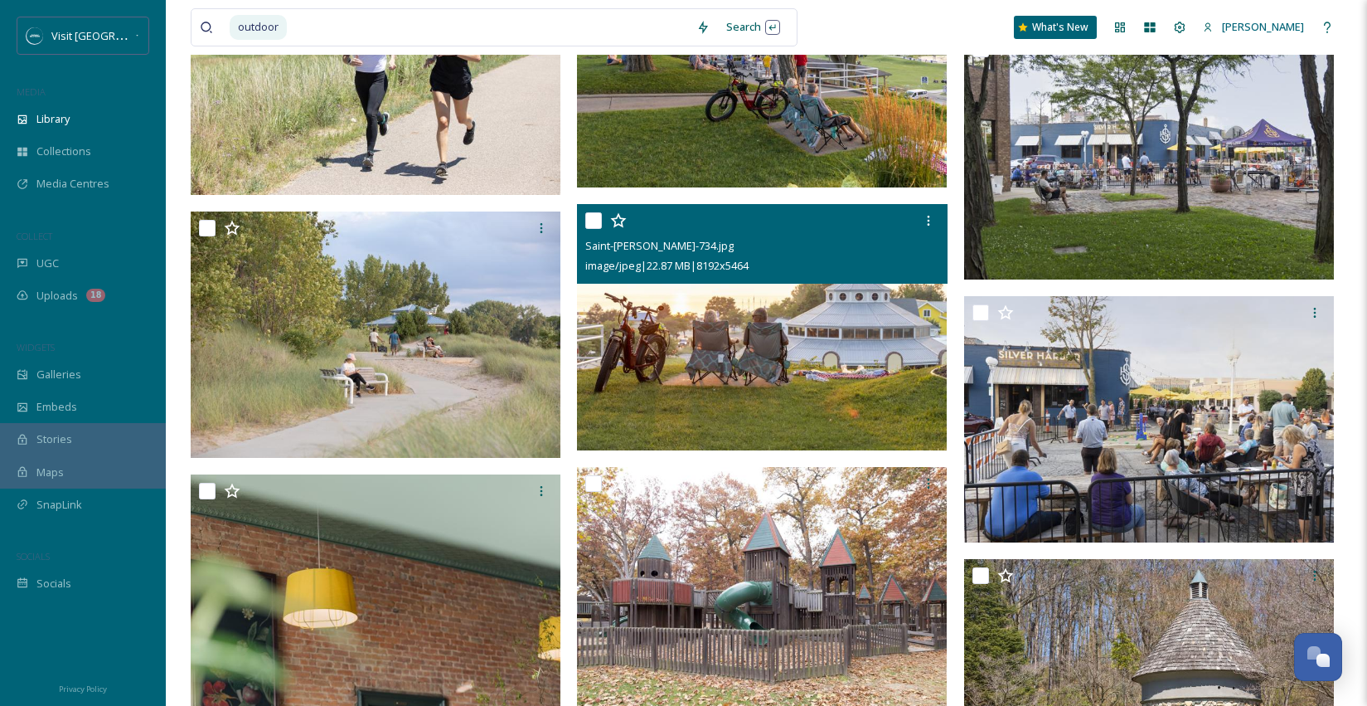
click at [750, 309] on img at bounding box center [762, 327] width 370 height 247
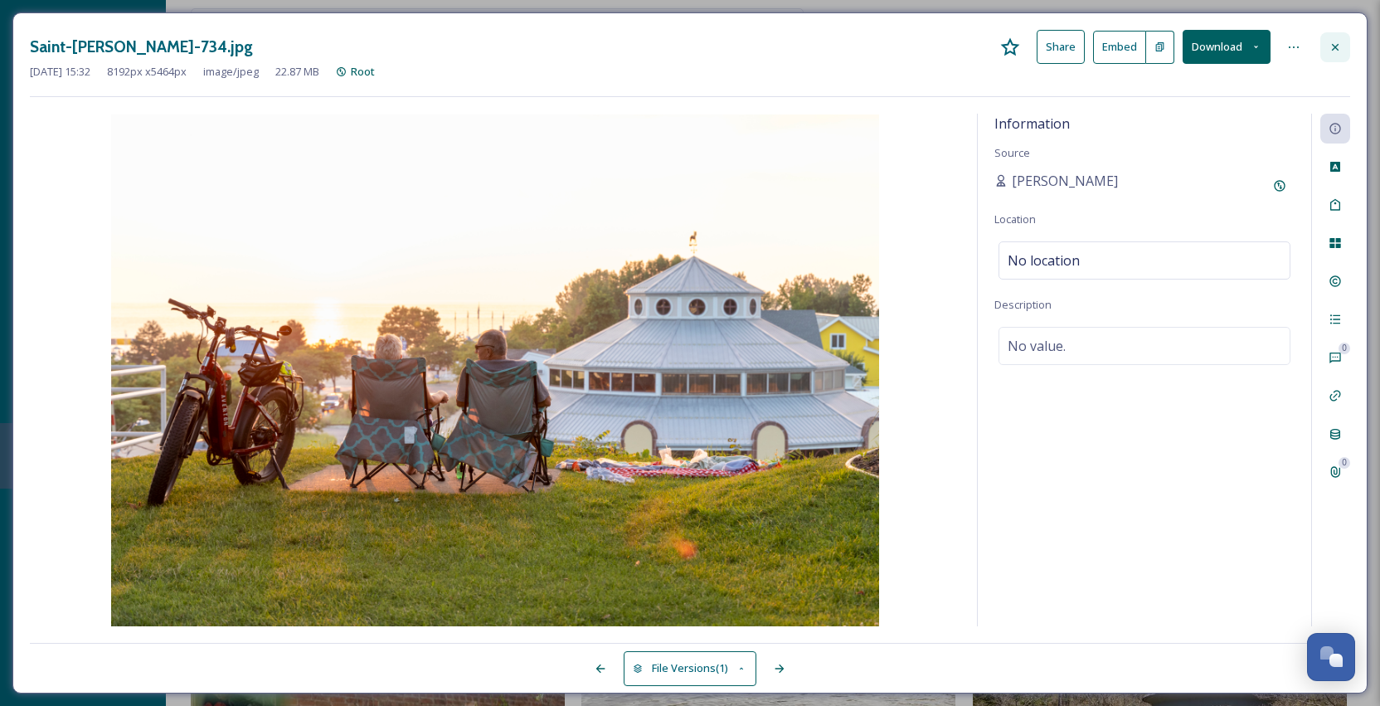
click at [1333, 46] on icon at bounding box center [1334, 47] width 13 height 13
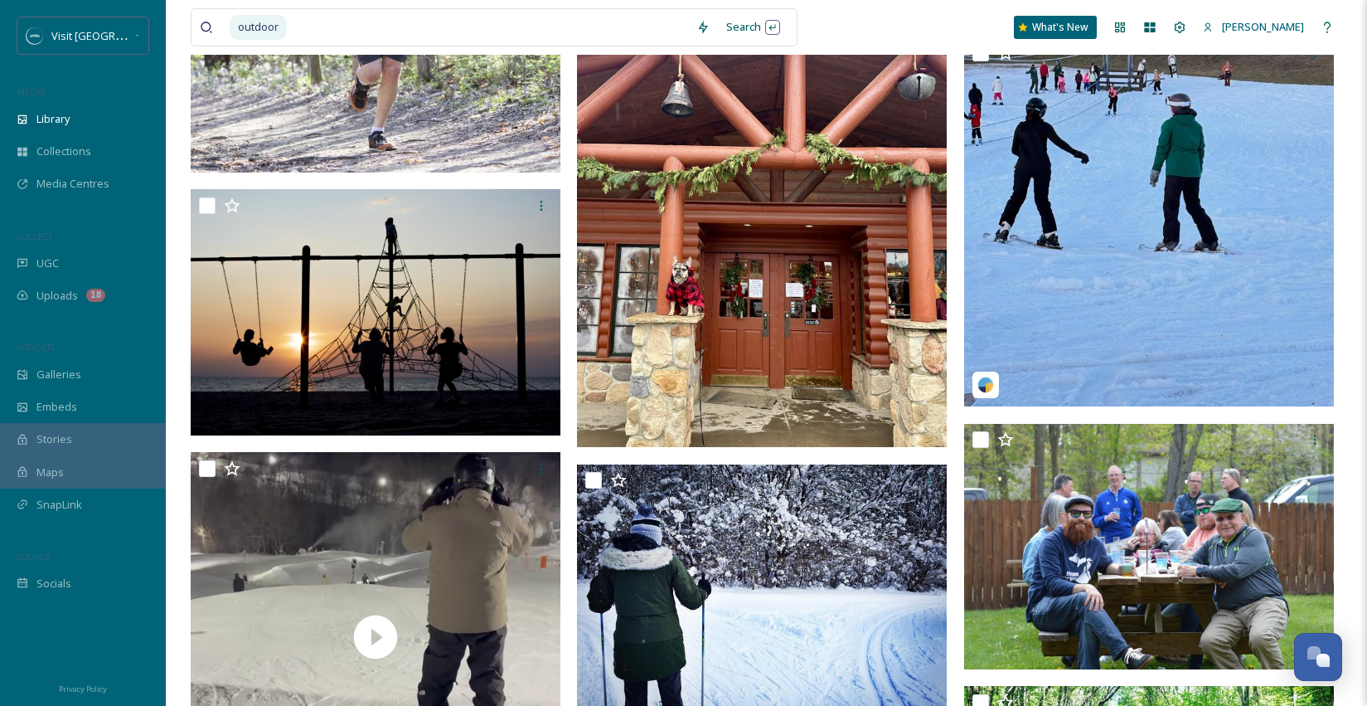
scroll to position [6829, 0]
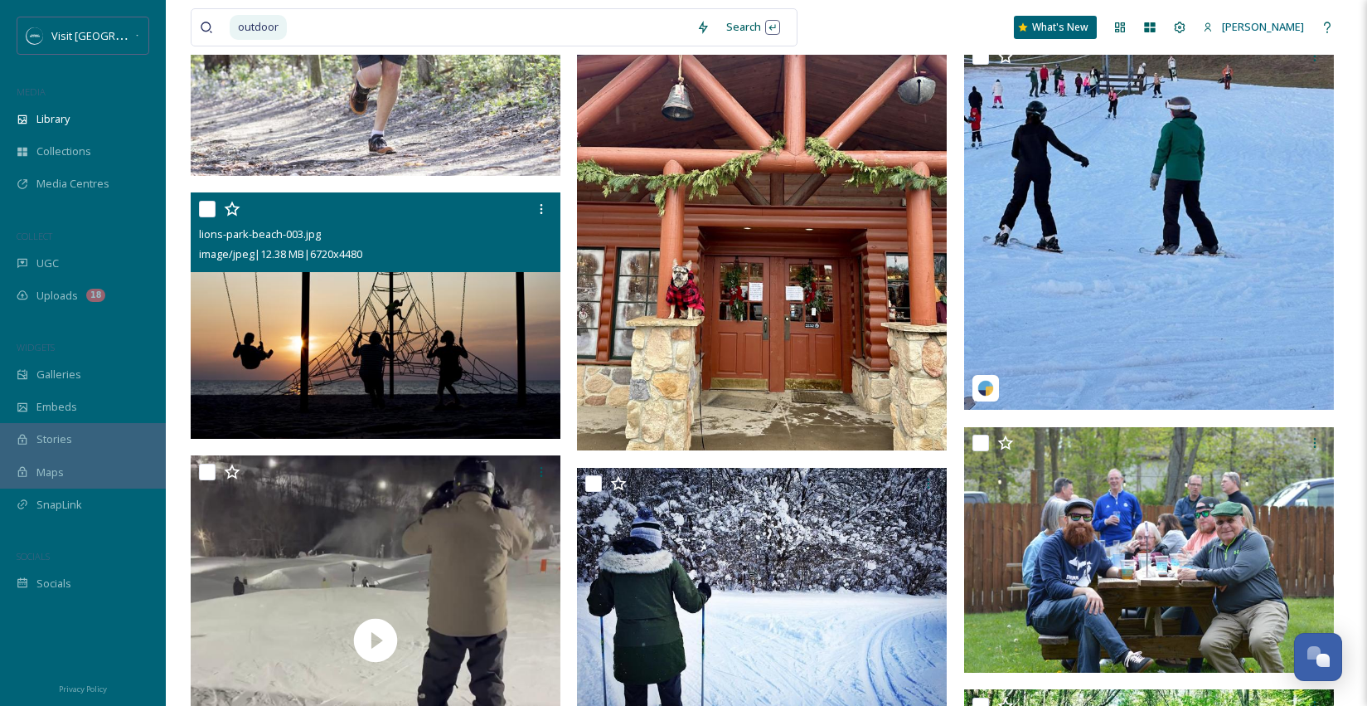
click at [450, 308] on img at bounding box center [376, 315] width 370 height 247
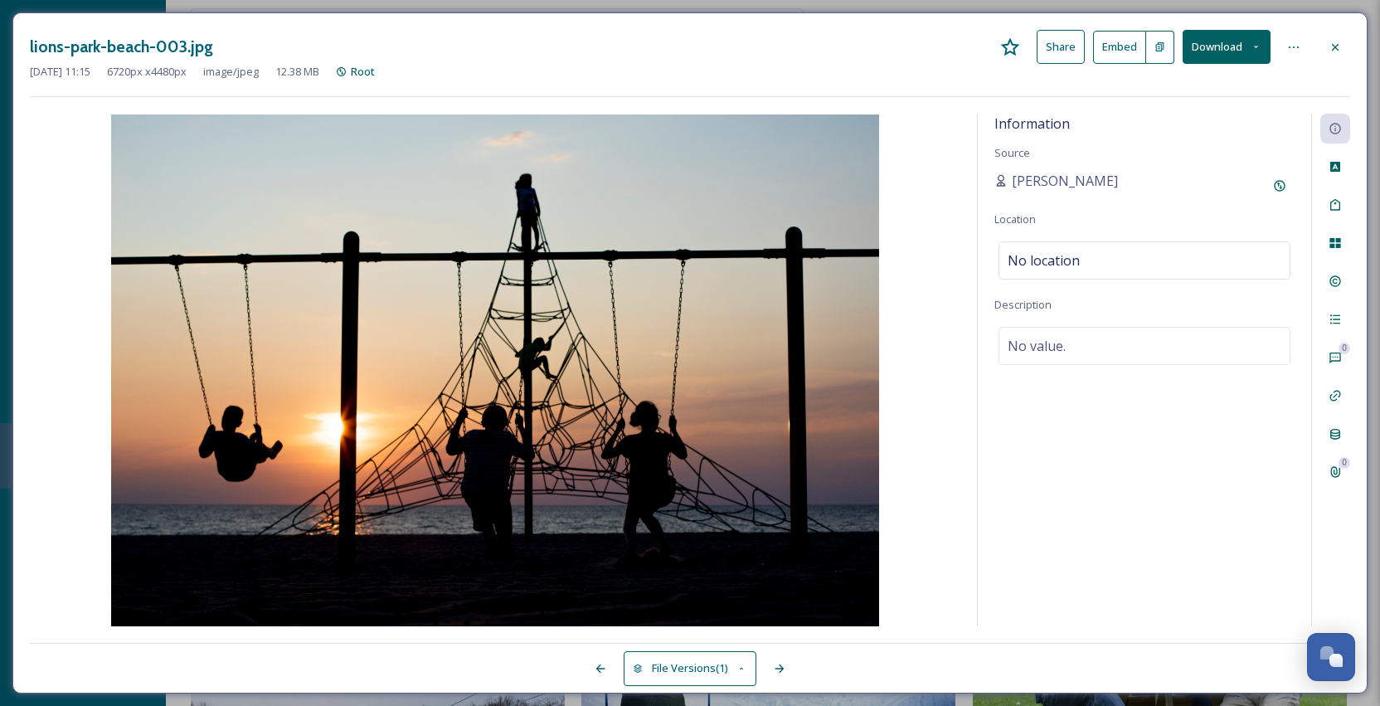
click at [1243, 51] on button "Download" at bounding box center [1226, 47] width 88 height 34
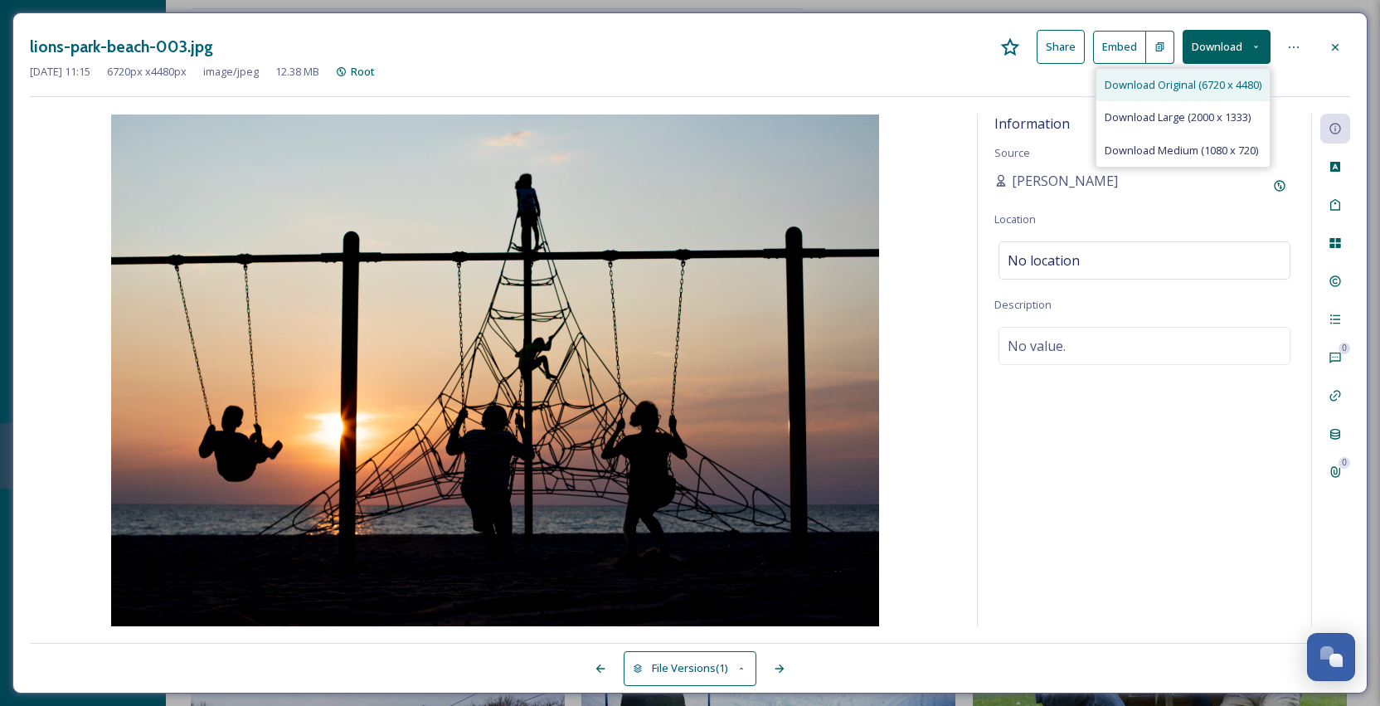
click at [1229, 87] on span "Download Original (6720 x 4480)" at bounding box center [1182, 85] width 157 height 16
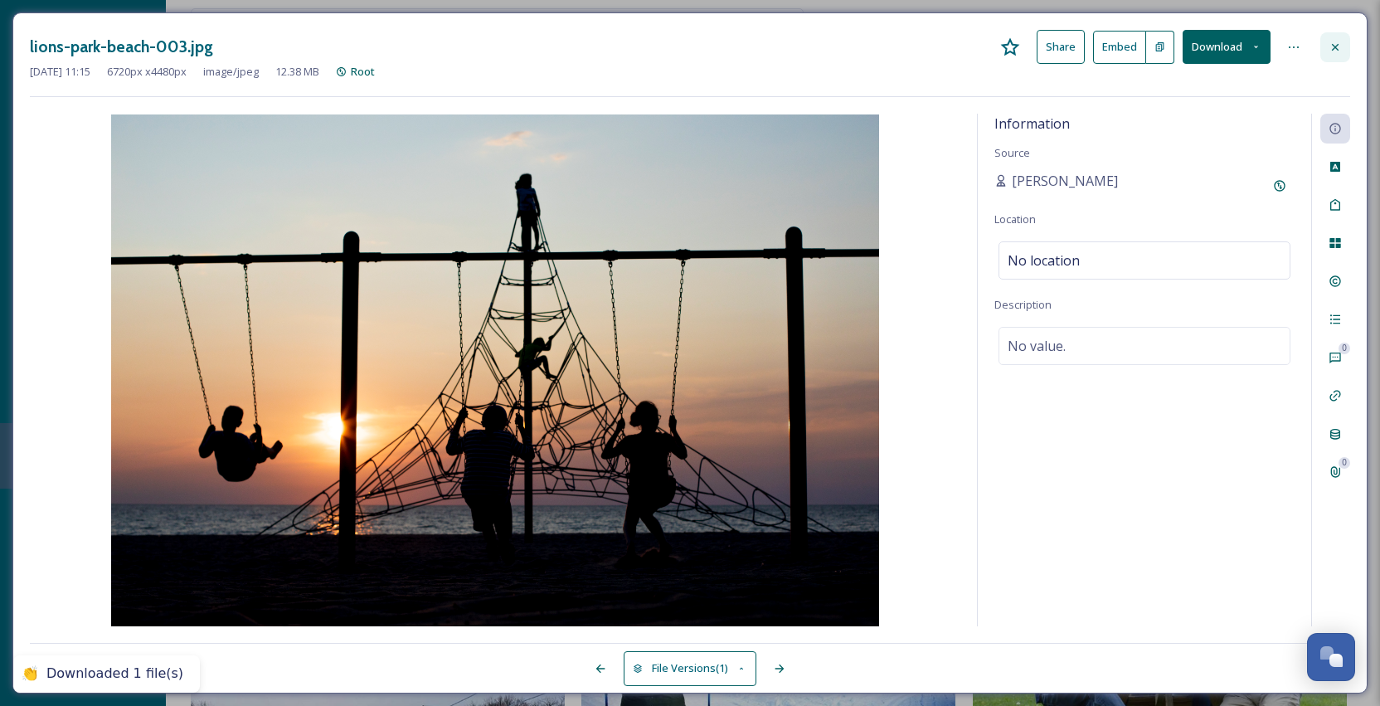
click at [1331, 41] on icon at bounding box center [1334, 47] width 13 height 13
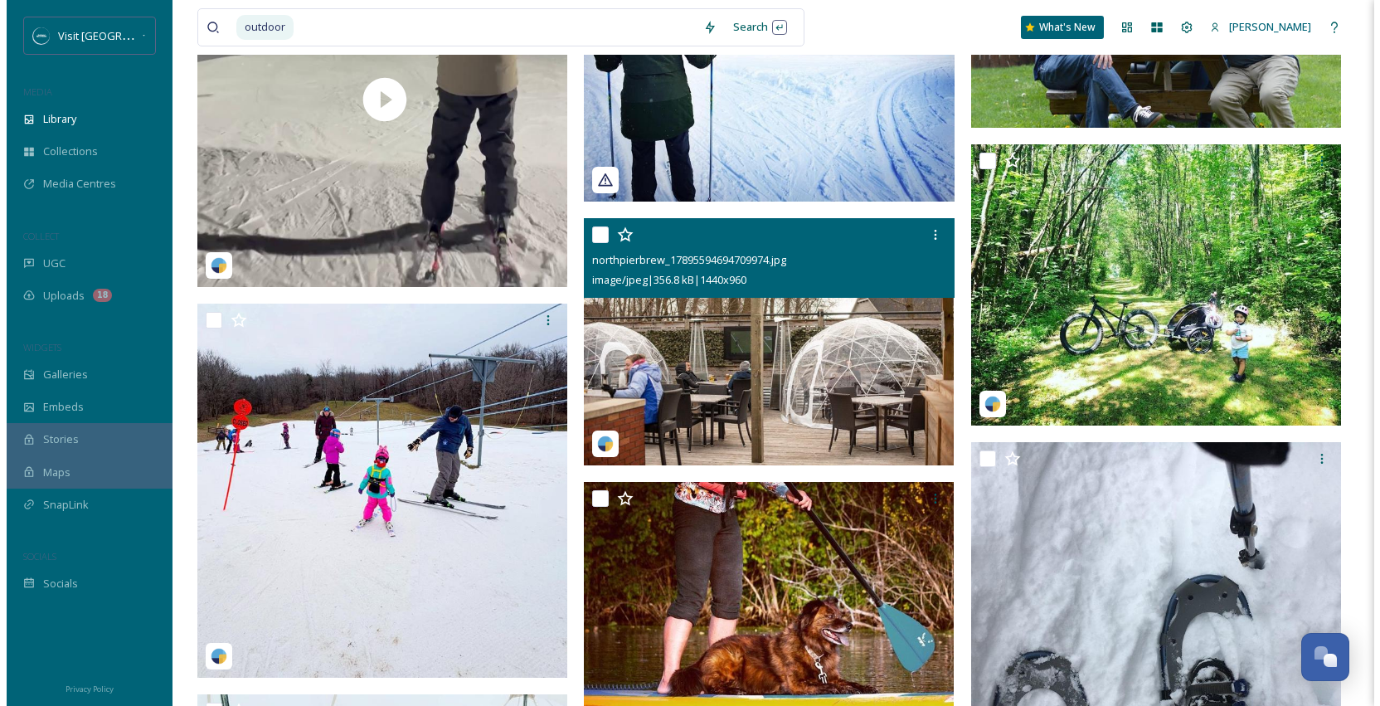
scroll to position [7424, 0]
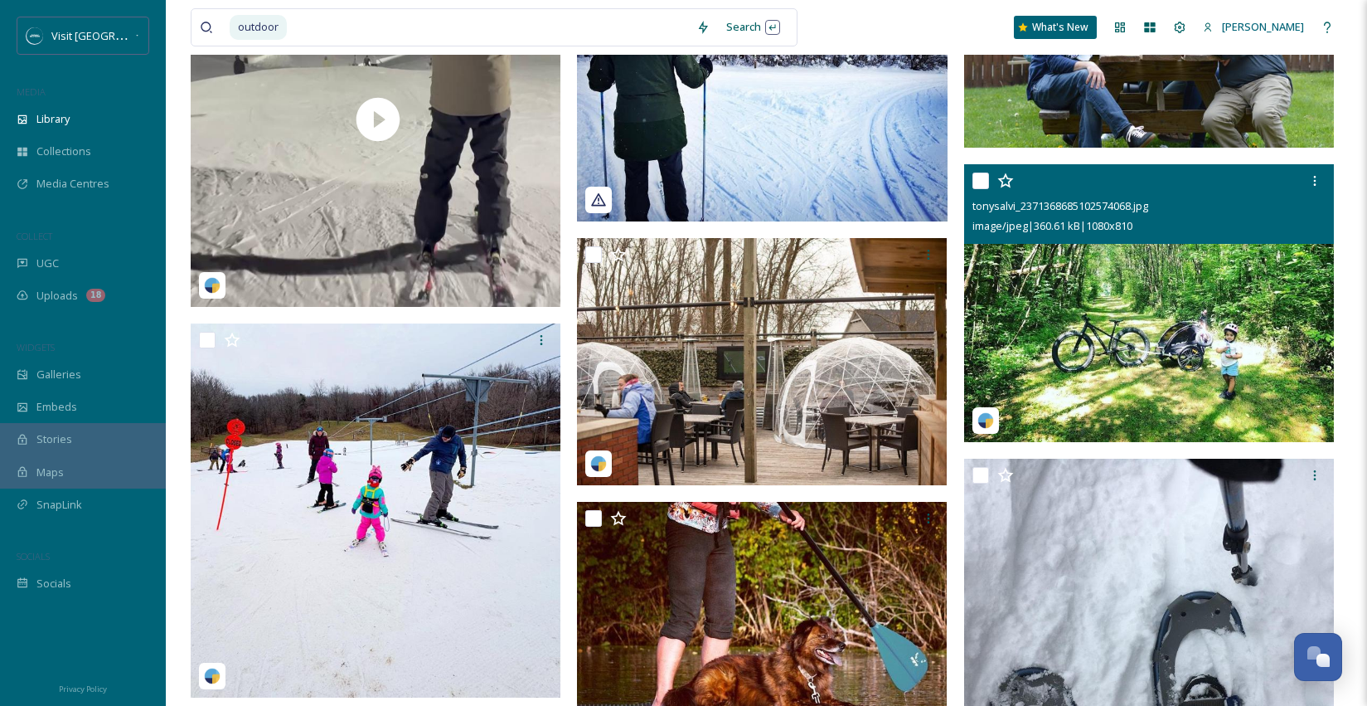
click at [1208, 249] on img at bounding box center [1149, 303] width 370 height 278
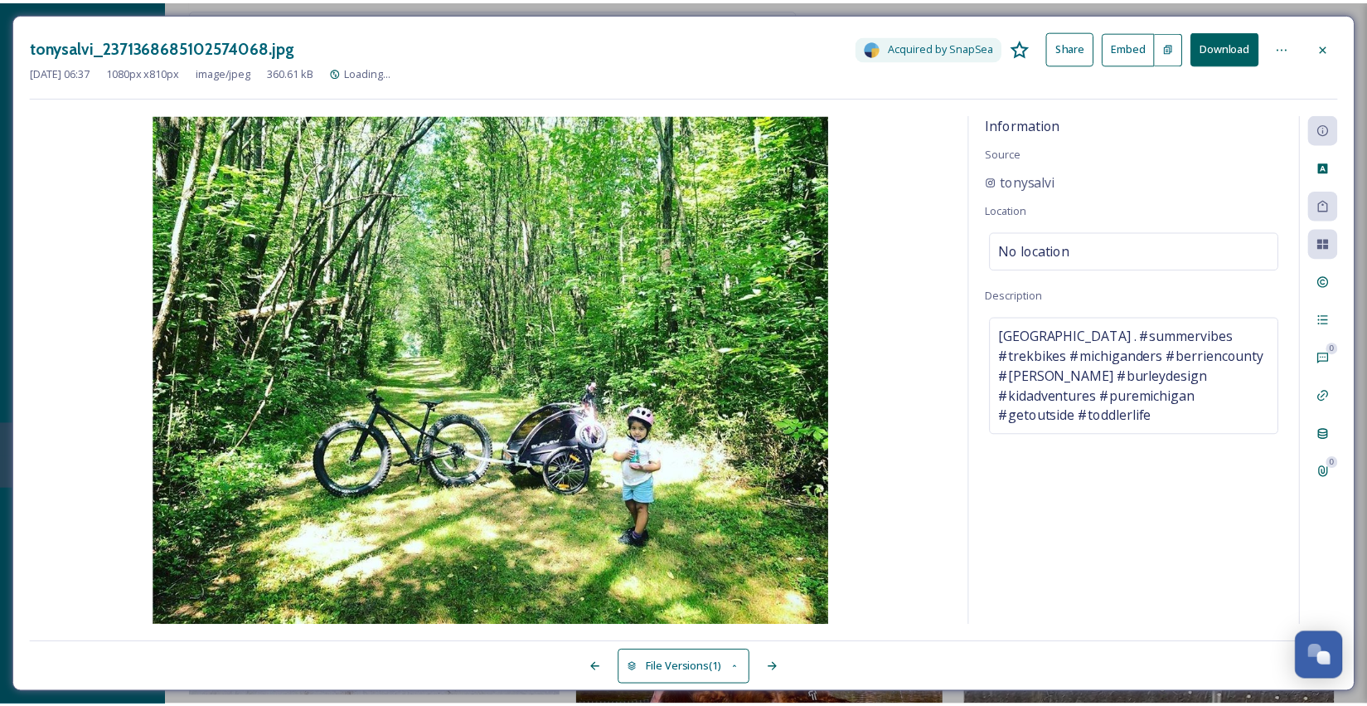
scroll to position [7426, 0]
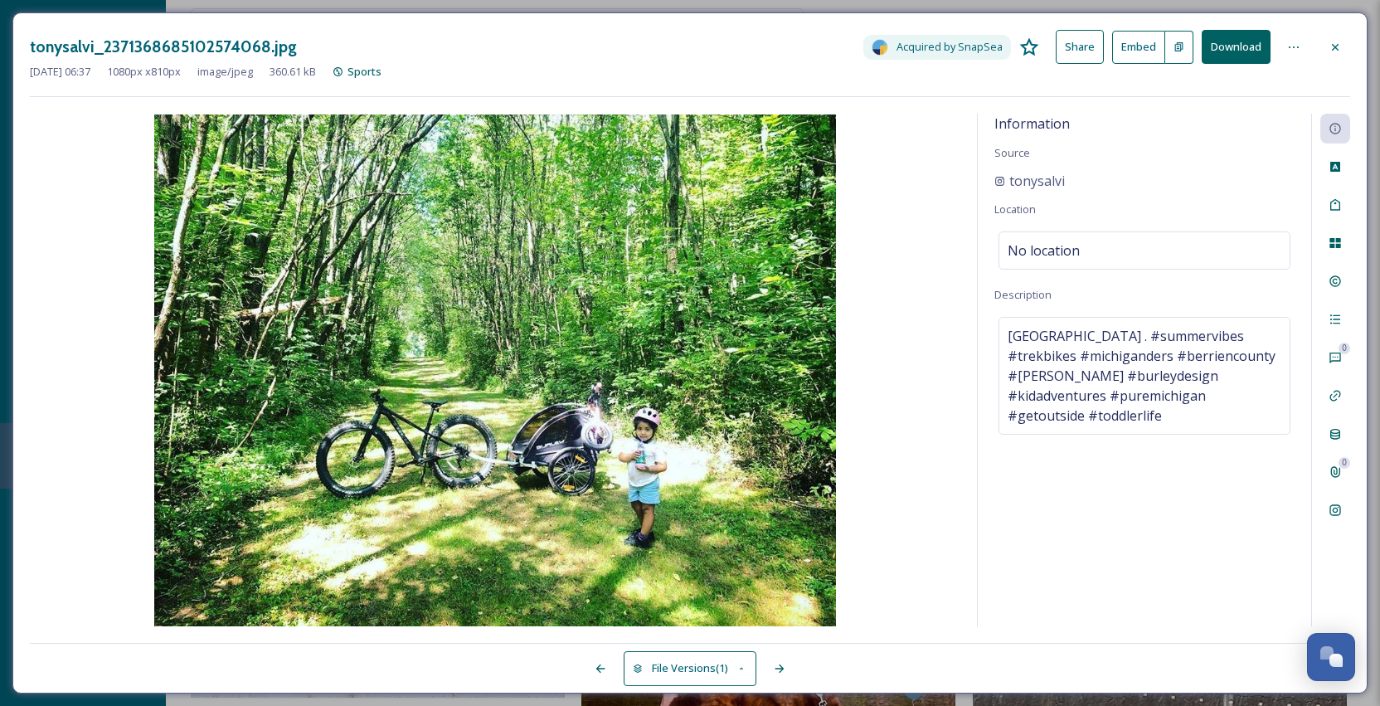
click at [1233, 46] on button "Download" at bounding box center [1235, 47] width 69 height 34
click at [1237, 45] on button "Download" at bounding box center [1235, 47] width 69 height 34
click at [1334, 45] on icon at bounding box center [1334, 47] width 13 height 13
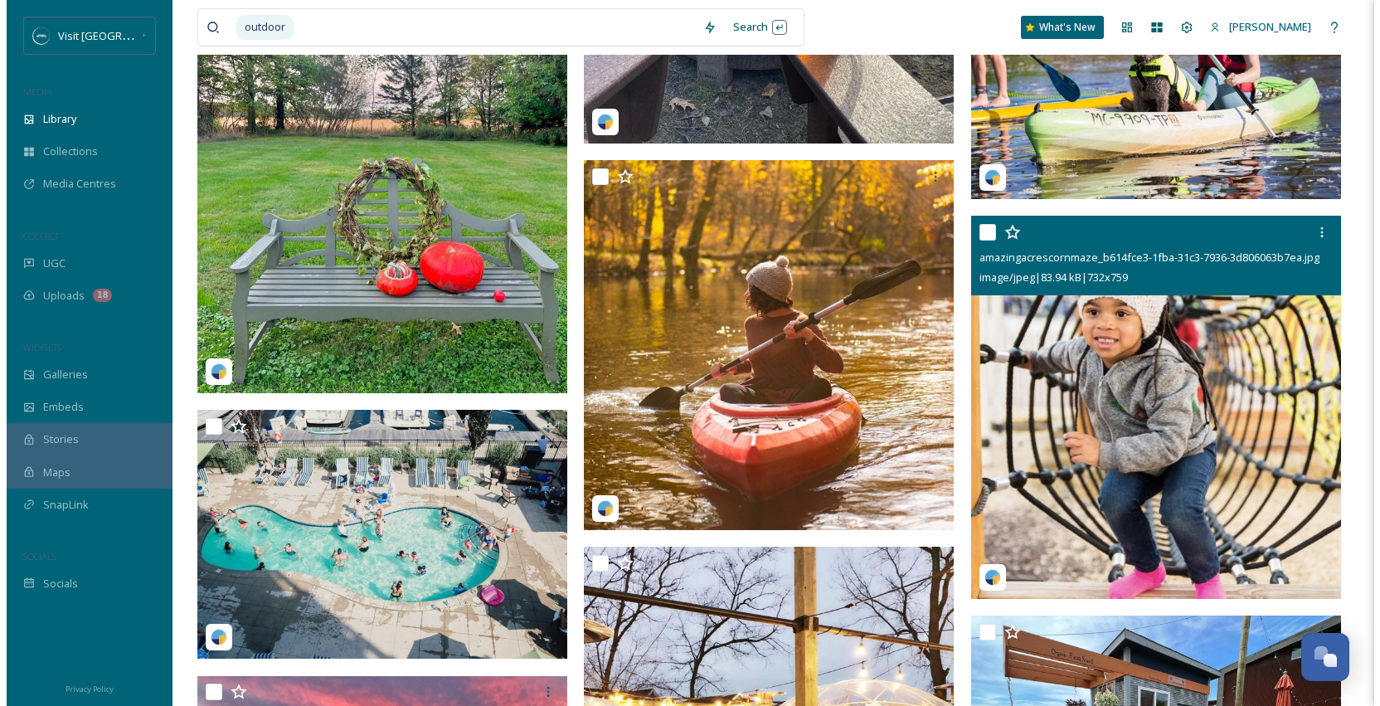
scroll to position [11727, 0]
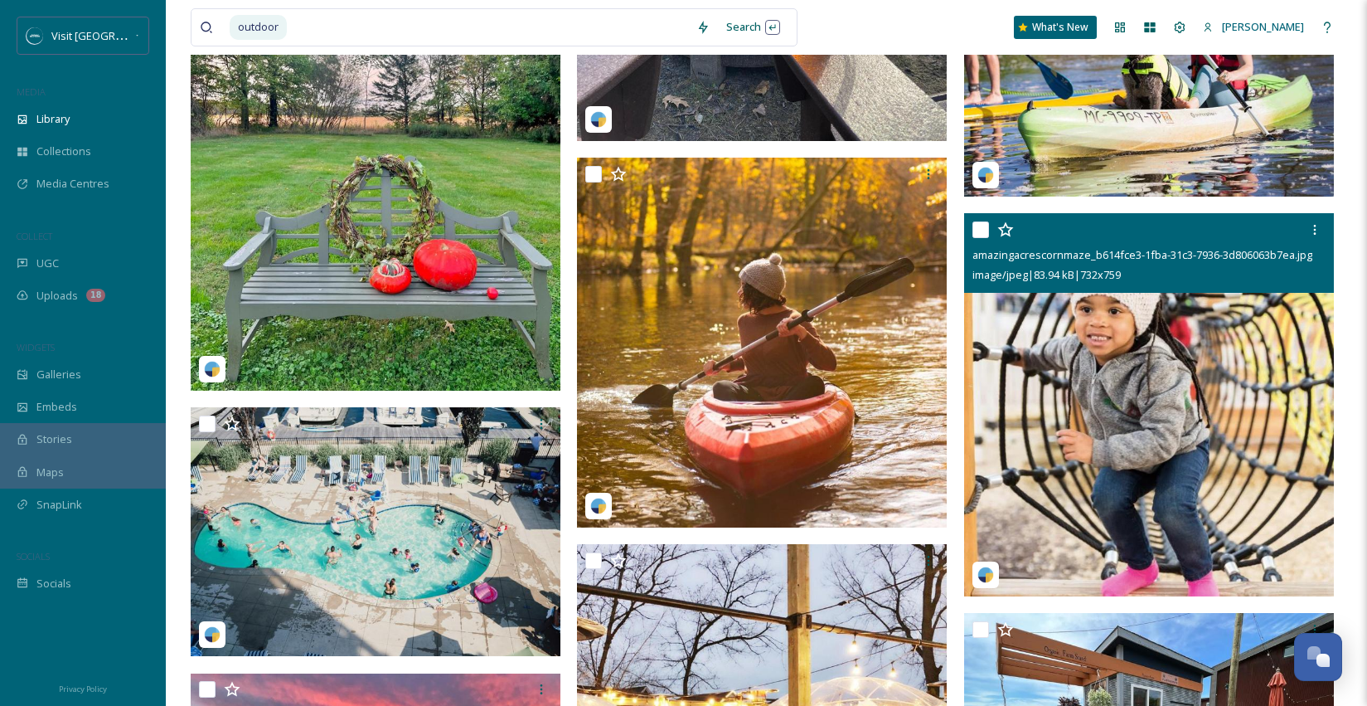
click at [1066, 436] on img at bounding box center [1149, 404] width 370 height 384
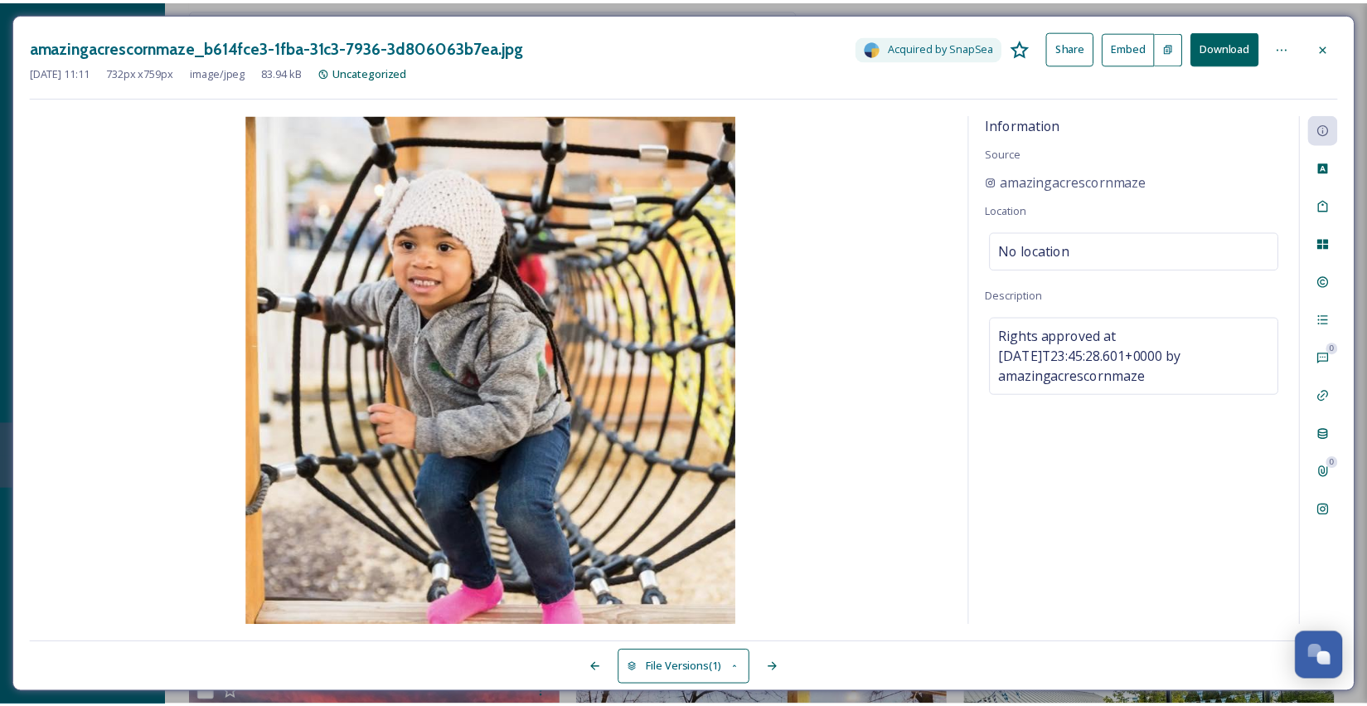
scroll to position [11731, 0]
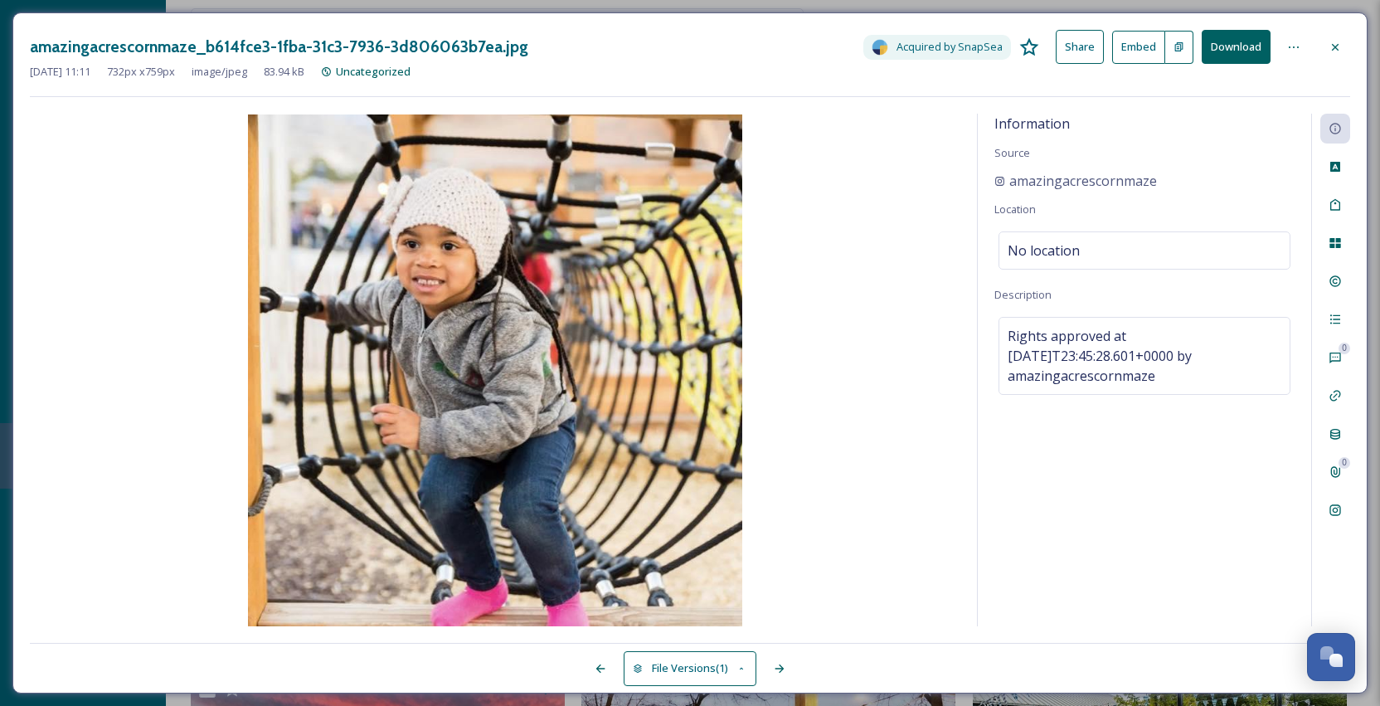
click at [1244, 56] on button "Download" at bounding box center [1235, 47] width 69 height 34
click at [1243, 39] on button "Download" at bounding box center [1235, 47] width 69 height 34
click at [1340, 48] on icon at bounding box center [1334, 47] width 13 height 13
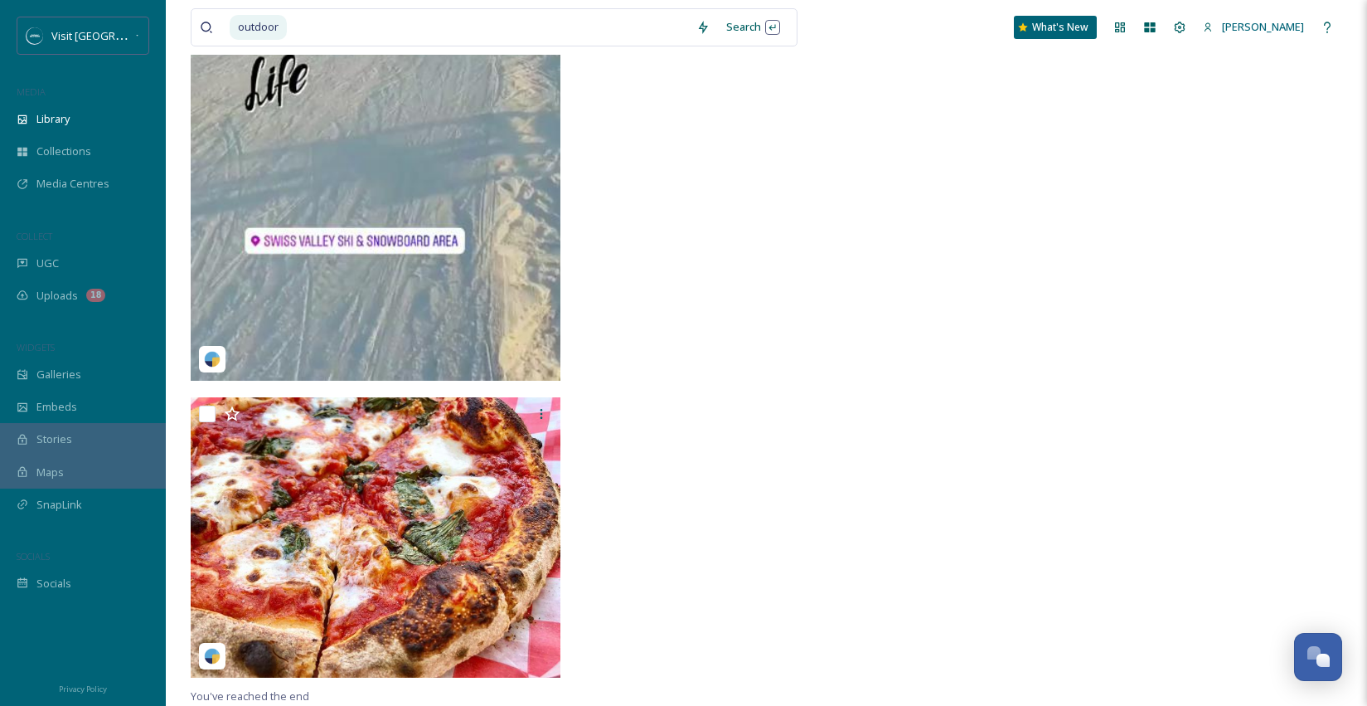
scroll to position [16699, 0]
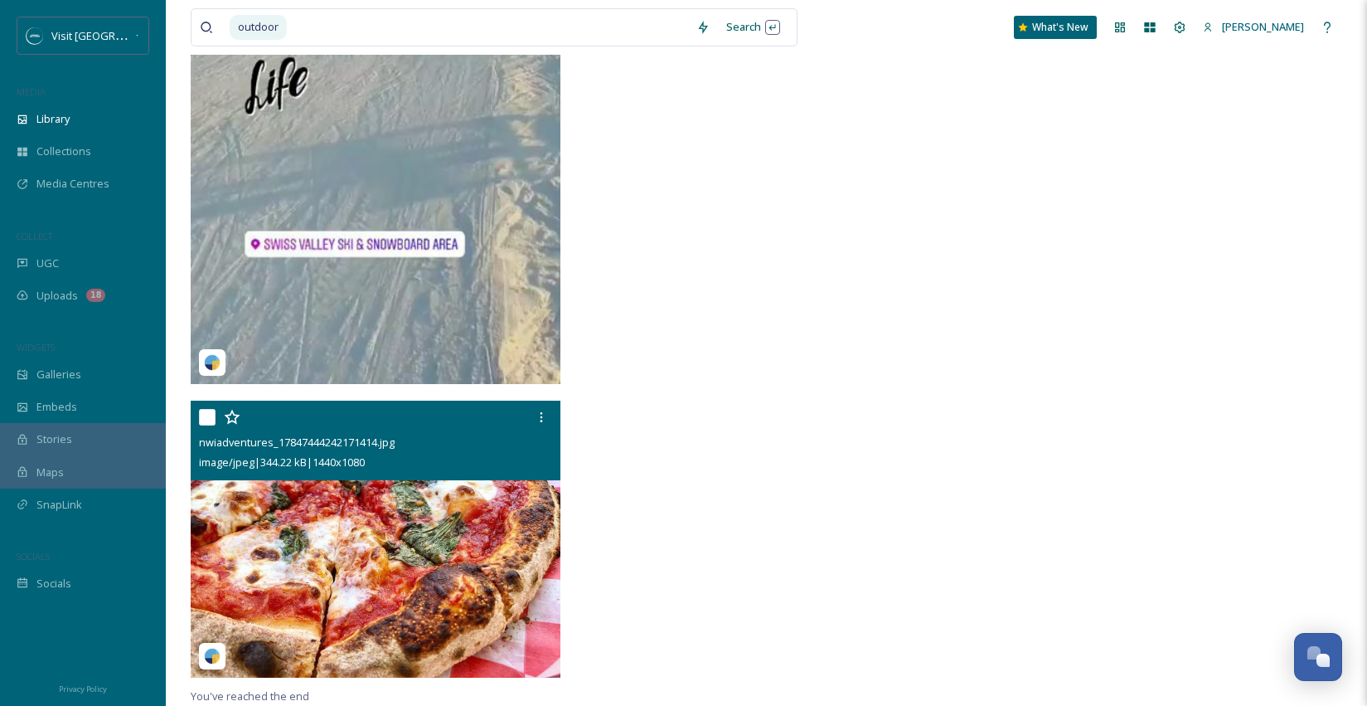
click at [405, 558] on img at bounding box center [376, 539] width 370 height 278
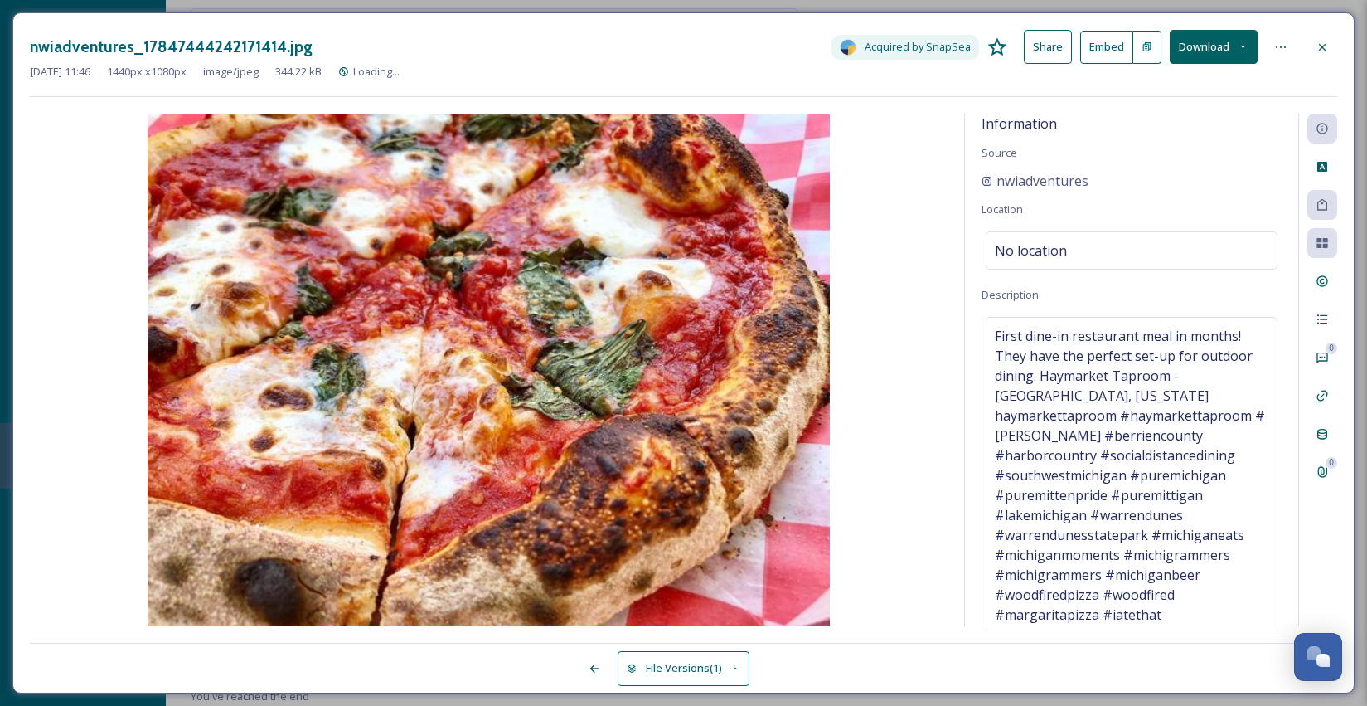
scroll to position [16406, 0]
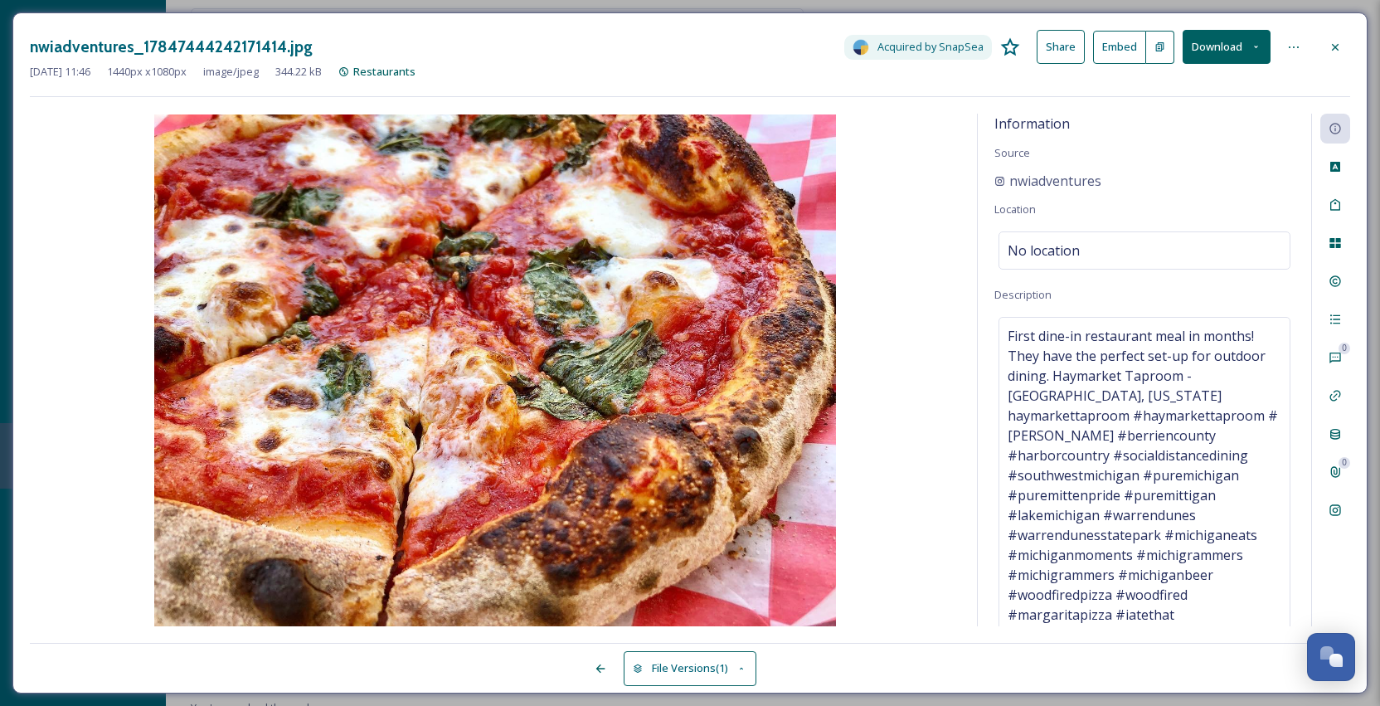
click at [1212, 44] on button "Download" at bounding box center [1226, 47] width 88 height 34
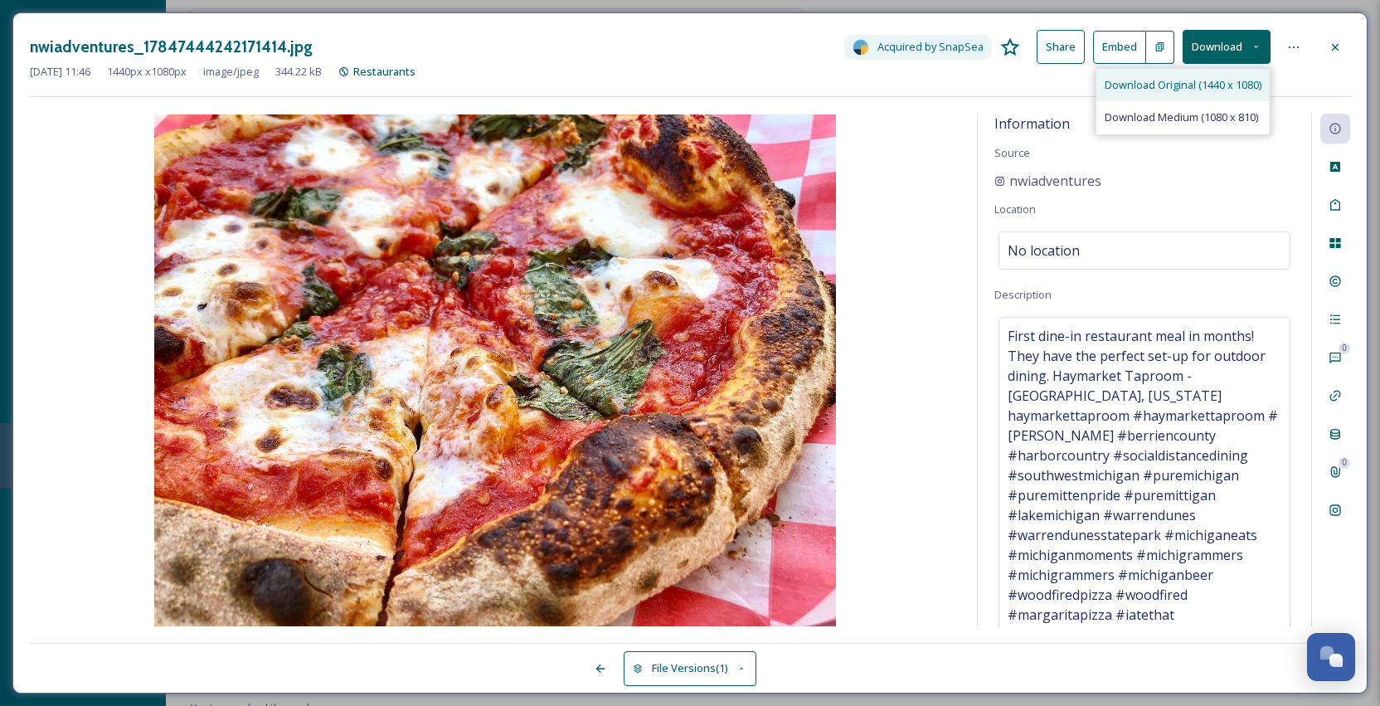
click at [1199, 83] on span "Download Original (1440 x 1080)" at bounding box center [1182, 85] width 157 height 16
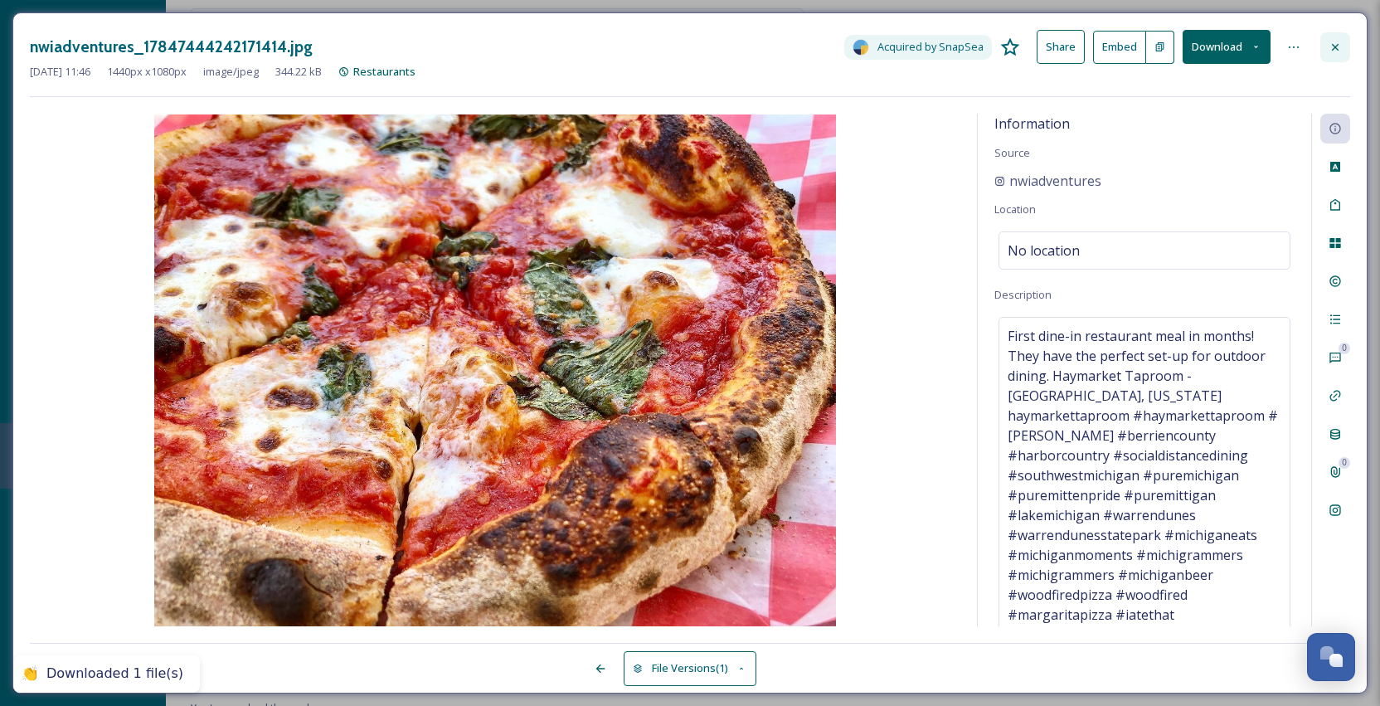
click at [1341, 46] on icon at bounding box center [1334, 47] width 13 height 13
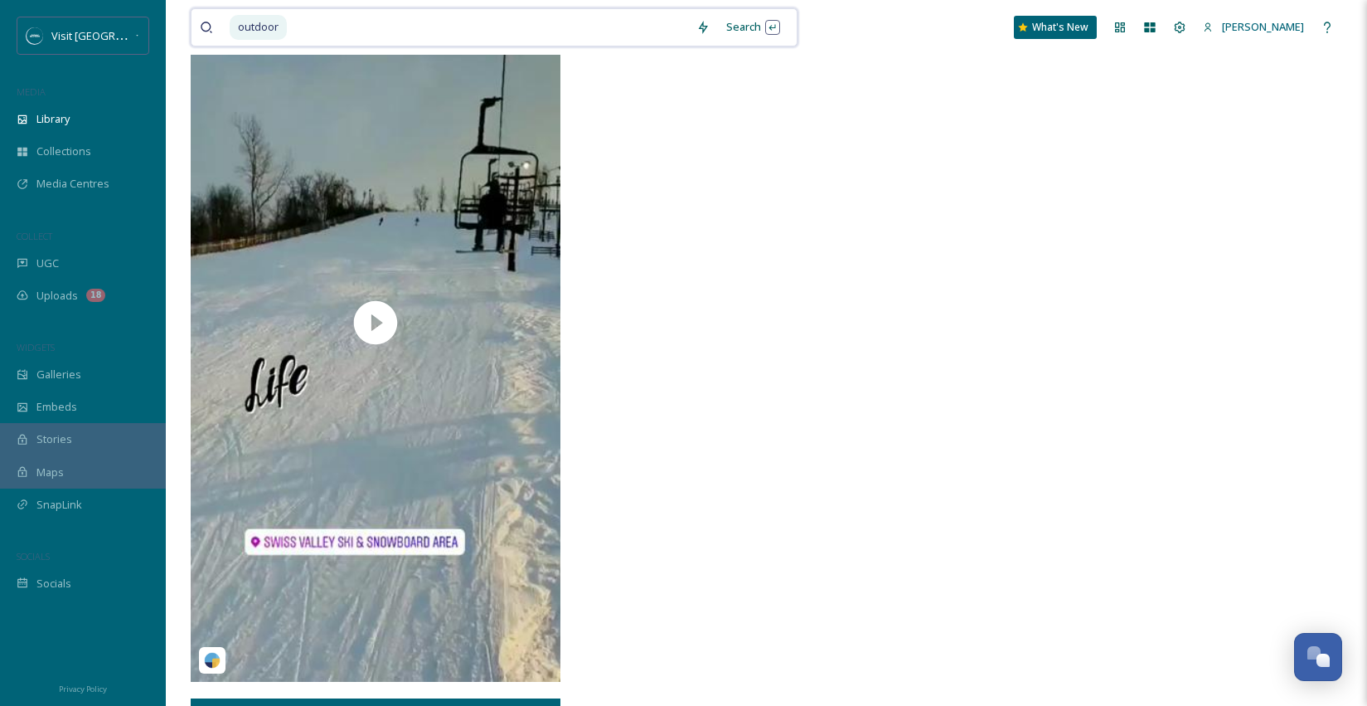
click at [478, 23] on input at bounding box center [489, 27] width 400 height 36
type input "o"
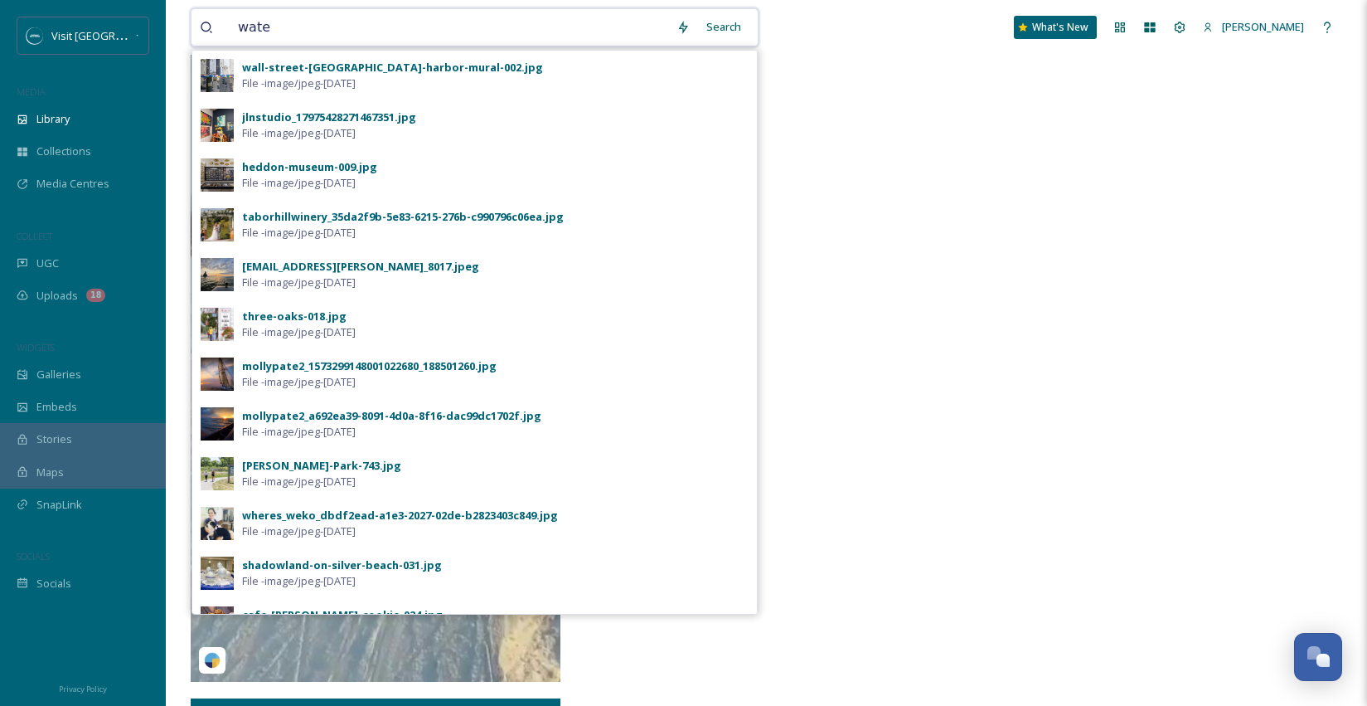
type input "water"
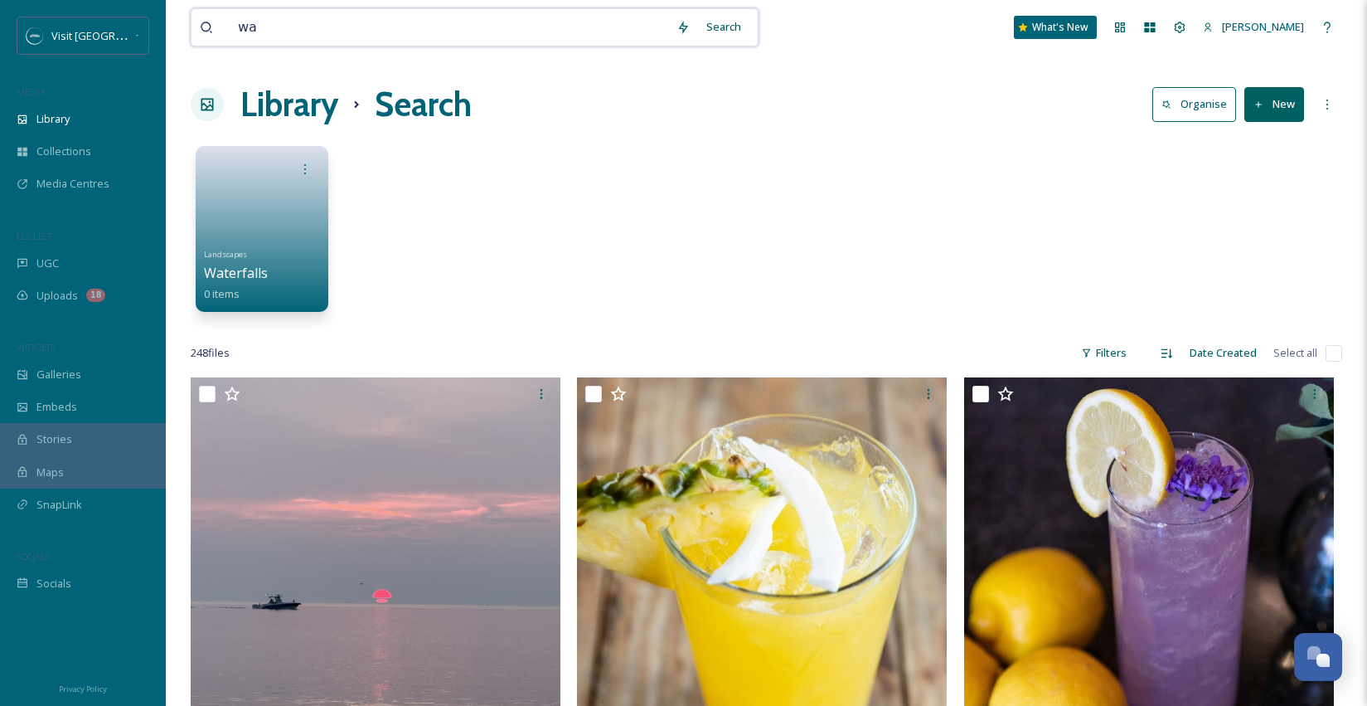
type input "w"
type input "mural"
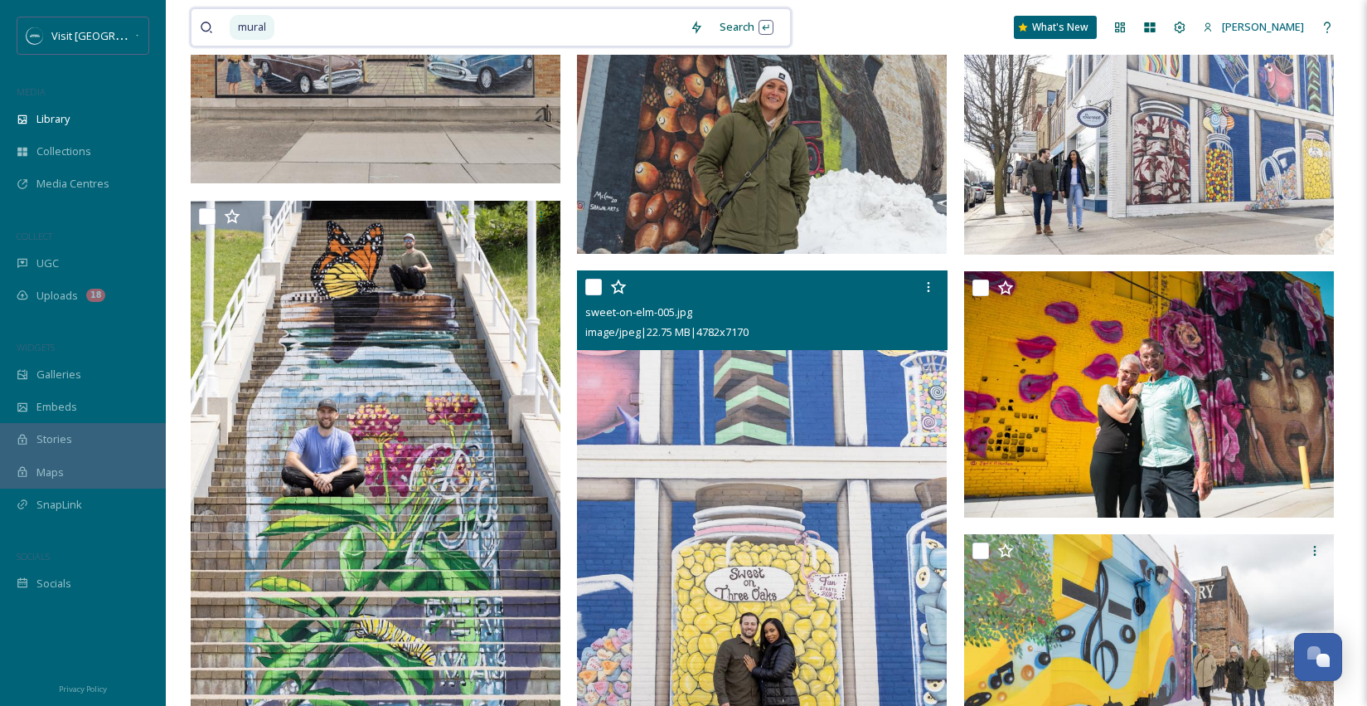
scroll to position [1462, 0]
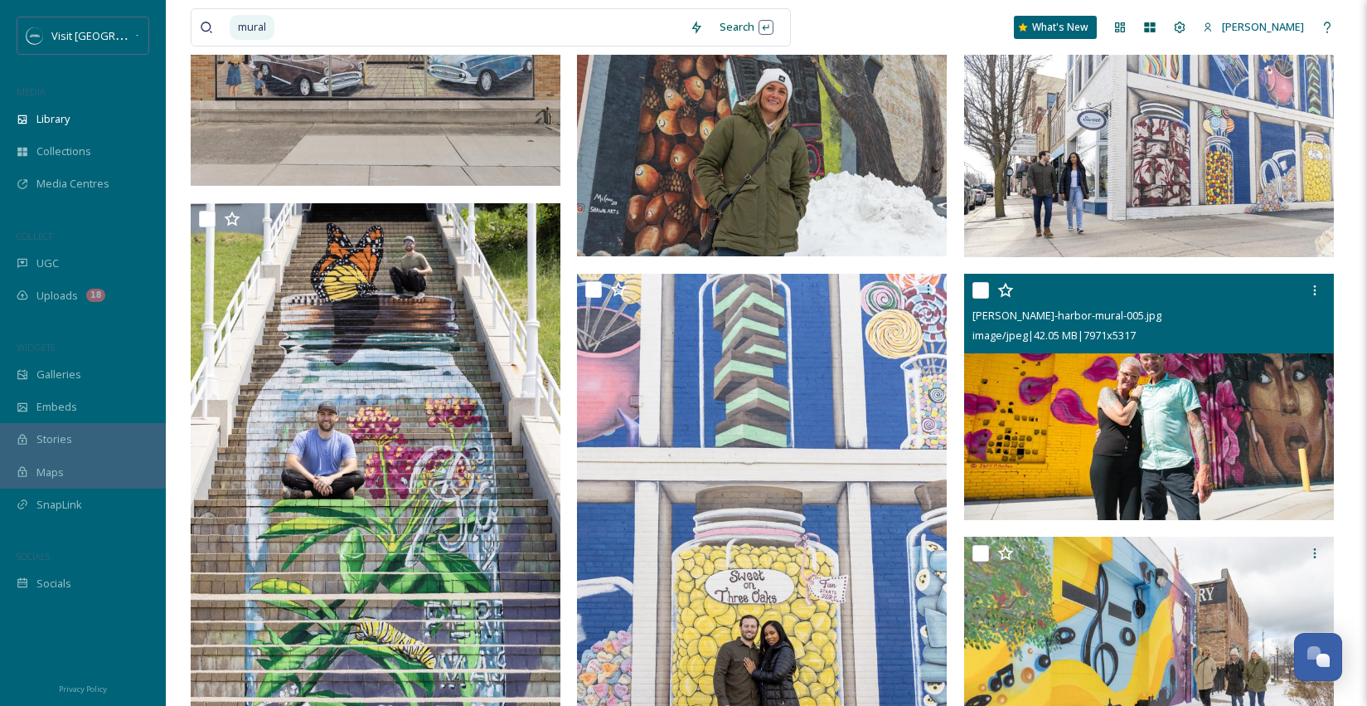
click at [1138, 352] on div "[PERSON_NAME]-harbor-mural-005.jpg image/jpeg | 42.05 MB | 7971 x 5317" at bounding box center [1149, 314] width 370 height 80
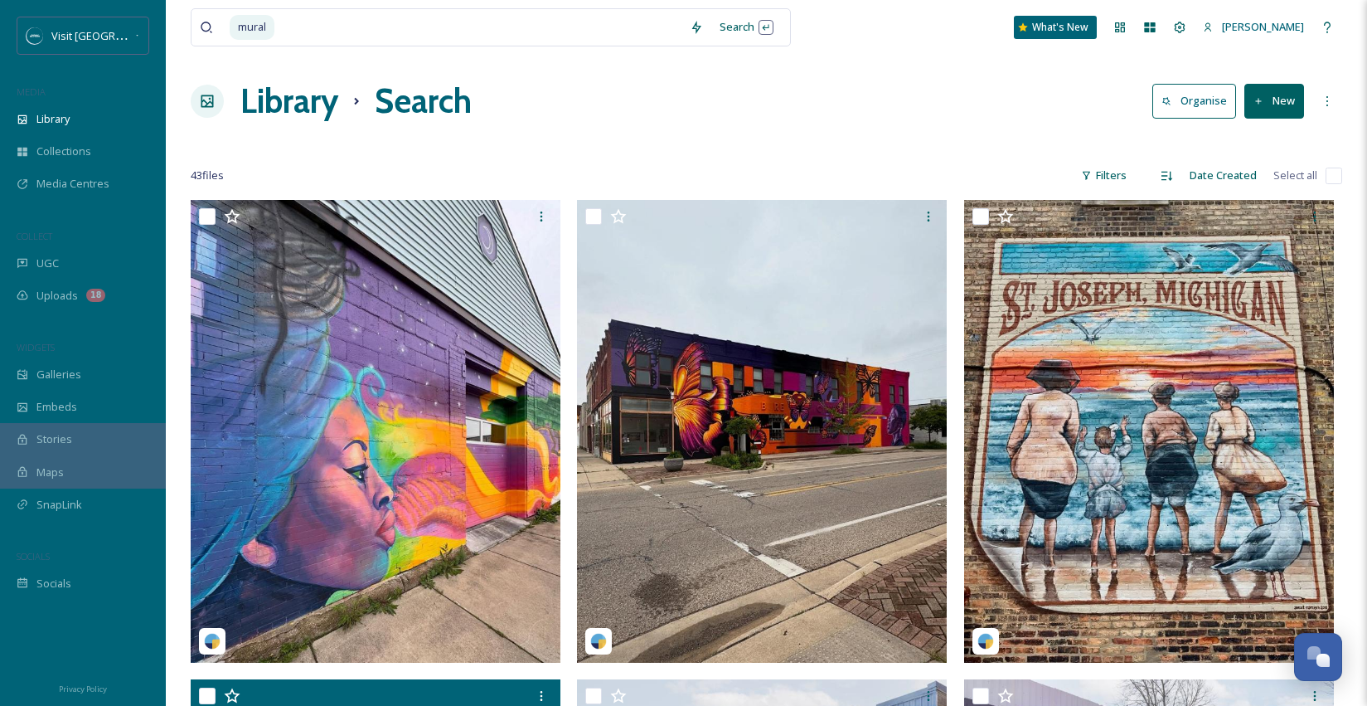
scroll to position [0, 0]
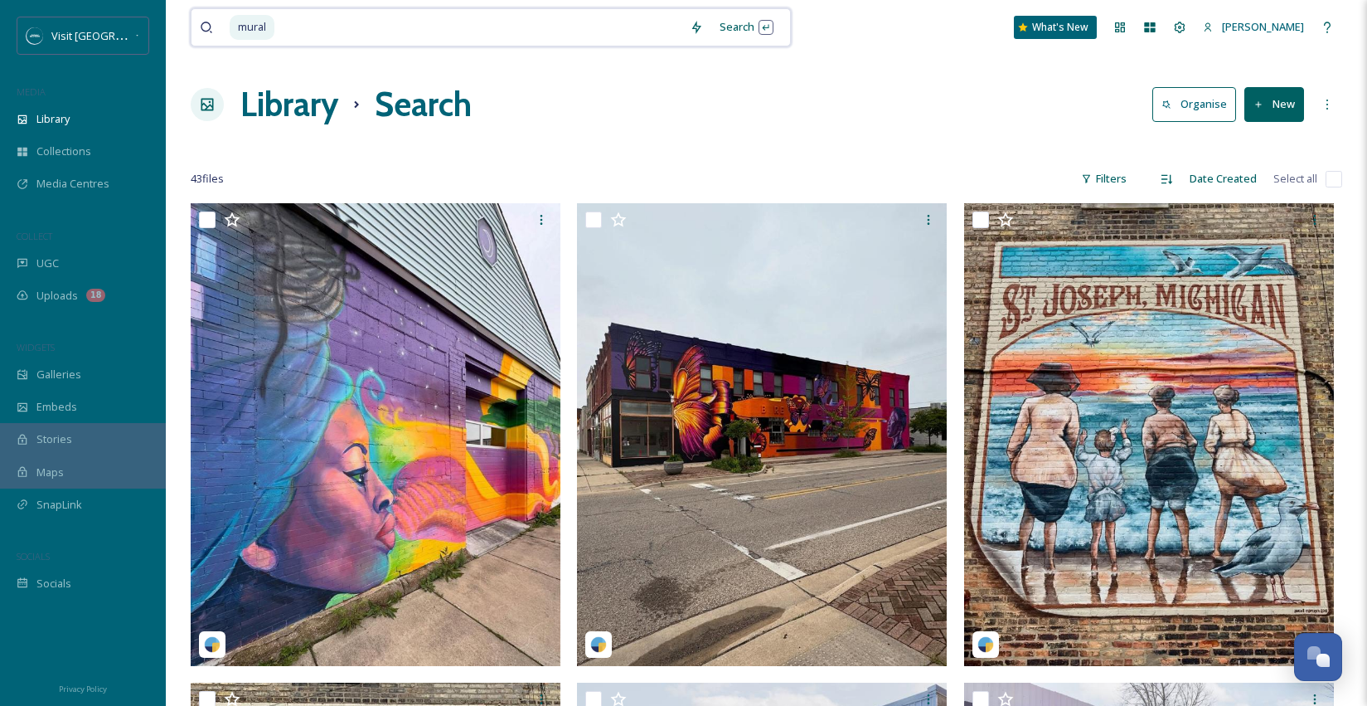
click at [309, 22] on input at bounding box center [478, 27] width 405 height 36
type input "m"
type input "s"
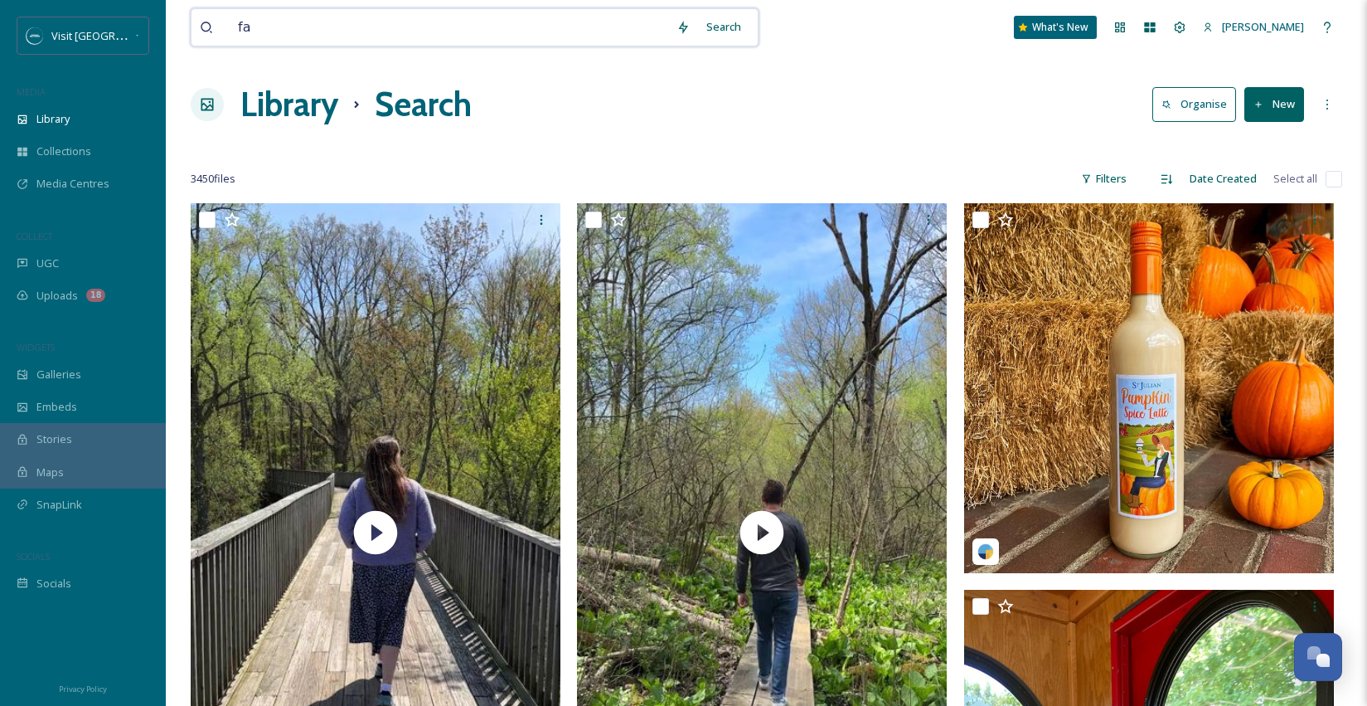
type input "fal"
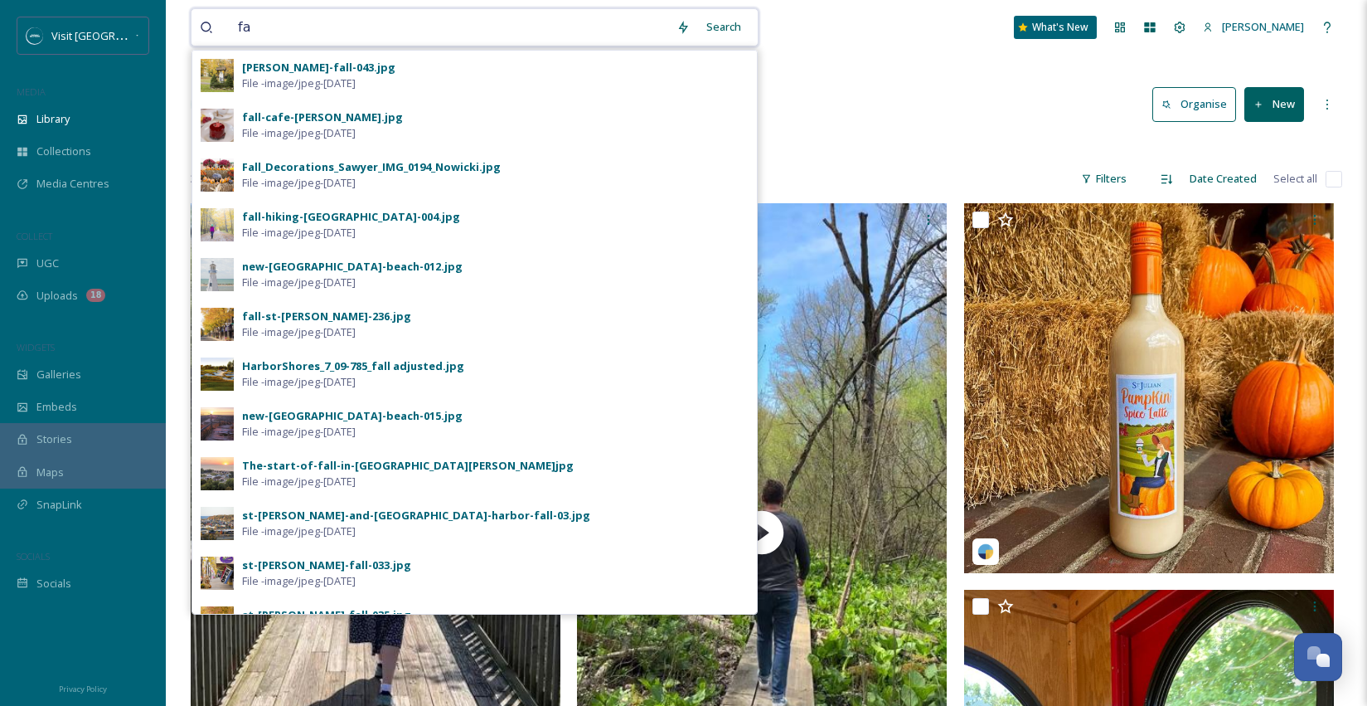
type input "f"
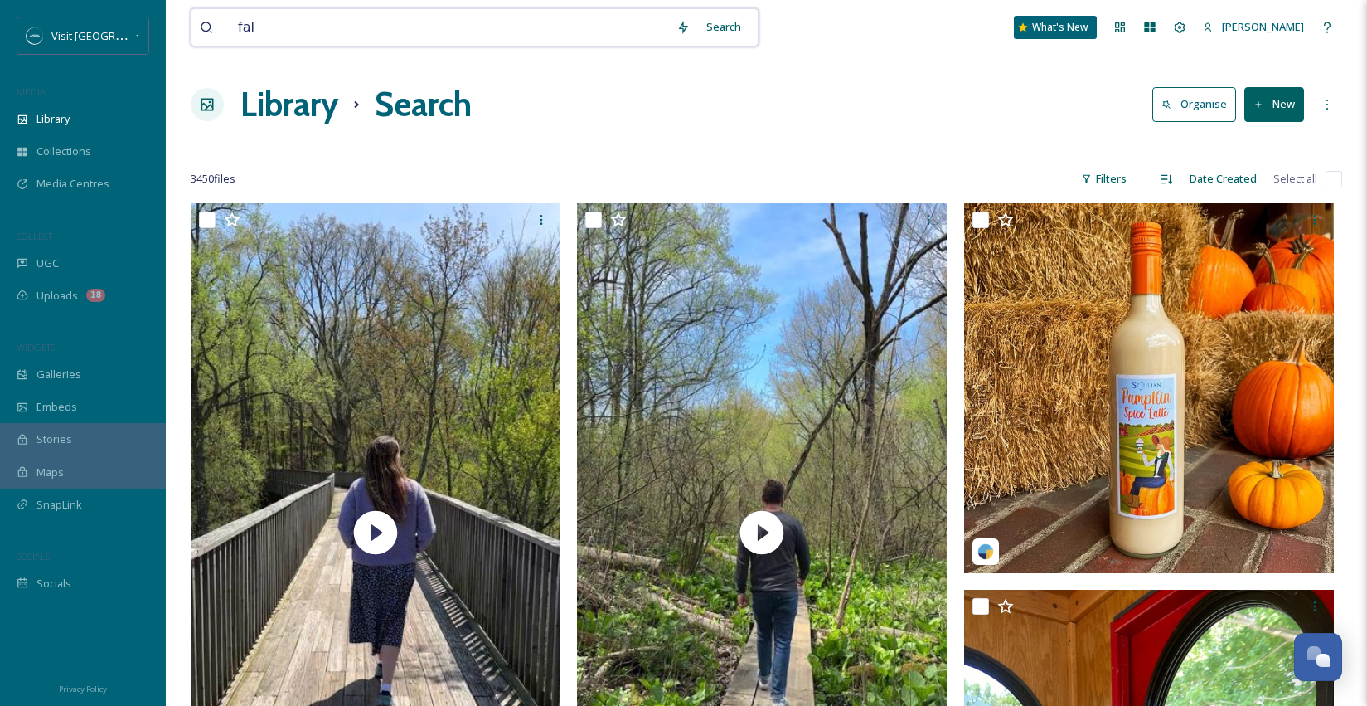
type input "fall"
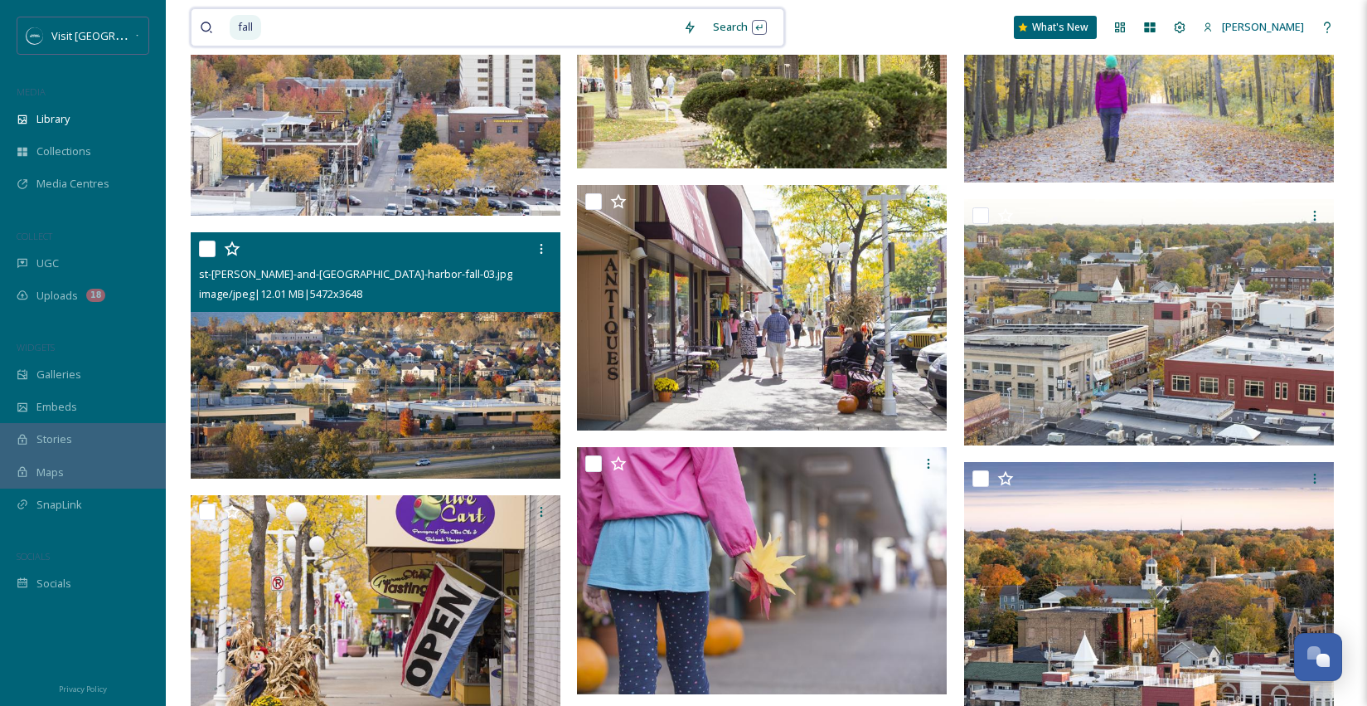
scroll to position [2162, 0]
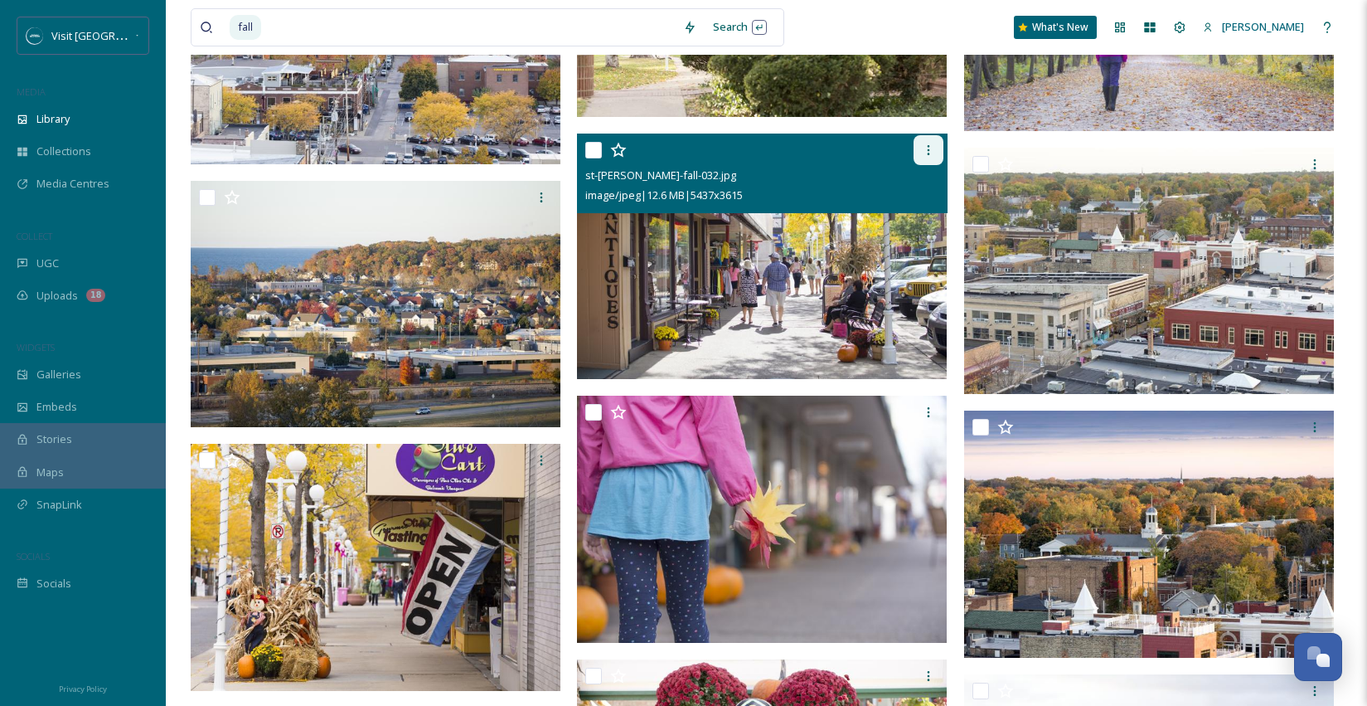
click at [926, 149] on icon at bounding box center [928, 149] width 13 height 13
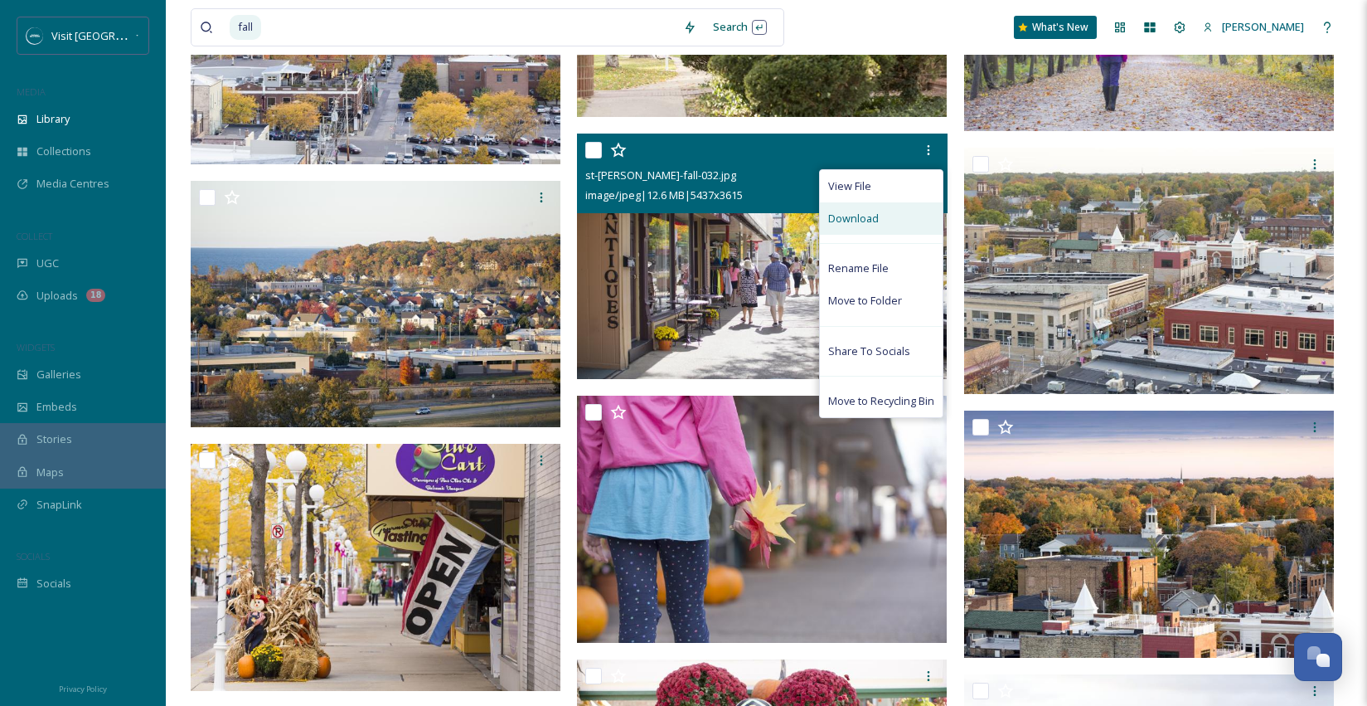
click at [877, 219] on div "Download" at bounding box center [881, 218] width 123 height 32
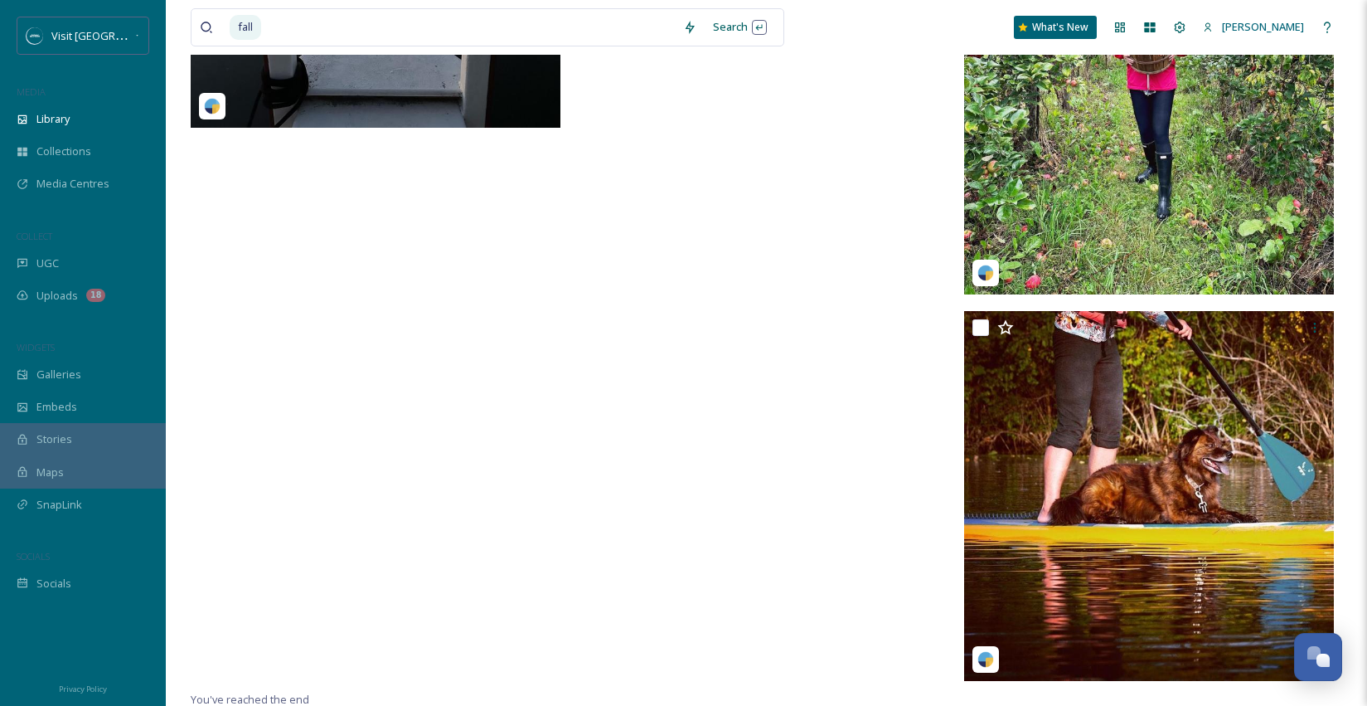
scroll to position [4729, 0]
